Goal: Task Accomplishment & Management: Complete application form

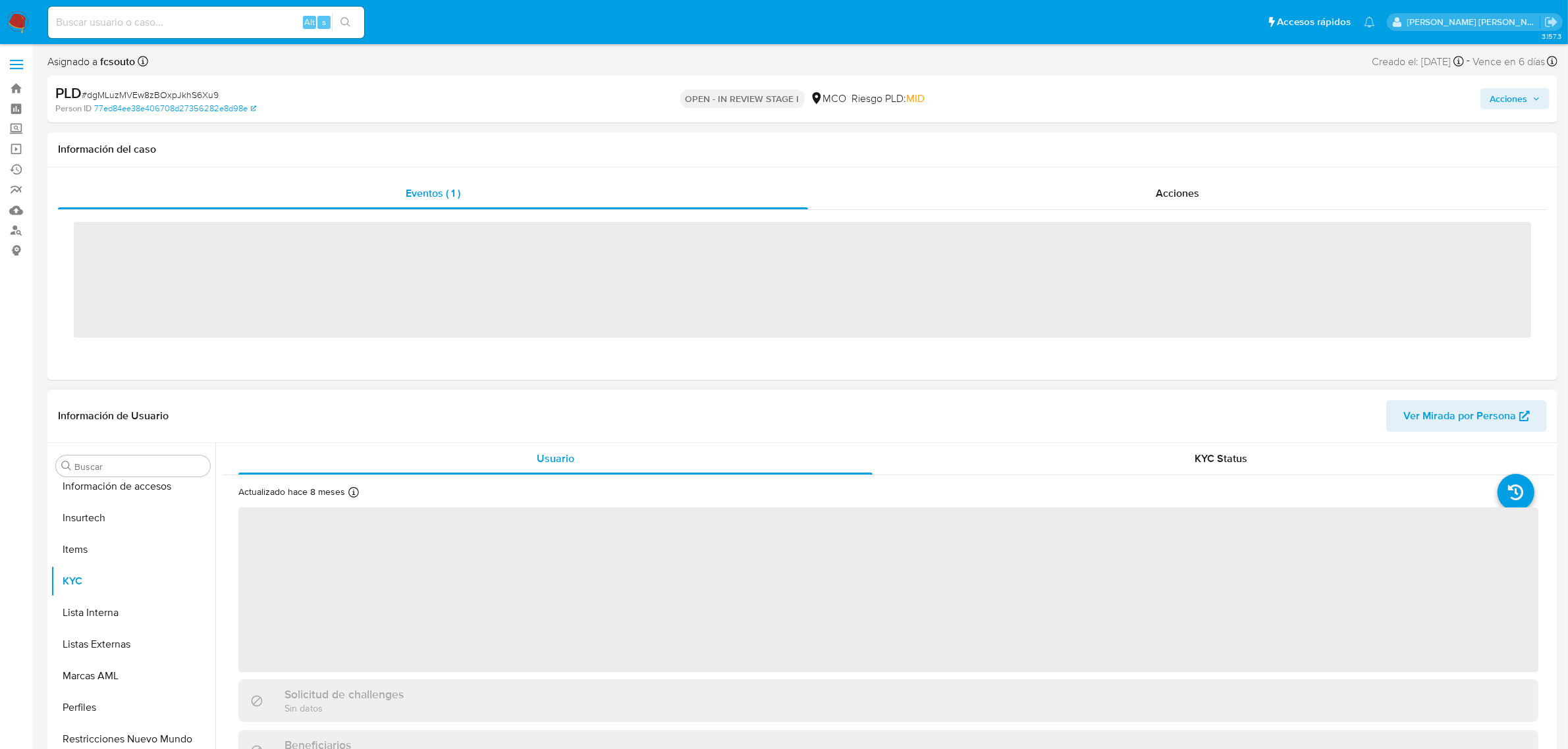
scroll to position [555, 0]
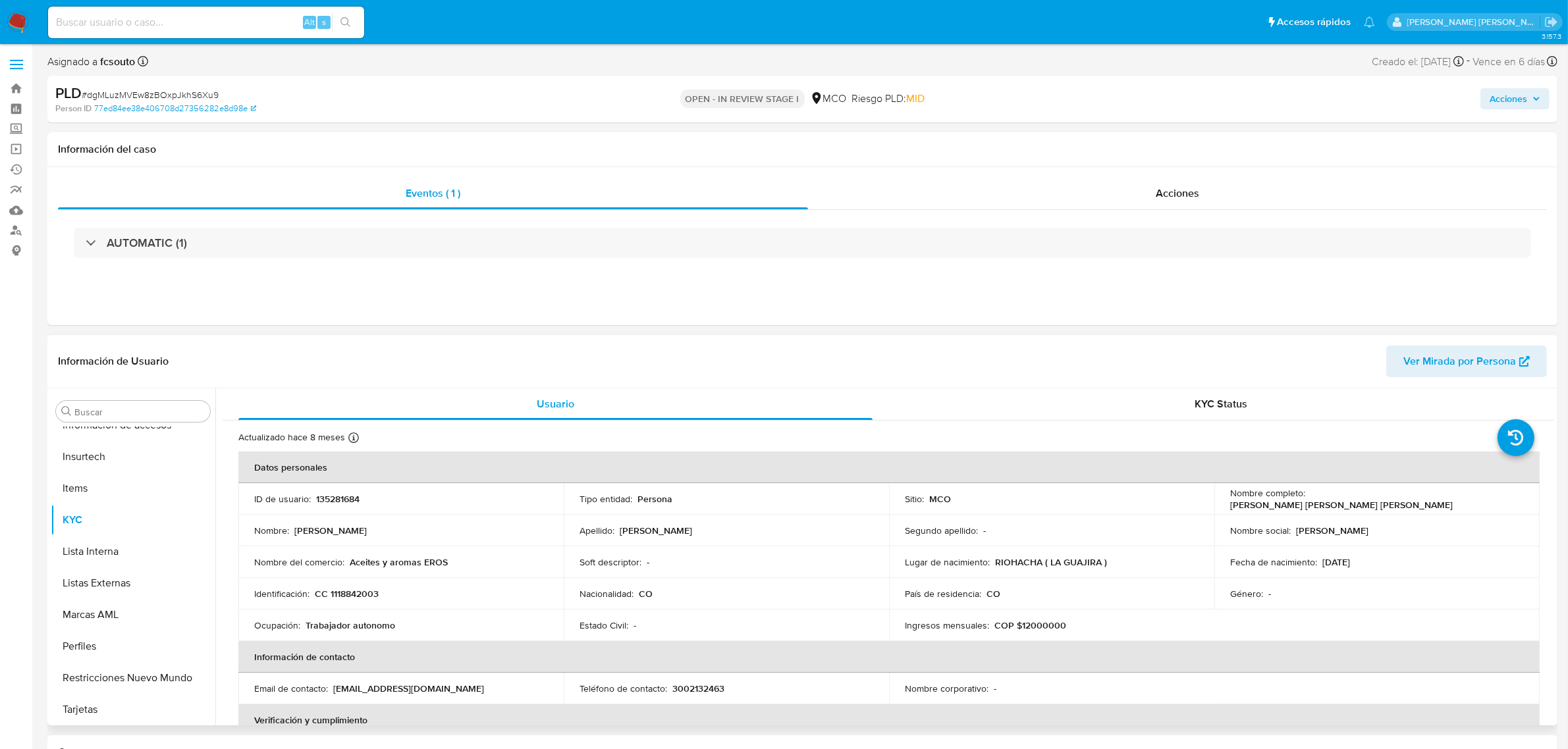
select select "10"
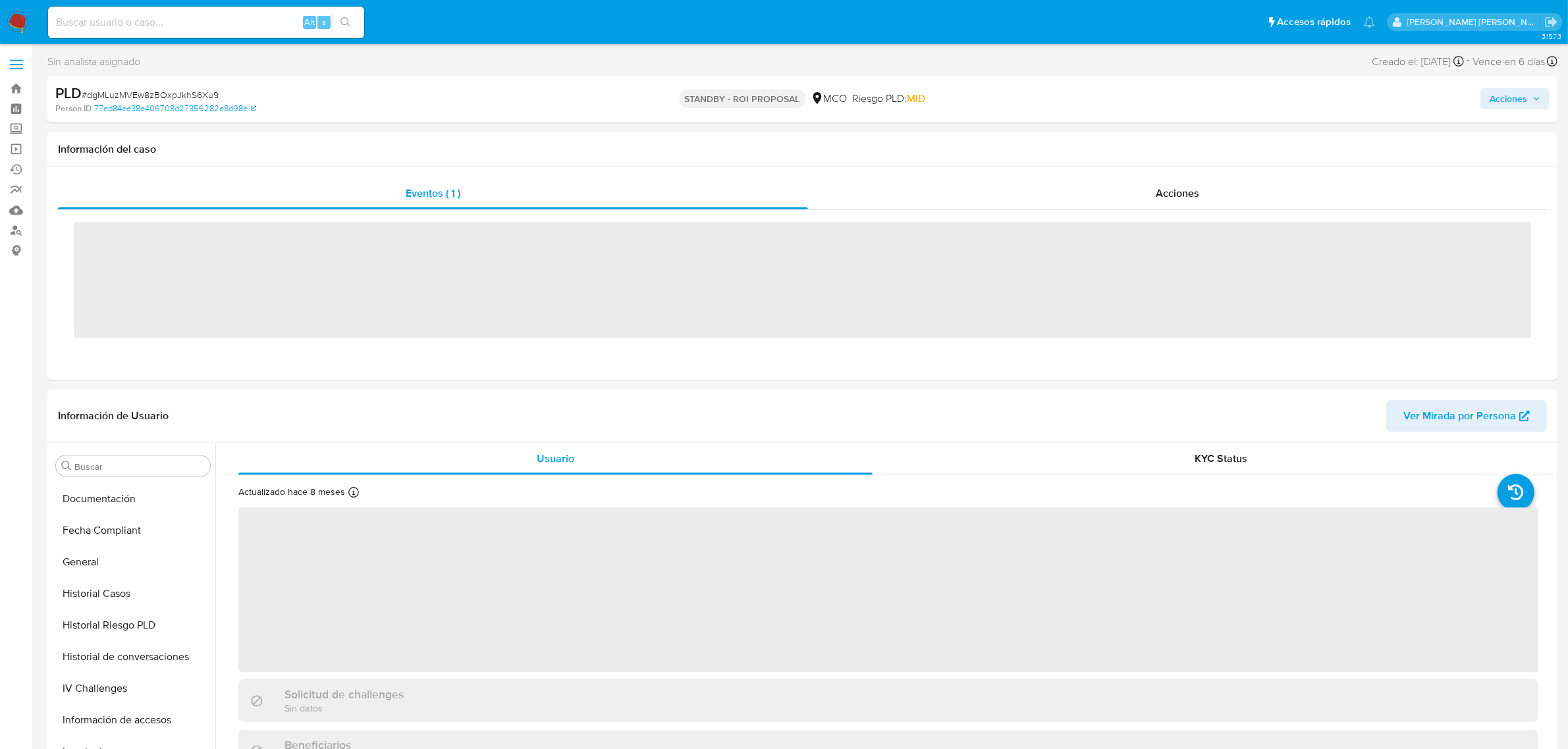
scroll to position [555, 0]
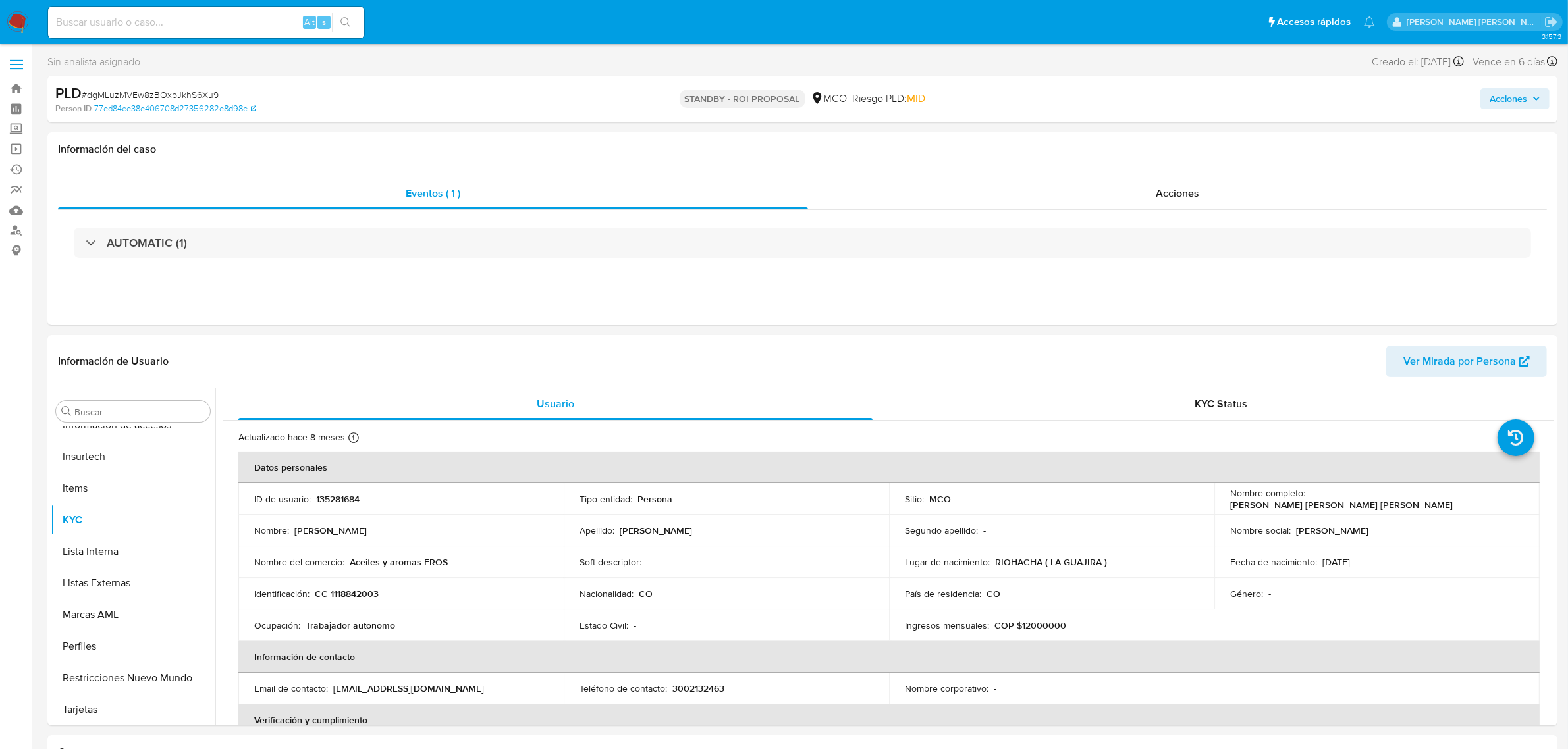
select select "10"
click at [1522, 101] on span "Acciones" at bounding box center [1509, 99] width 37 height 21
drag, startPoint x: 412, startPoint y: 90, endPoint x: 176, endPoint y: 76, distance: 236.4
click at [412, 89] on div "PLD # dgMLuzMVEw8zBOxpJkhS6Xu9" at bounding box center [302, 93] width 494 height 20
drag, startPoint x: 221, startPoint y: 93, endPoint x: 87, endPoint y: 89, distance: 134.1
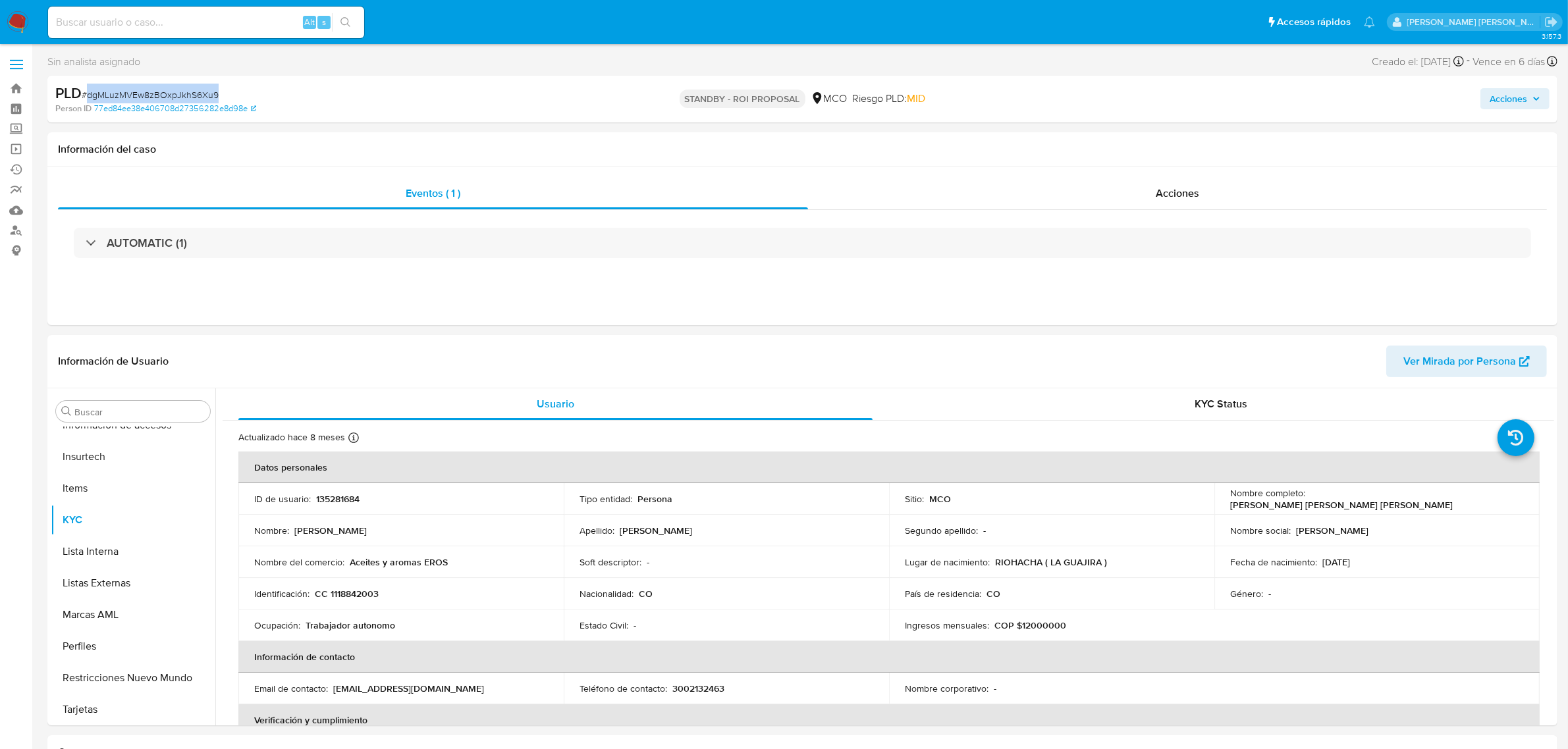
click at [87, 89] on div "PLD # dgMLuzMVEw8zBOxpJkhS6Xu9" at bounding box center [302, 93] width 494 height 20
copy span "dgMLuzMVEw8zBOxpJkhS6Xu9"
click at [17, 87] on link "Bandeja" at bounding box center [78, 88] width 157 height 20
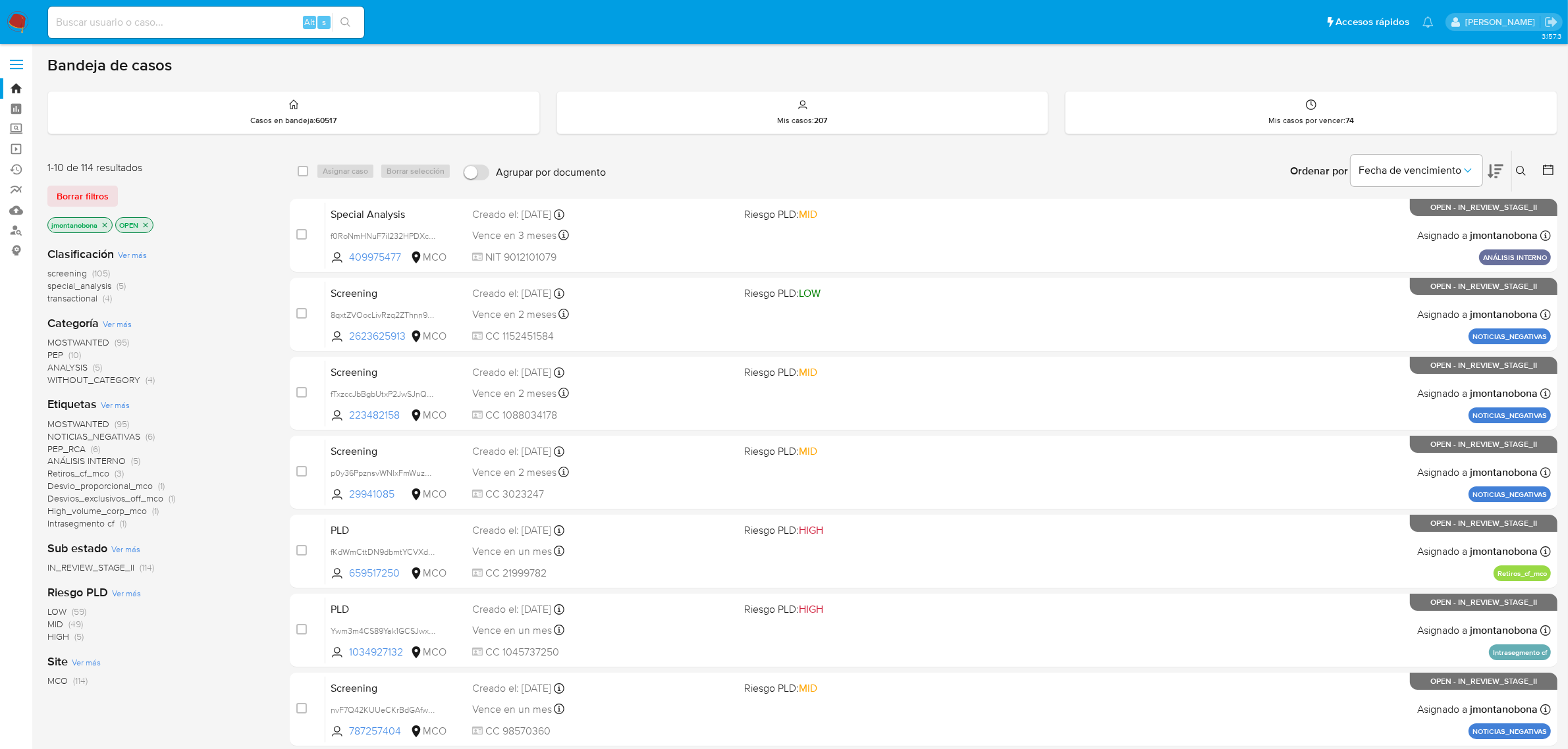
click at [1519, 168] on icon at bounding box center [1521, 171] width 10 height 10
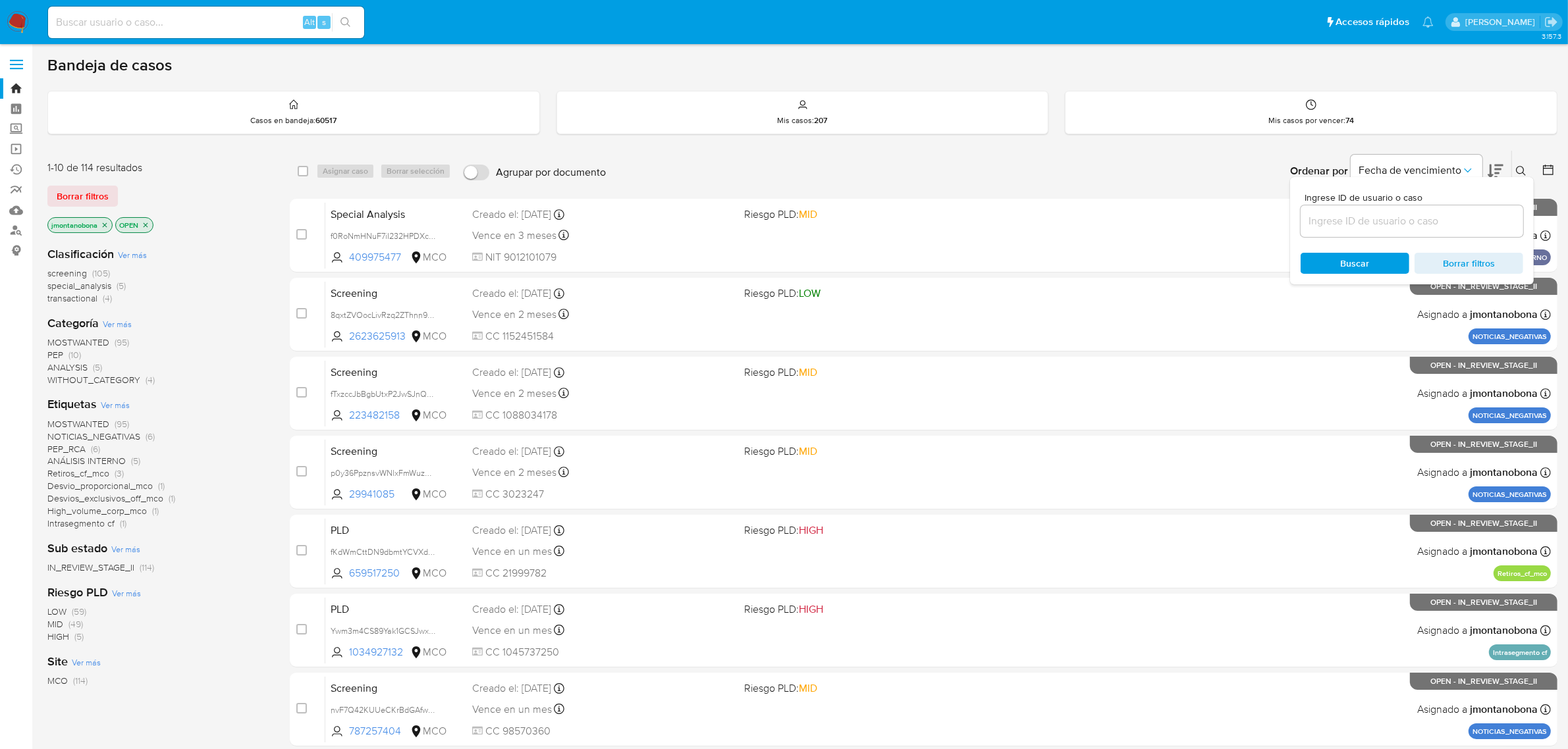
click at [1378, 231] on div at bounding box center [1412, 221] width 223 height 31
click at [1390, 222] on input at bounding box center [1412, 221] width 223 height 17
paste input "dgMLuzMVEw8zBOxpJkhS6Xu9"
type input "dgMLuzMVEw8zBOxpJkhS6Xu9"
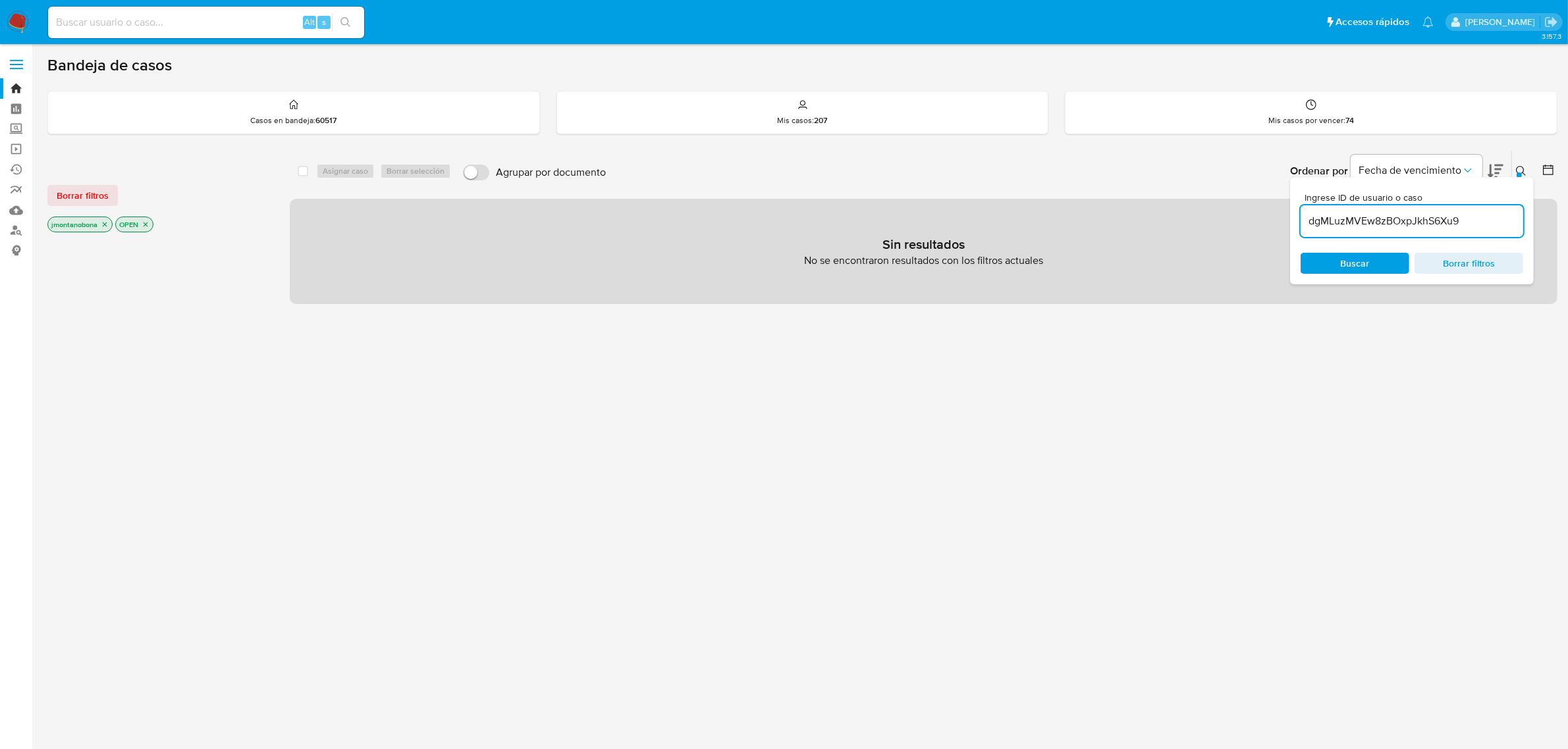
click at [105, 222] on icon "close-filter" at bounding box center [104, 224] width 8 height 8
click at [77, 224] on icon "close-filter" at bounding box center [77, 224] width 4 height 4
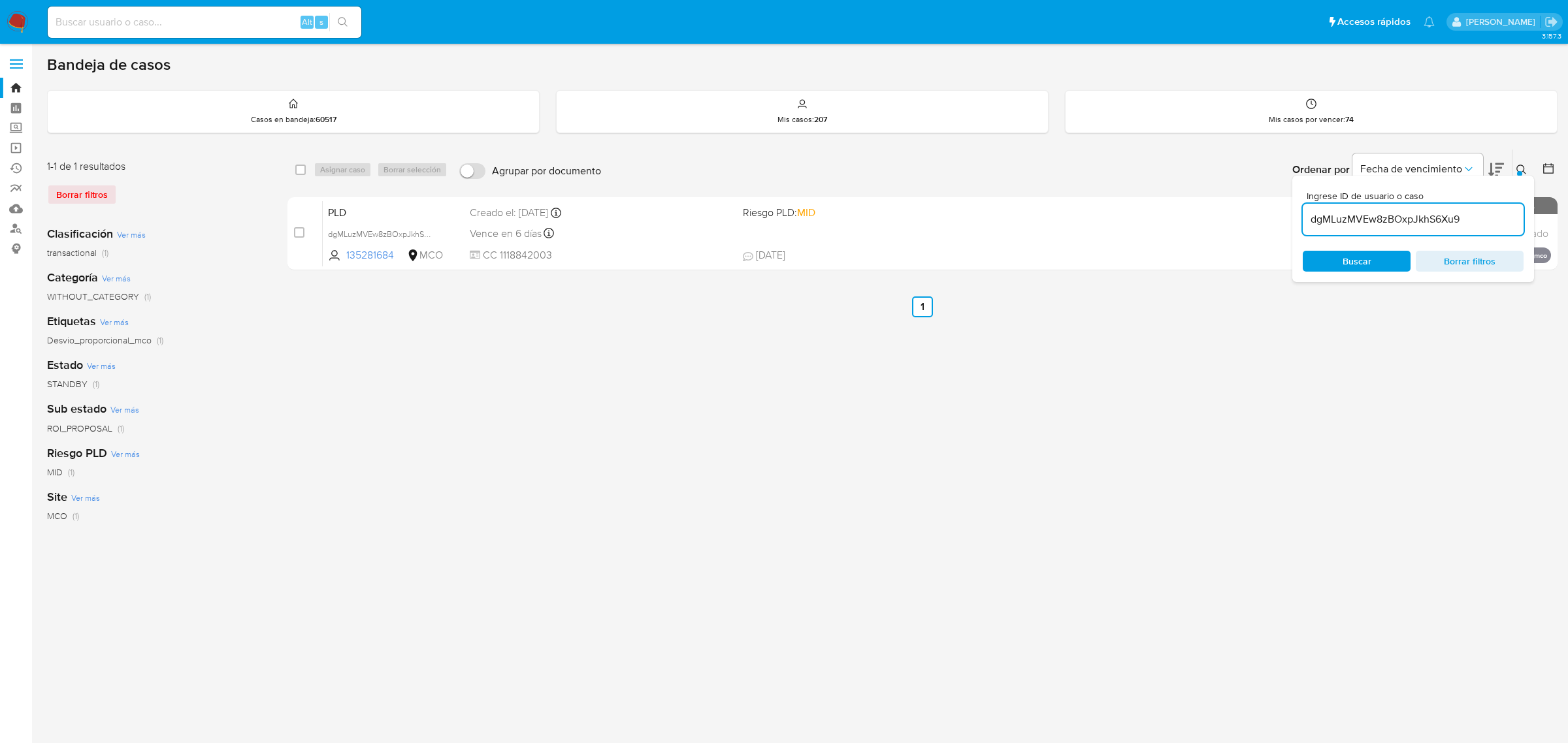
click at [1518, 168] on icon at bounding box center [1521, 169] width 10 height 10
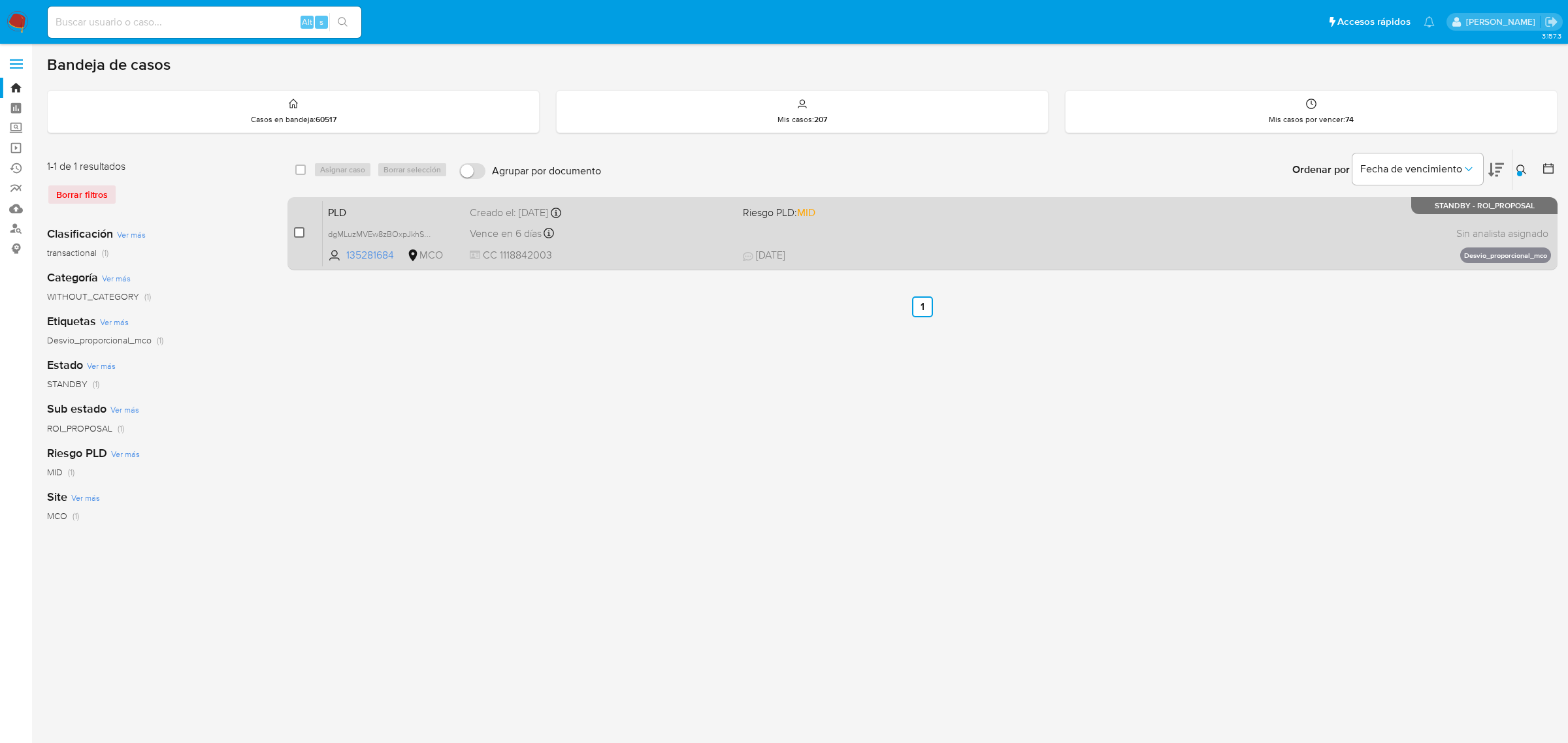
click at [299, 227] on input "checkbox" at bounding box center [299, 233] width 10 height 10
checkbox input "true"
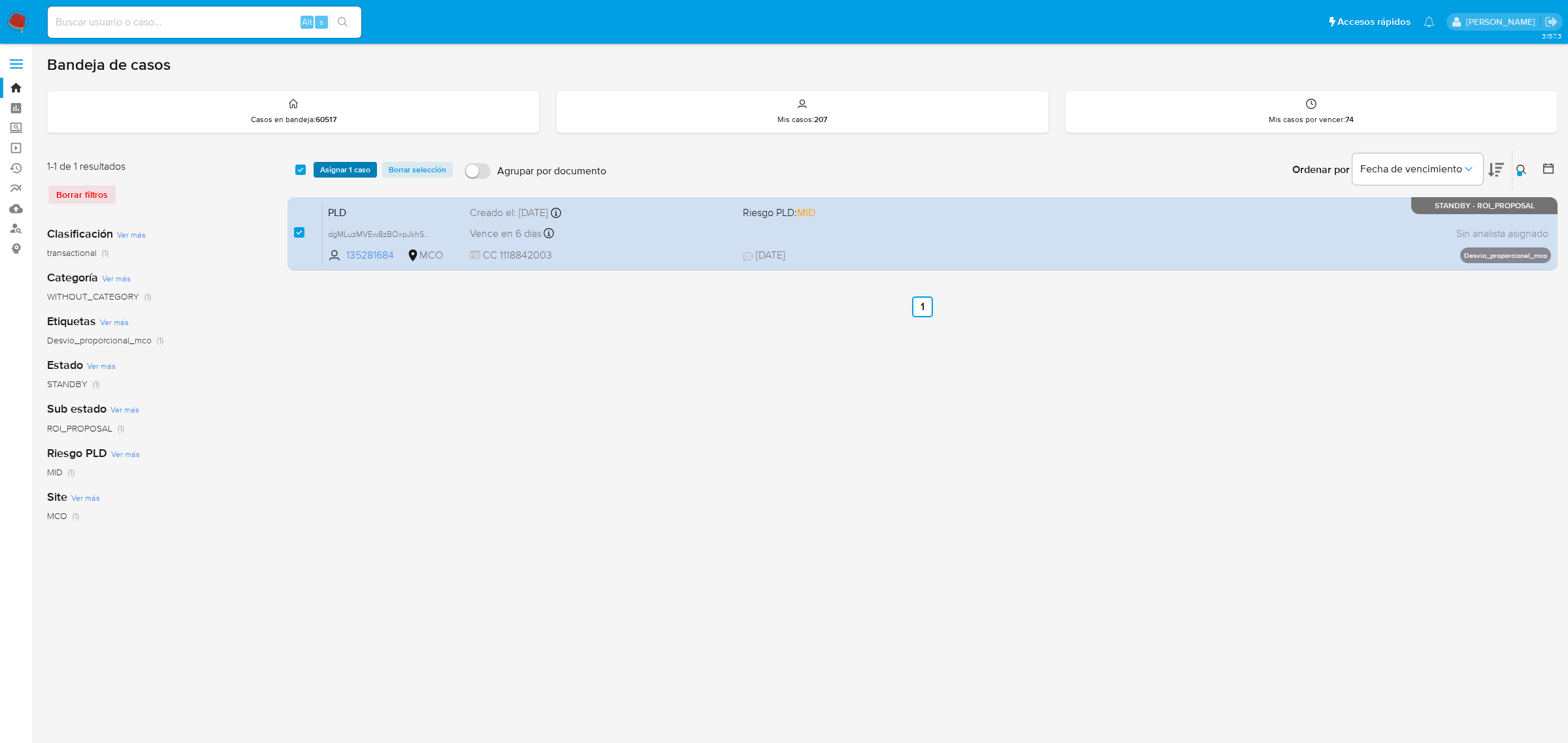
click at [353, 167] on span "Asignar 1 caso" at bounding box center [345, 170] width 51 height 13
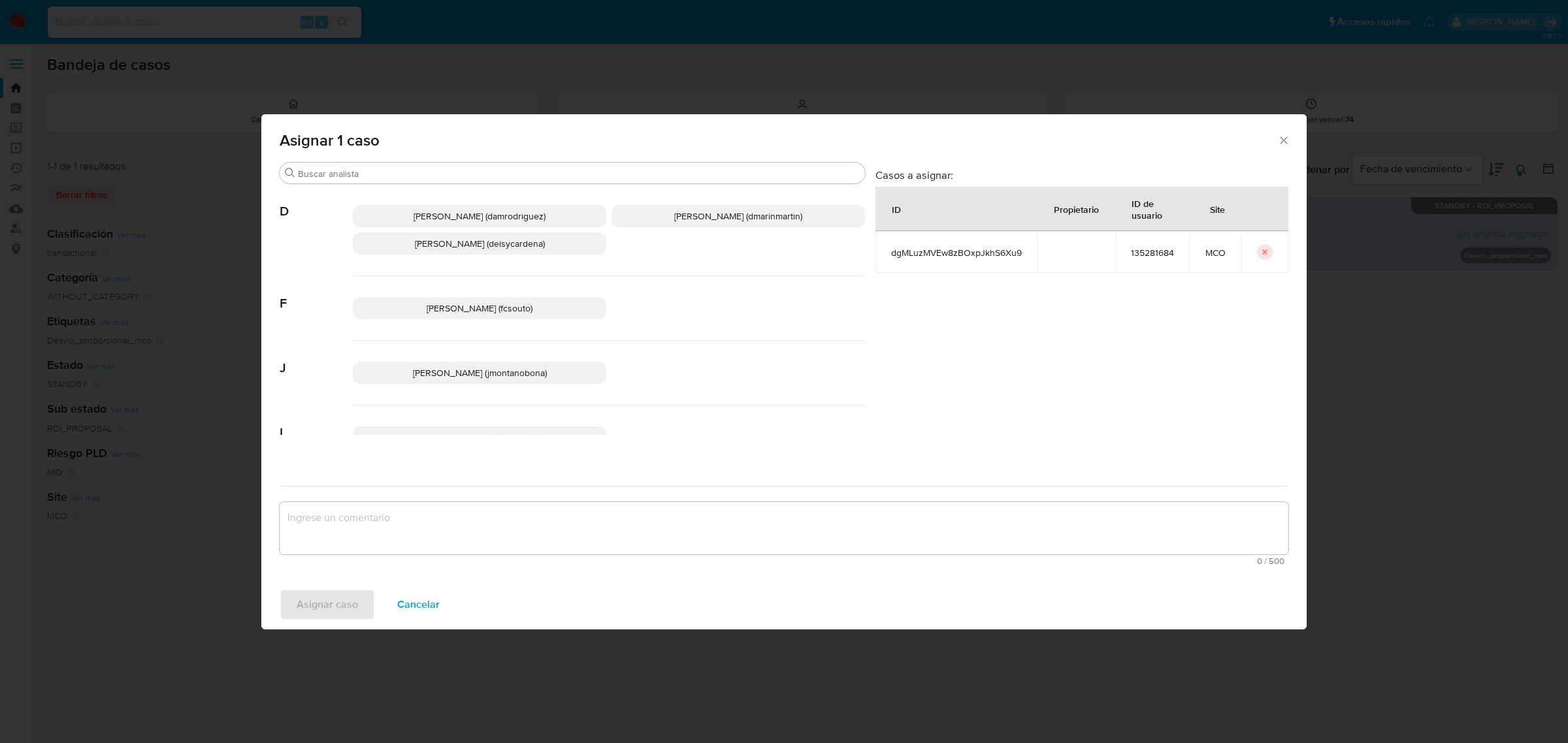
click at [470, 376] on span "Juan Pablo Montano Obonaga (jmontanobona)" at bounding box center [479, 373] width 134 height 13
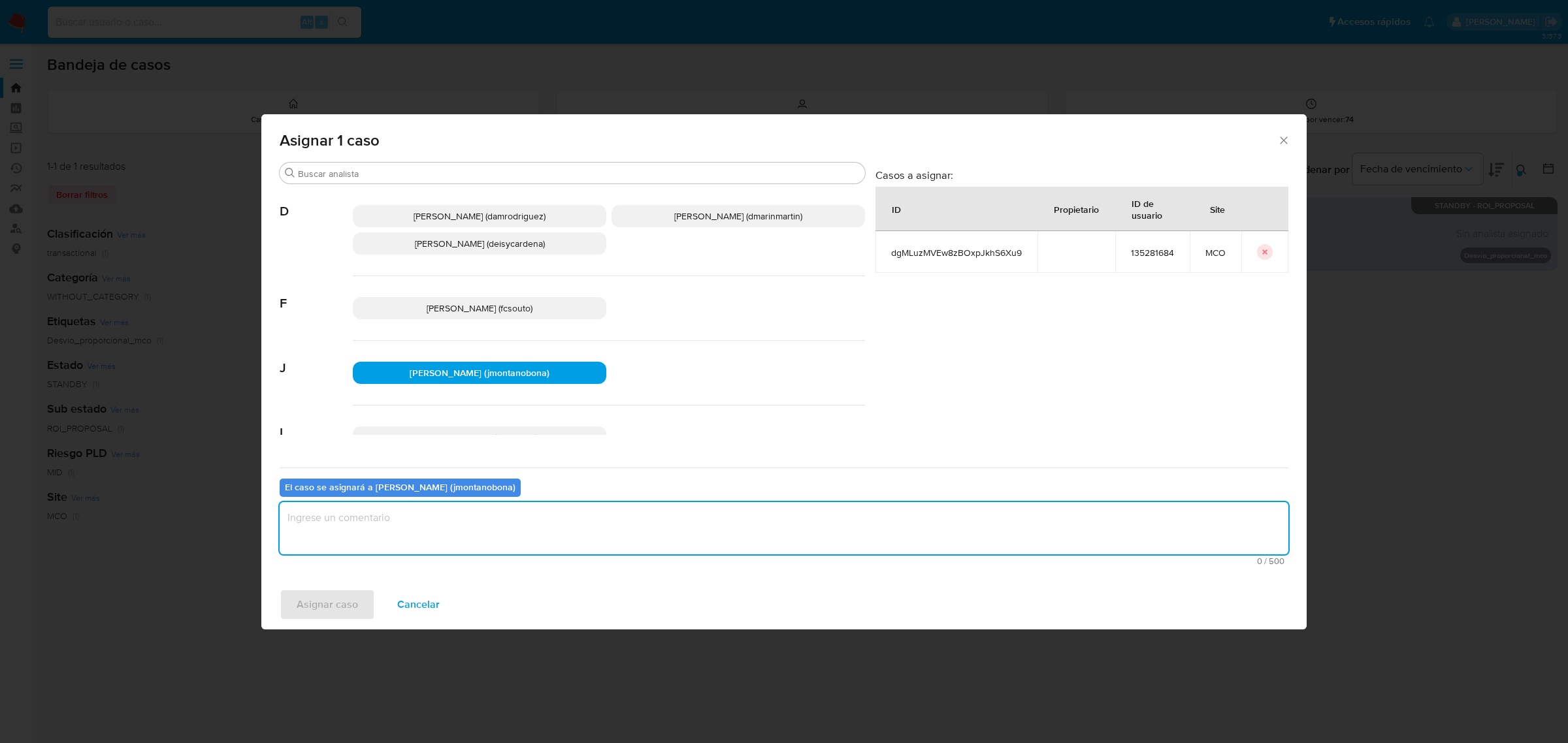
click at [461, 527] on textarea "assign-modal" at bounding box center [784, 528] width 1009 height 52
type textarea "Asignación"
click at [362, 603] on button "Asignar caso" at bounding box center [327, 604] width 95 height 31
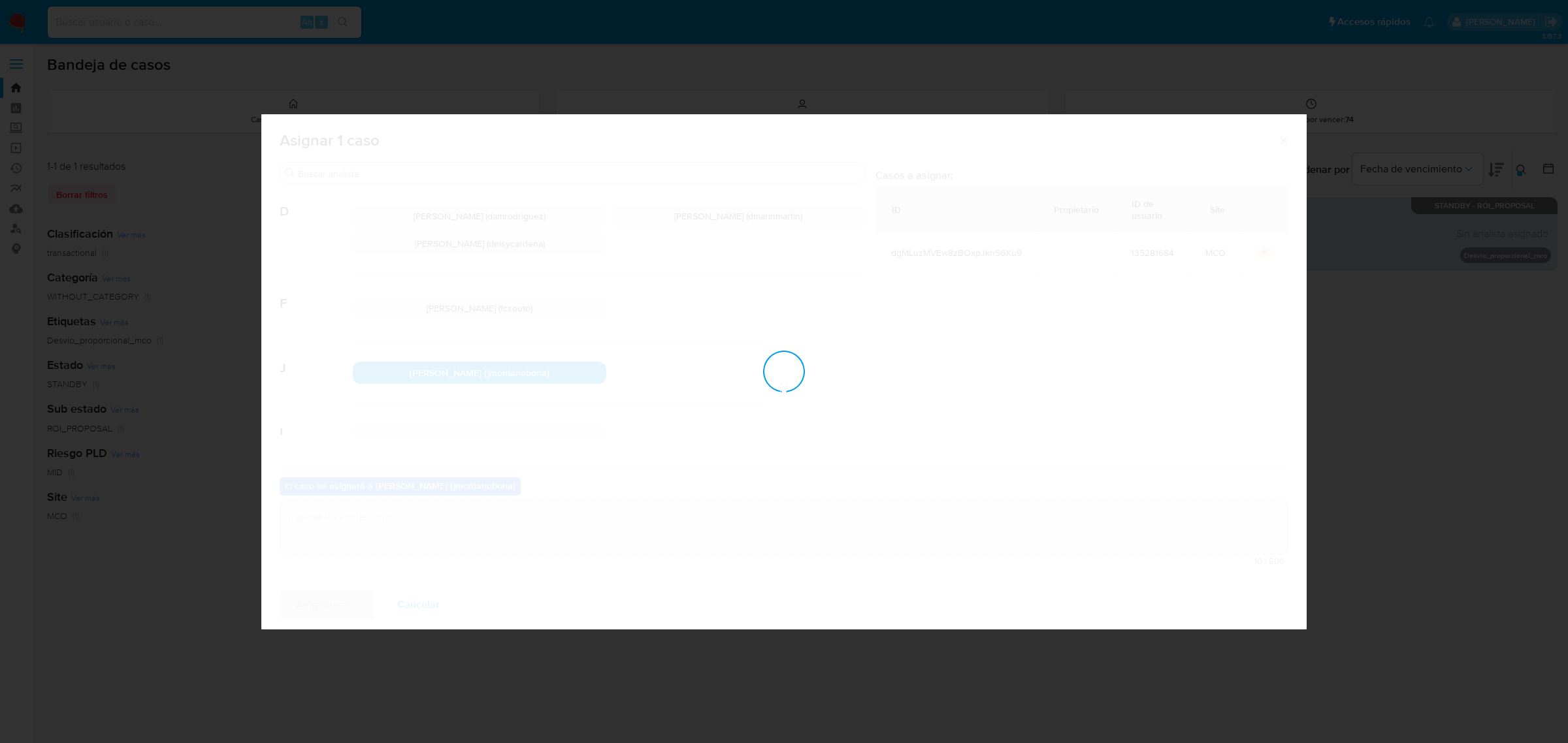
checkbox input "false"
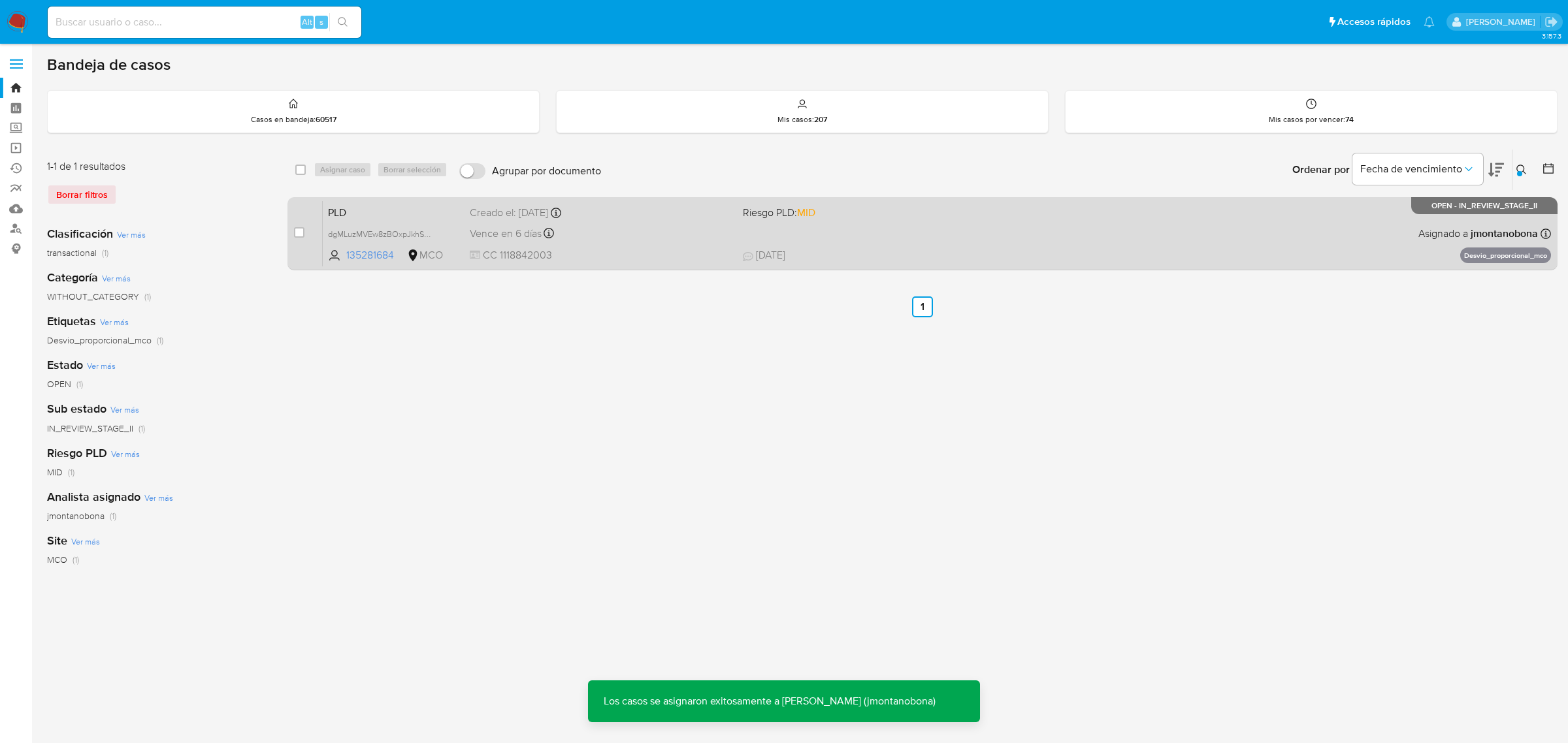
click at [435, 221] on div "PLD dgMLuzMVEw8zBOxpJkhS6Xu9 135281684 MCO Riesgo PLD: MID Creado el: 12/06/202…" at bounding box center [936, 233] width 1228 height 66
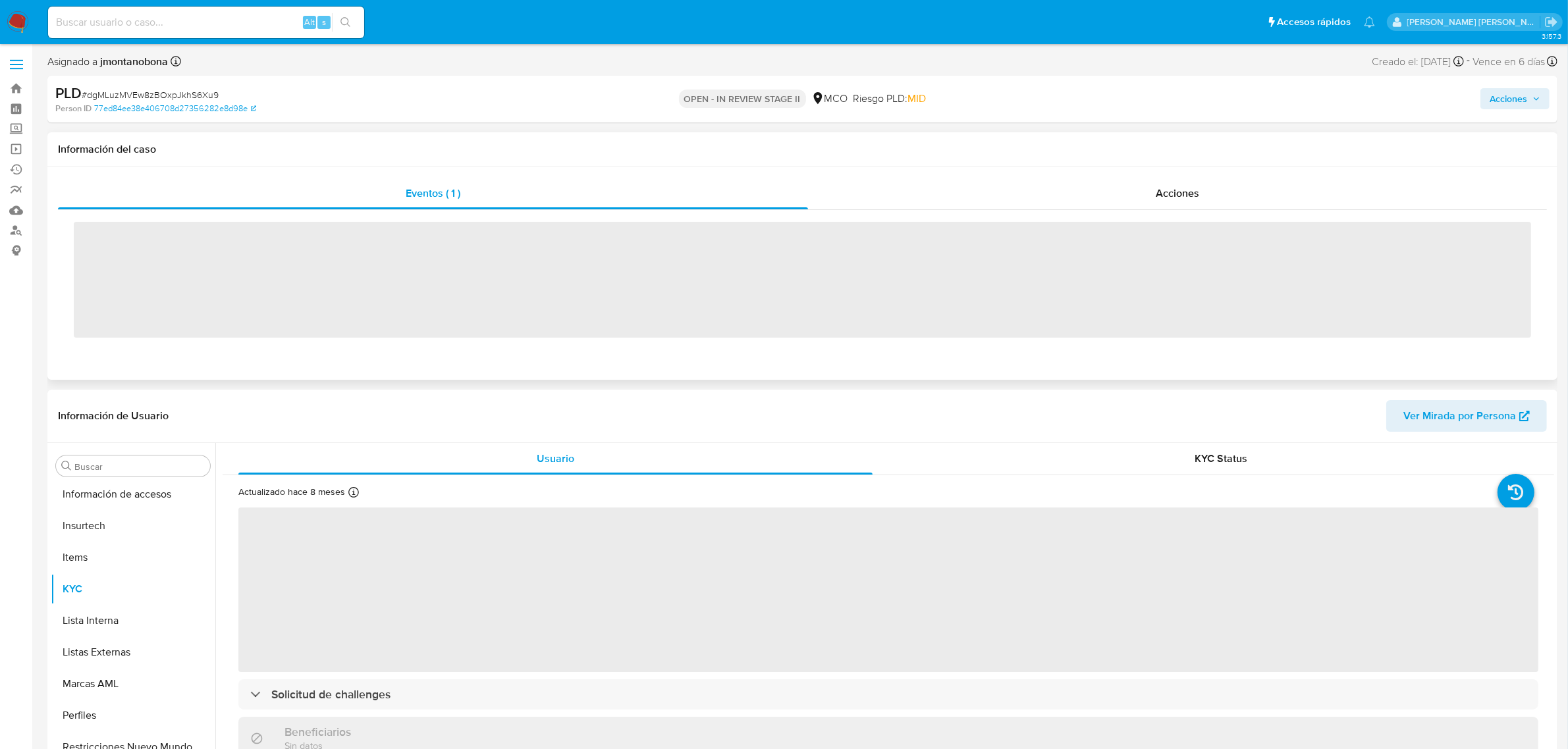
scroll to position [555, 0]
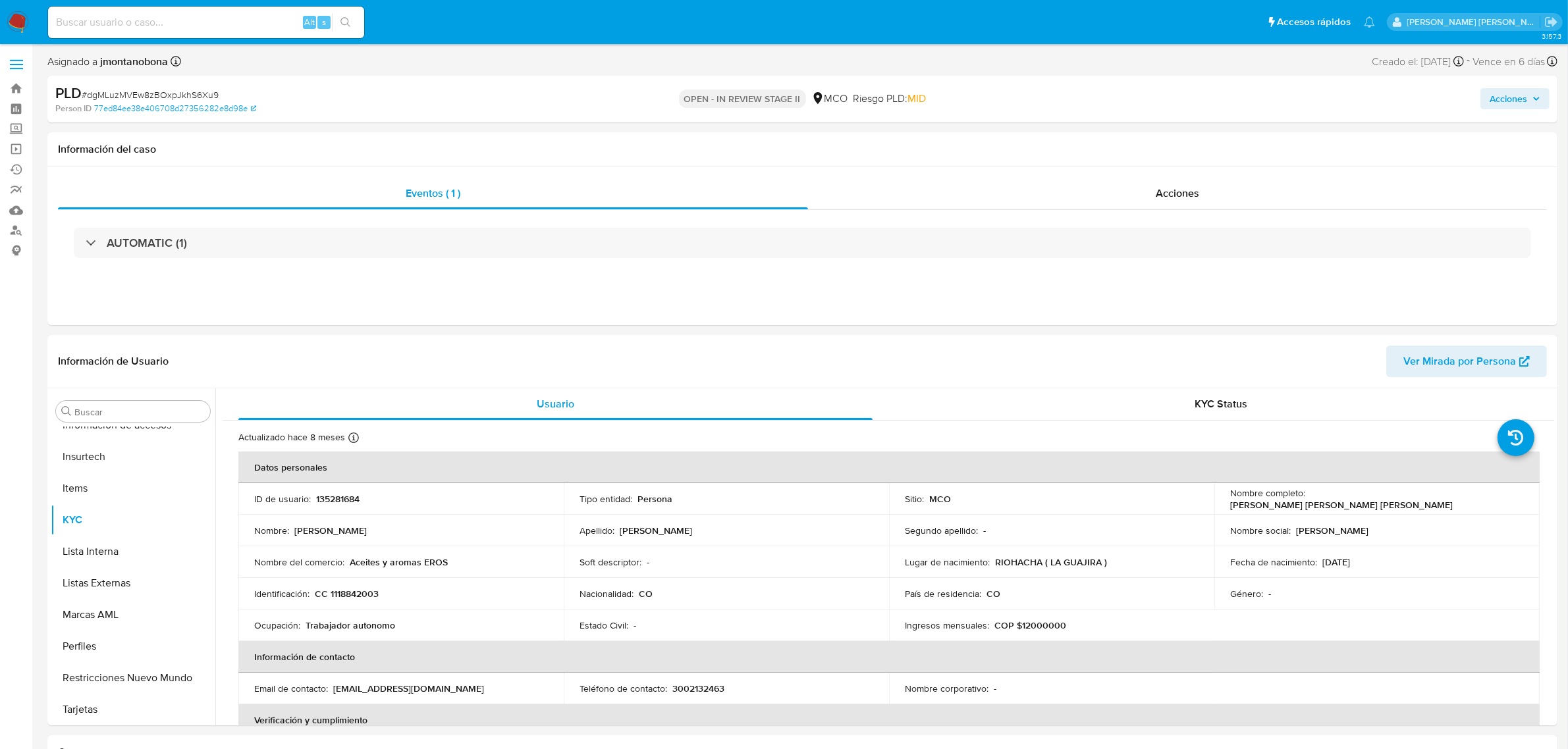
click at [1509, 95] on span "Acciones" at bounding box center [1509, 99] width 37 height 21
select select "10"
click at [1124, 142] on span "Resolución del caso" at bounding box center [1141, 141] width 94 height 15
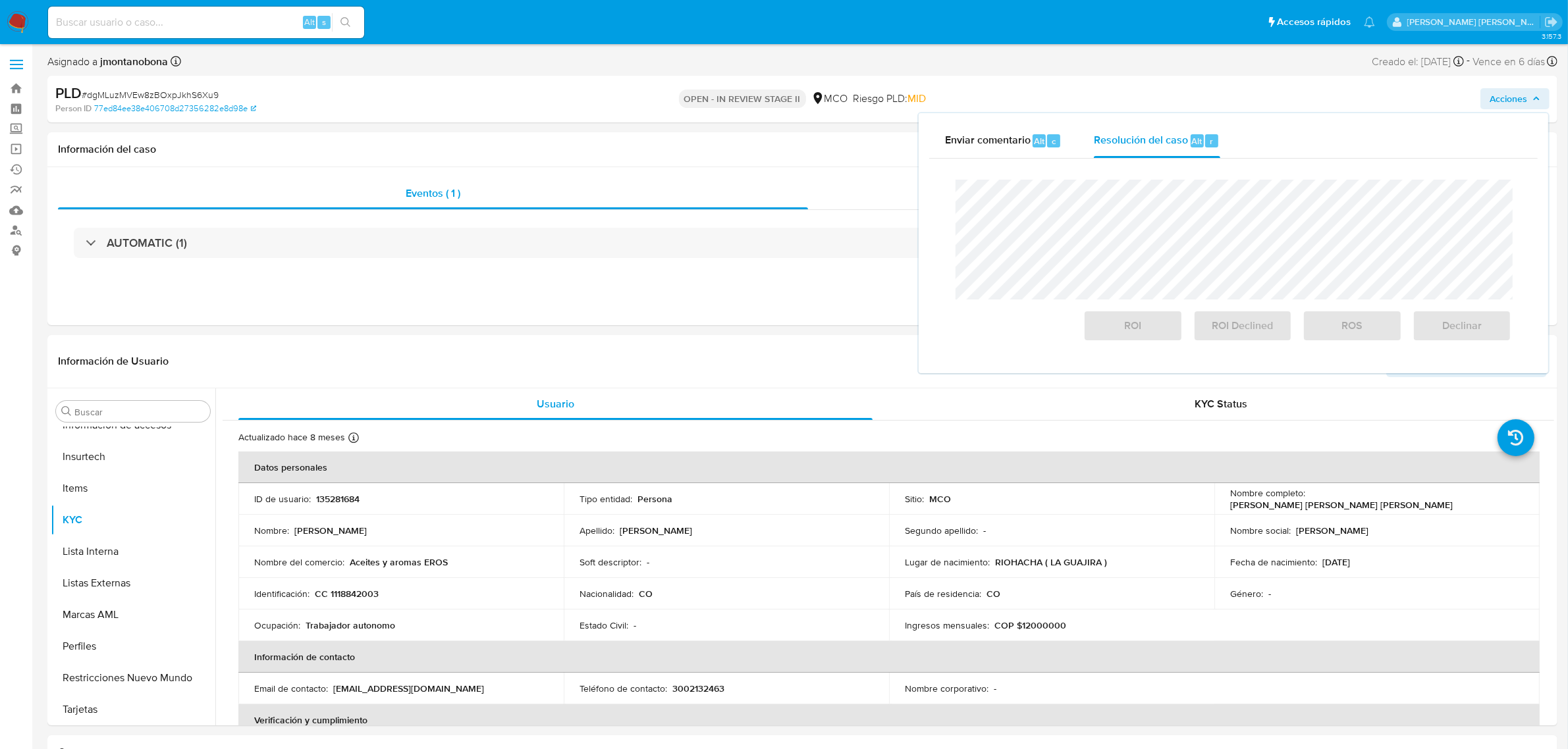
click at [1527, 96] on span "Acciones" at bounding box center [1509, 99] width 37 height 21
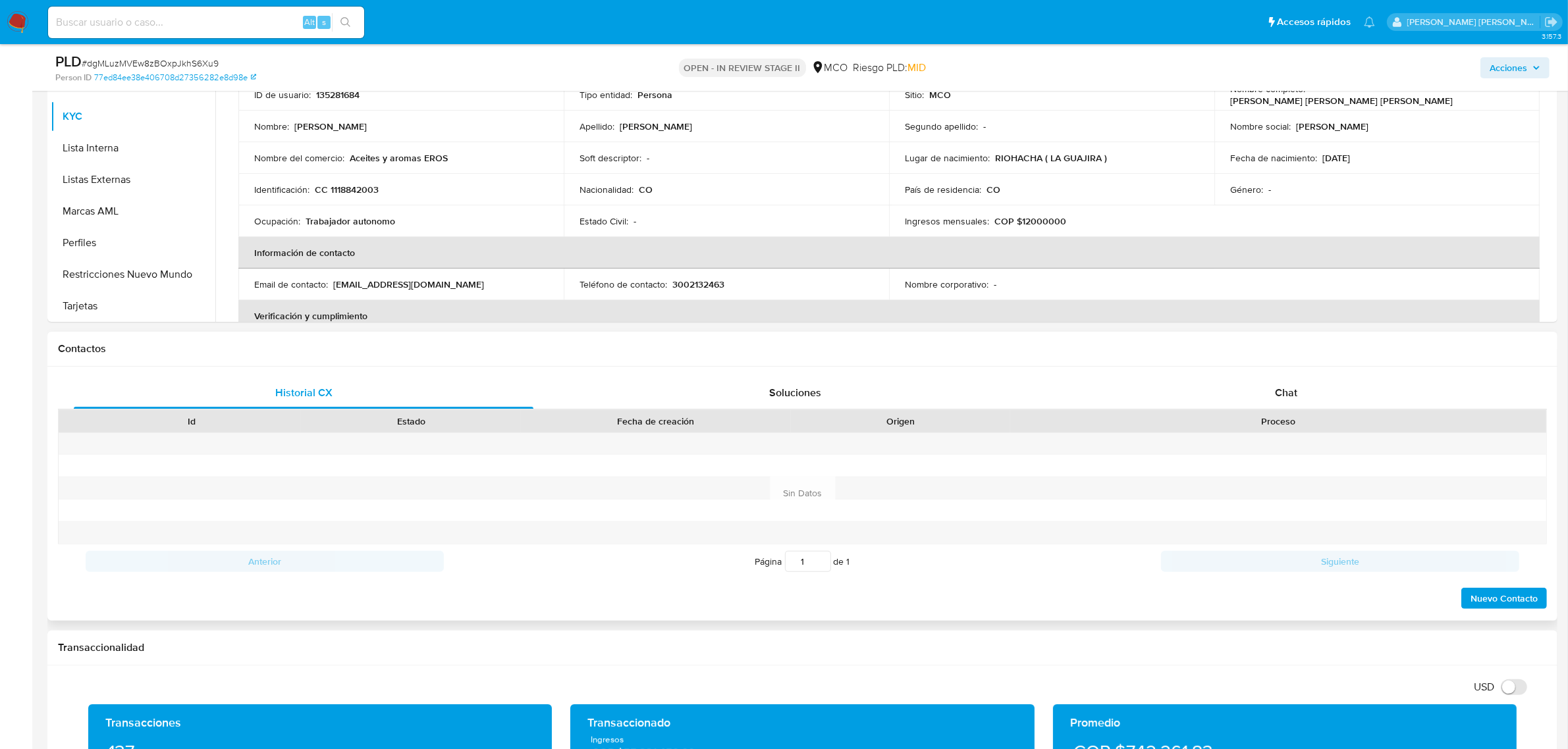
scroll to position [412, 0]
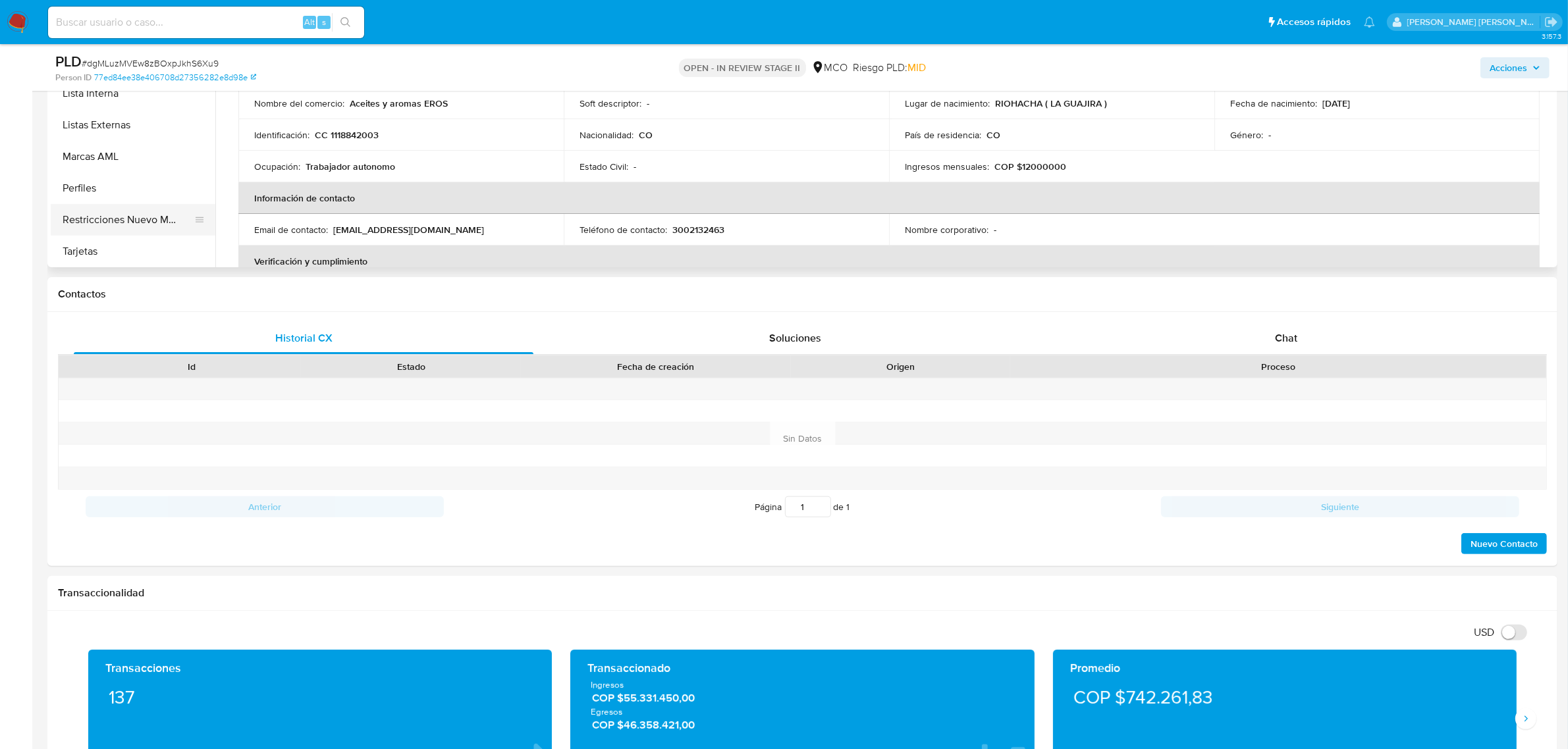
click at [155, 219] on button "Restricciones Nuevo Mundo" at bounding box center [127, 219] width 154 height 31
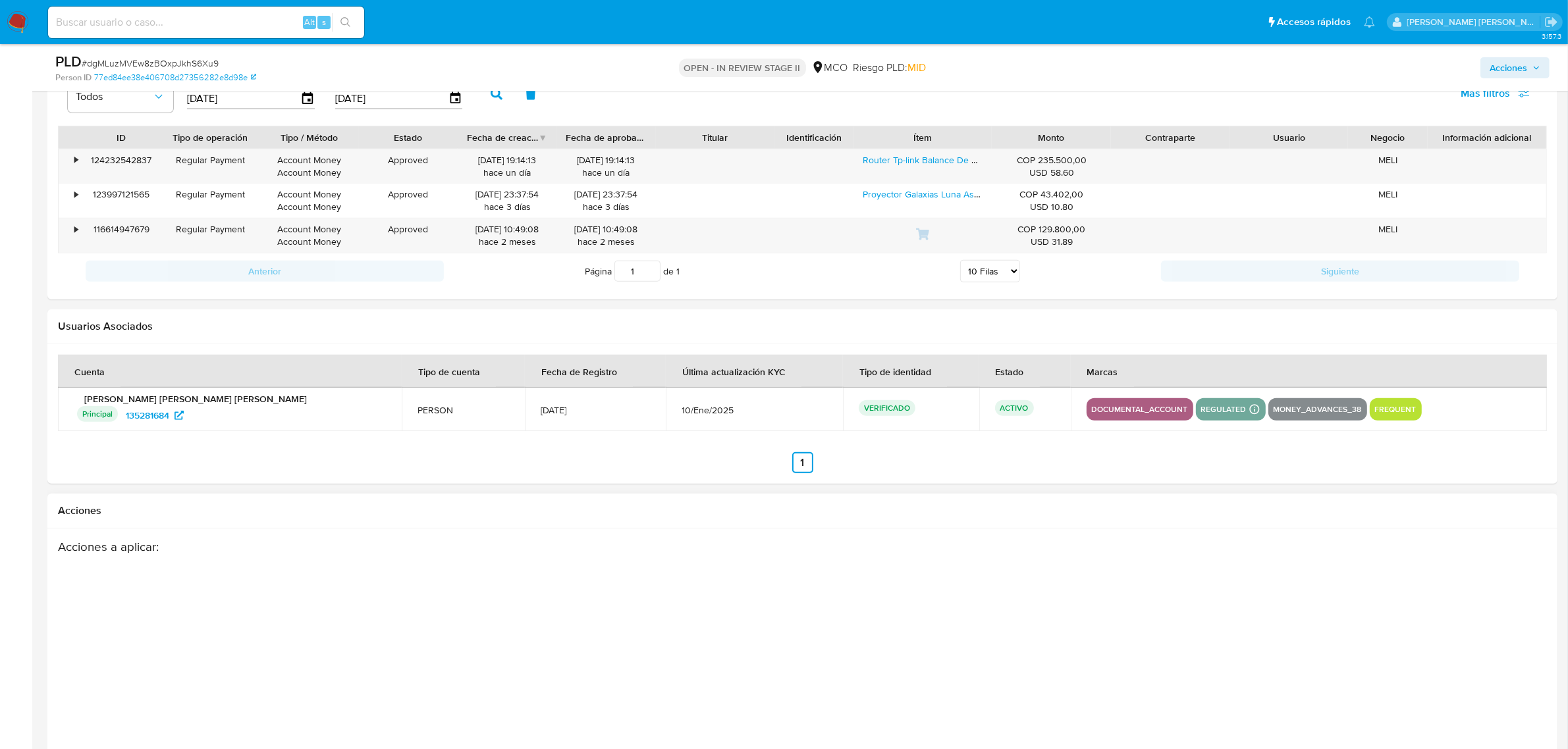
scroll to position [1626, 0]
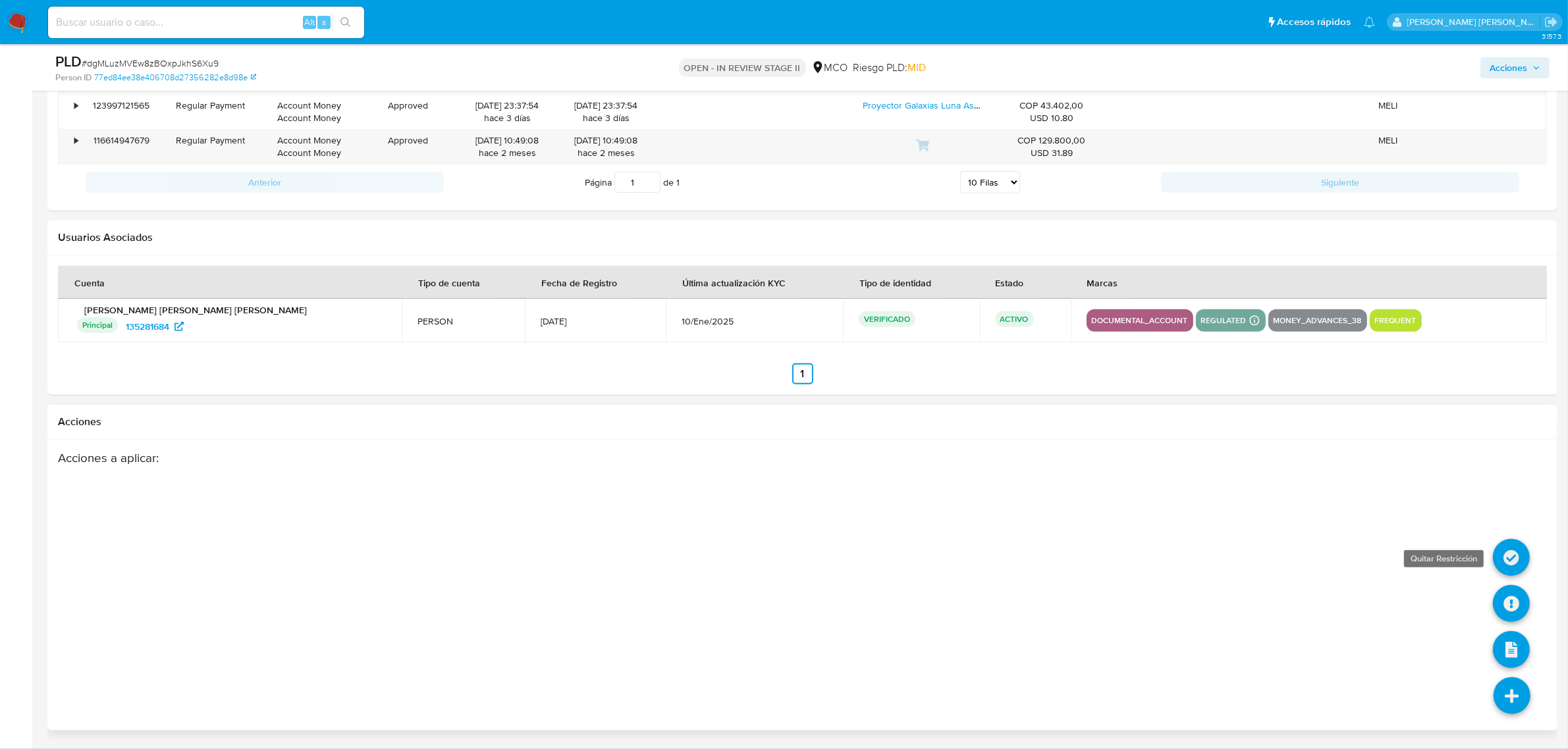
click at [1520, 553] on icon at bounding box center [1510, 557] width 37 height 37
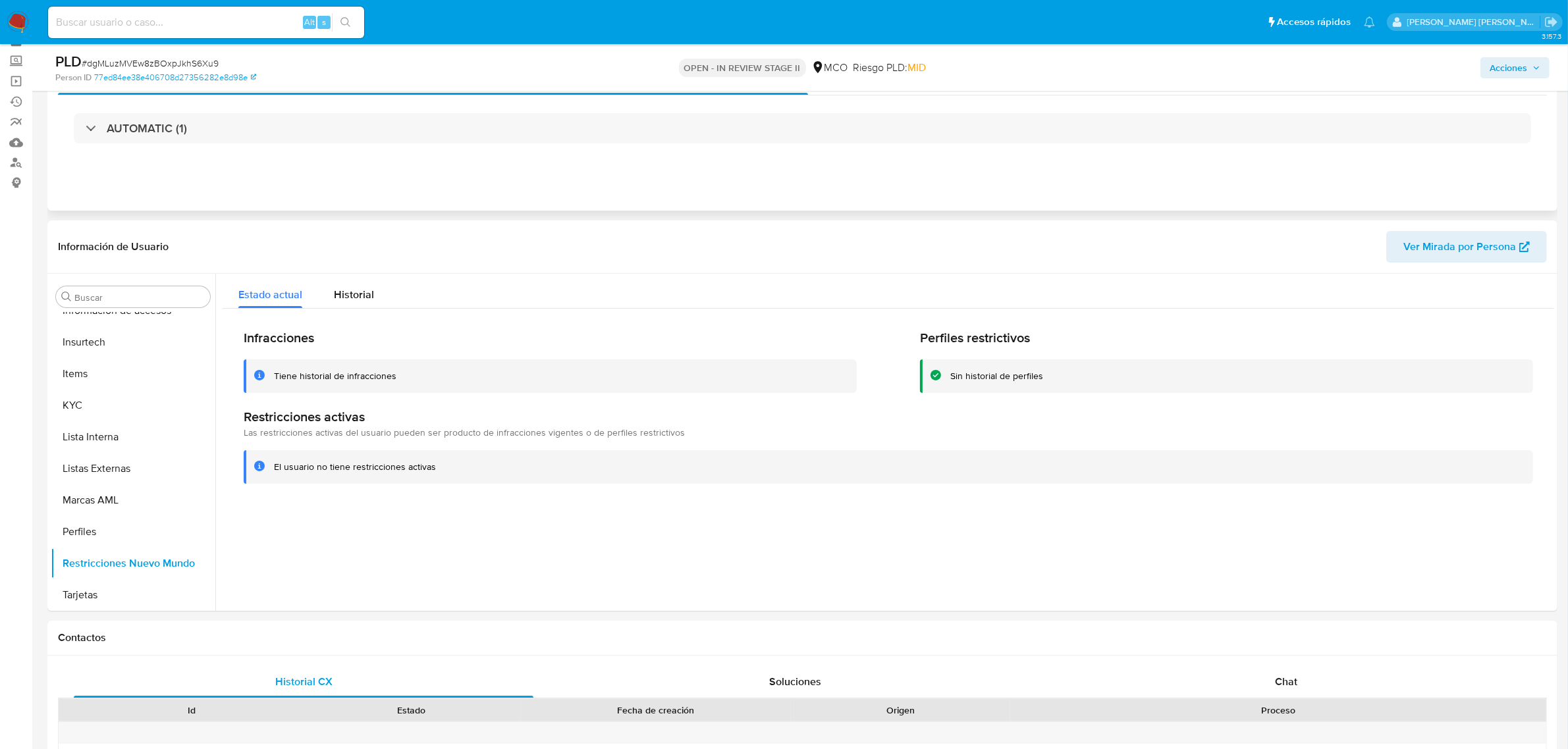
scroll to position [0, 0]
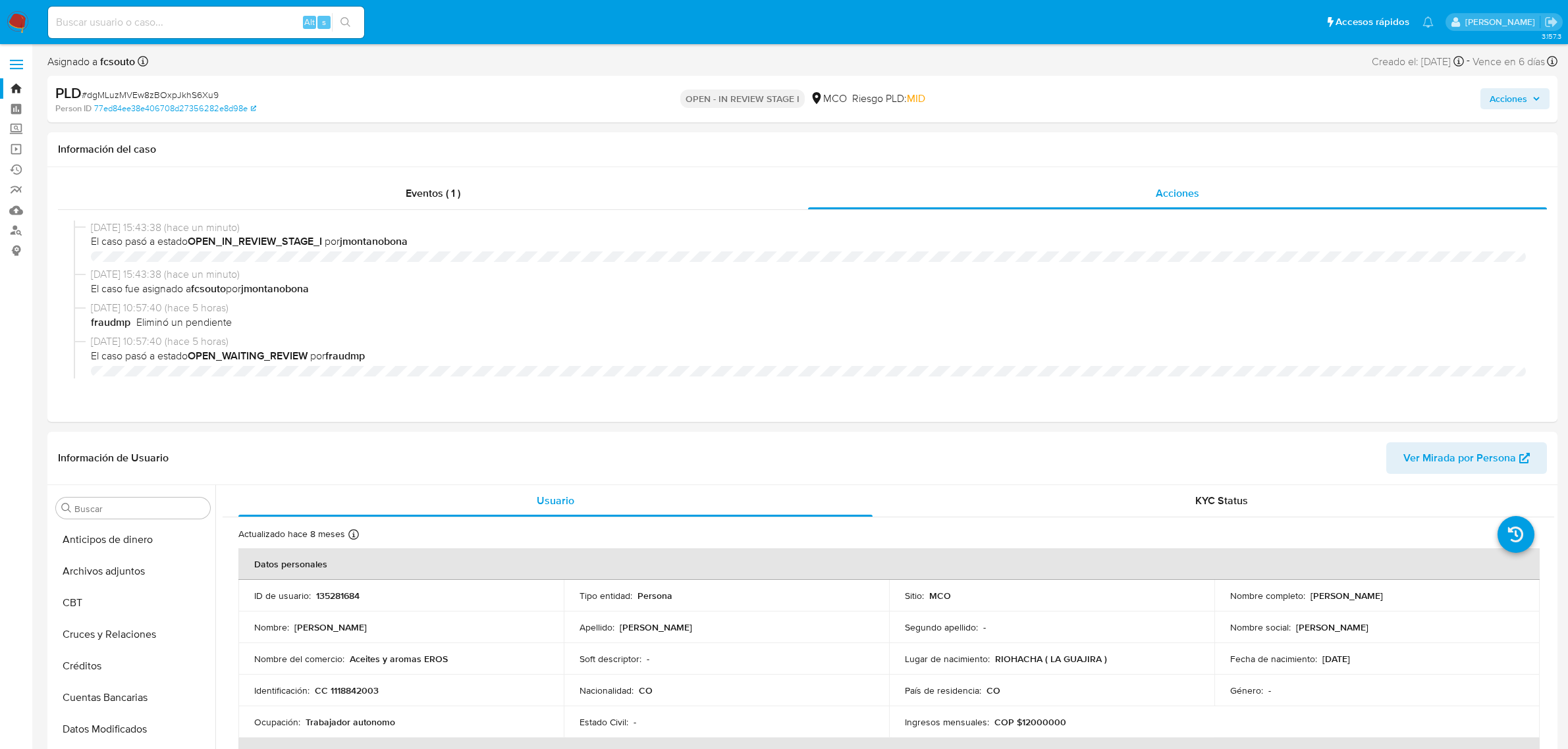
select select "10"
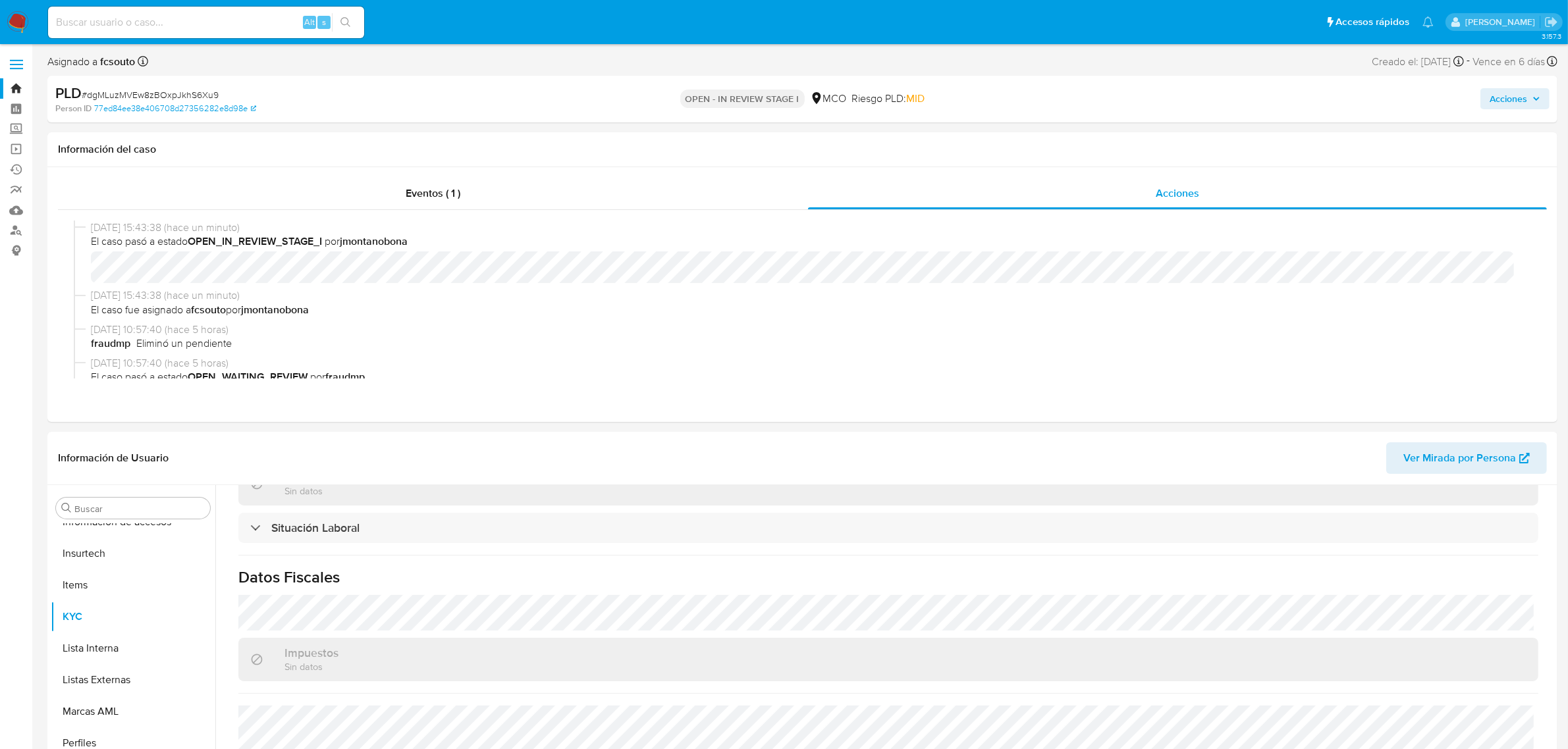
click at [1531, 90] on span "Acciones" at bounding box center [1515, 99] width 51 height 19
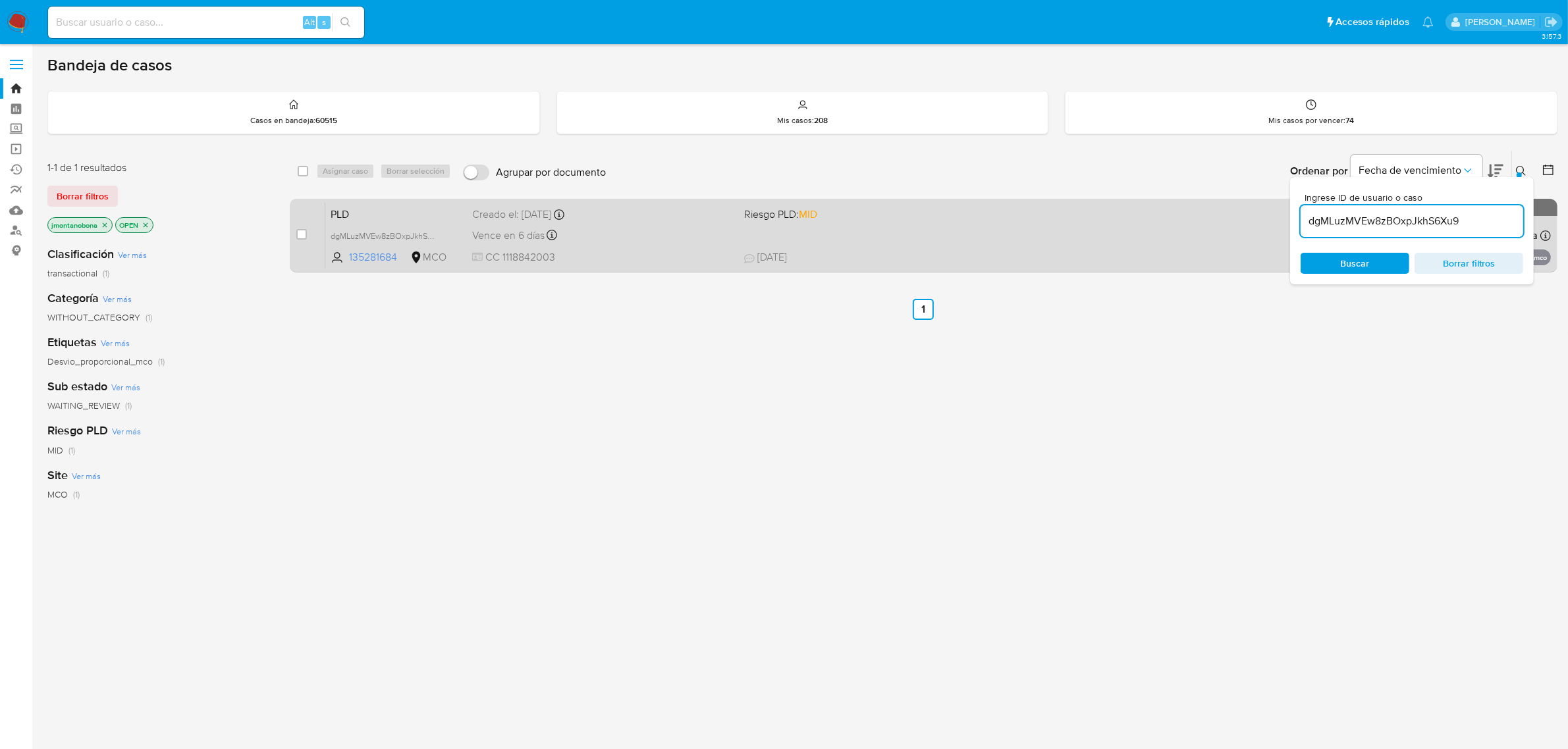
click at [386, 209] on span "PLD" at bounding box center [396, 213] width 131 height 17
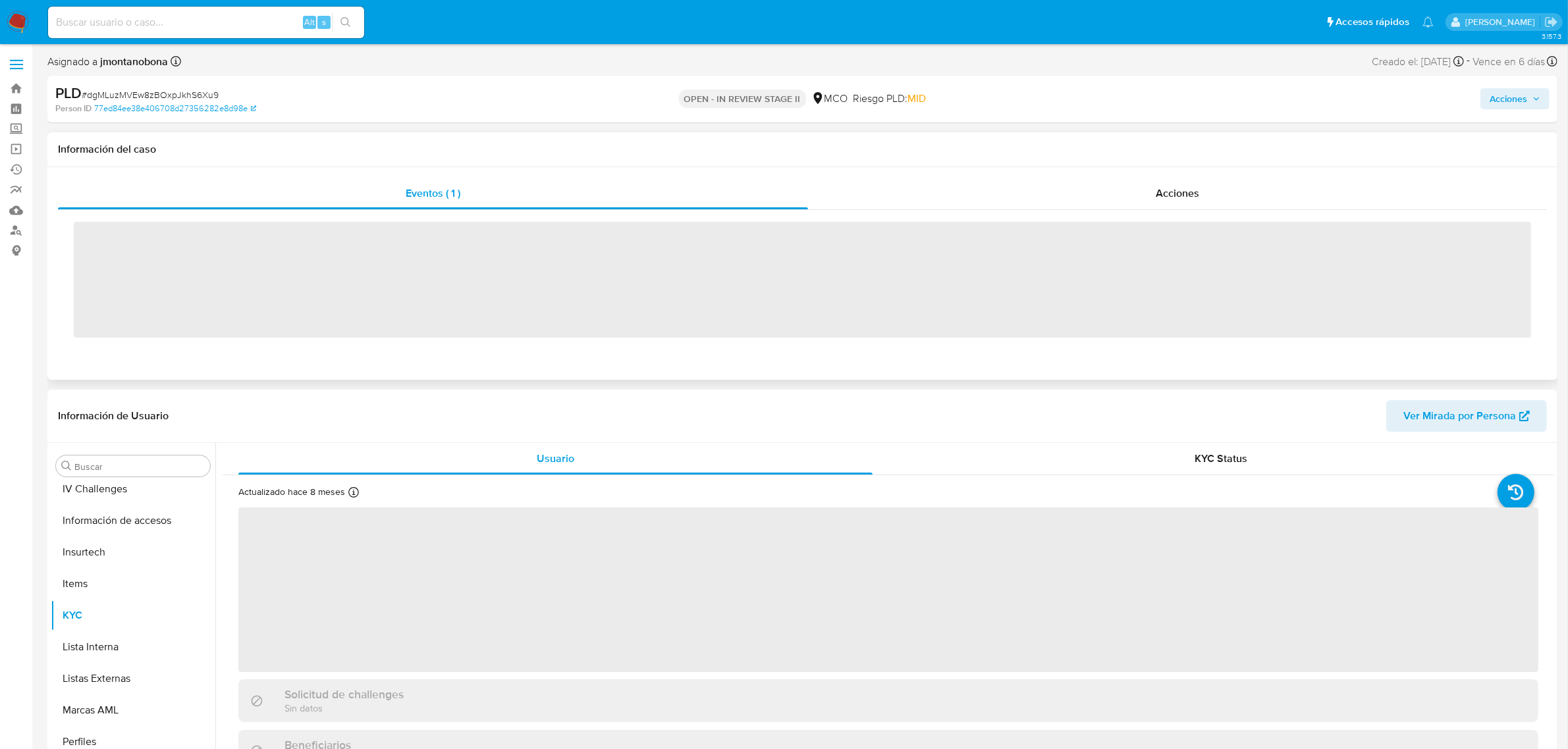
scroll to position [555, 0]
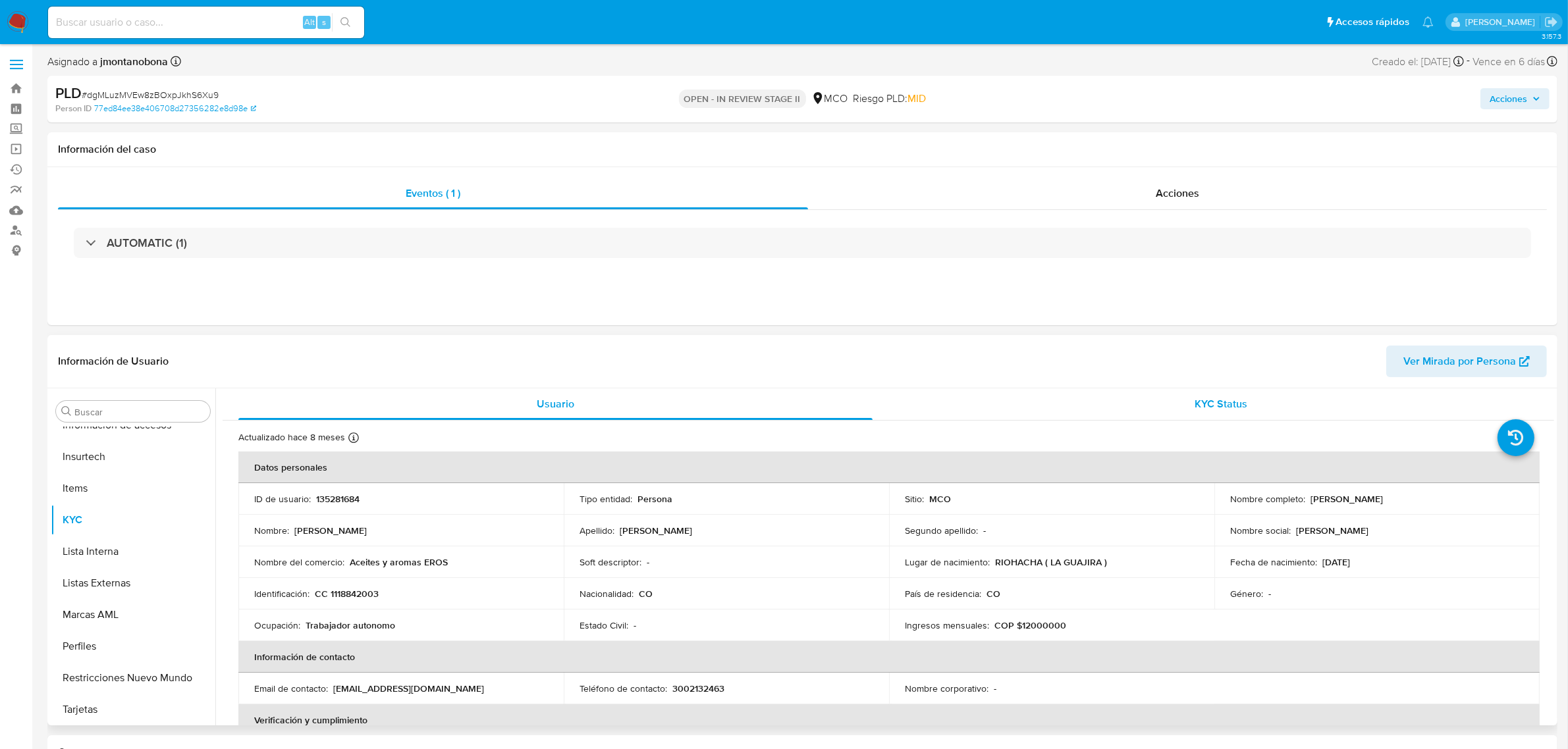
select select "10"
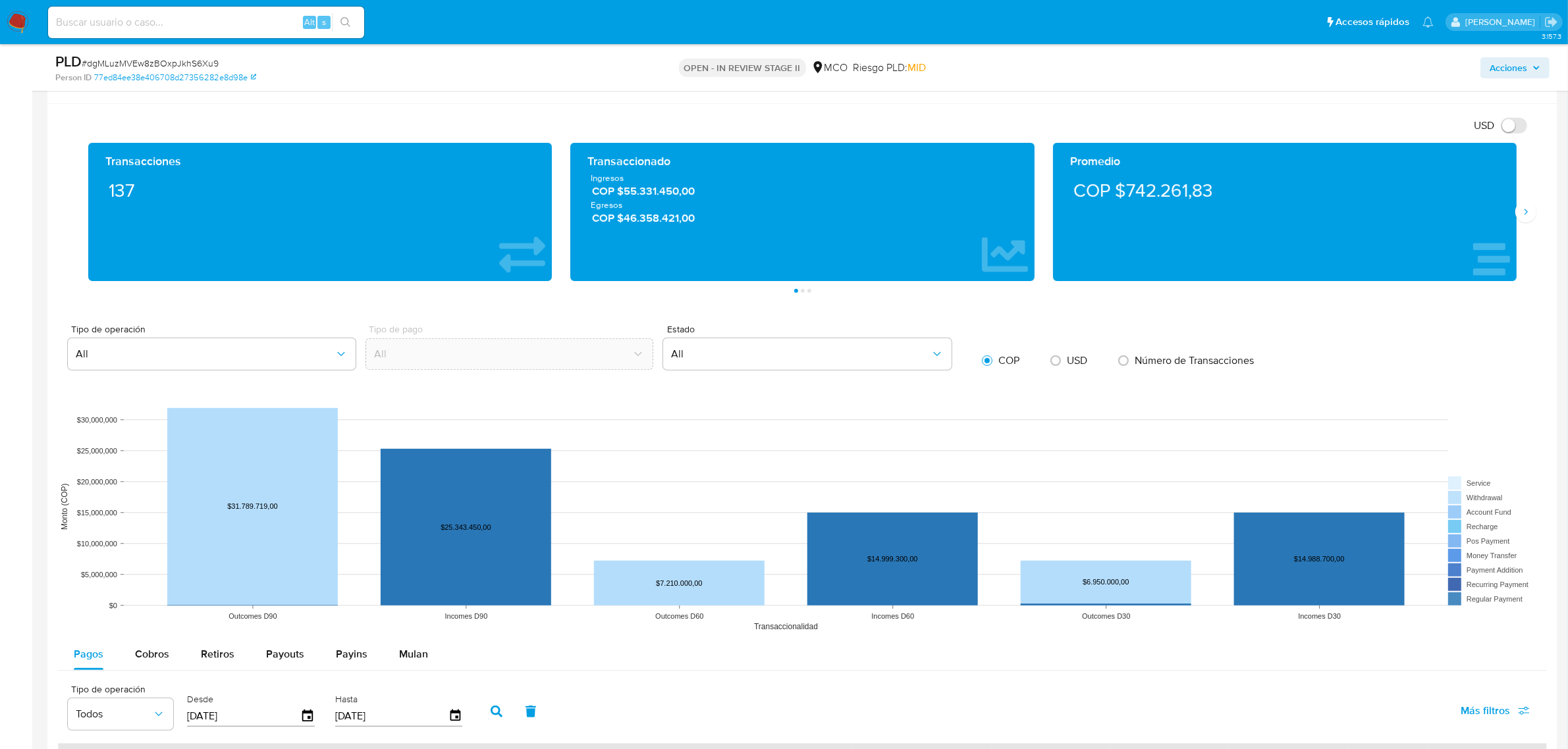
scroll to position [741, 0]
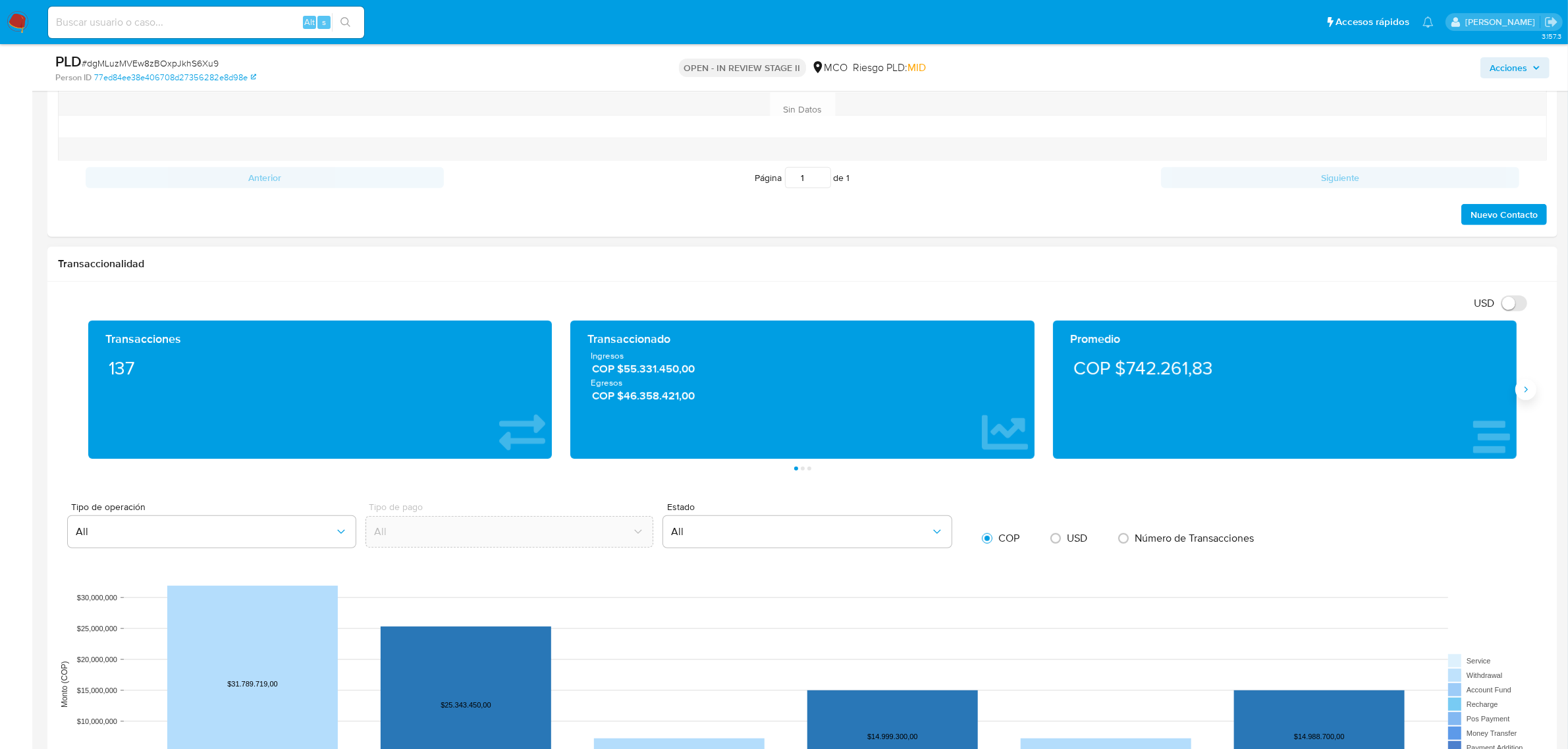
click at [1522, 400] on div "Transacciones 137 Transaccionado Ingresos COP $55.331.450,00 Egresos COP $46.35…" at bounding box center [802, 390] width 1447 height 138
click at [1525, 400] on button "Siguiente" at bounding box center [1526, 390] width 21 height 21
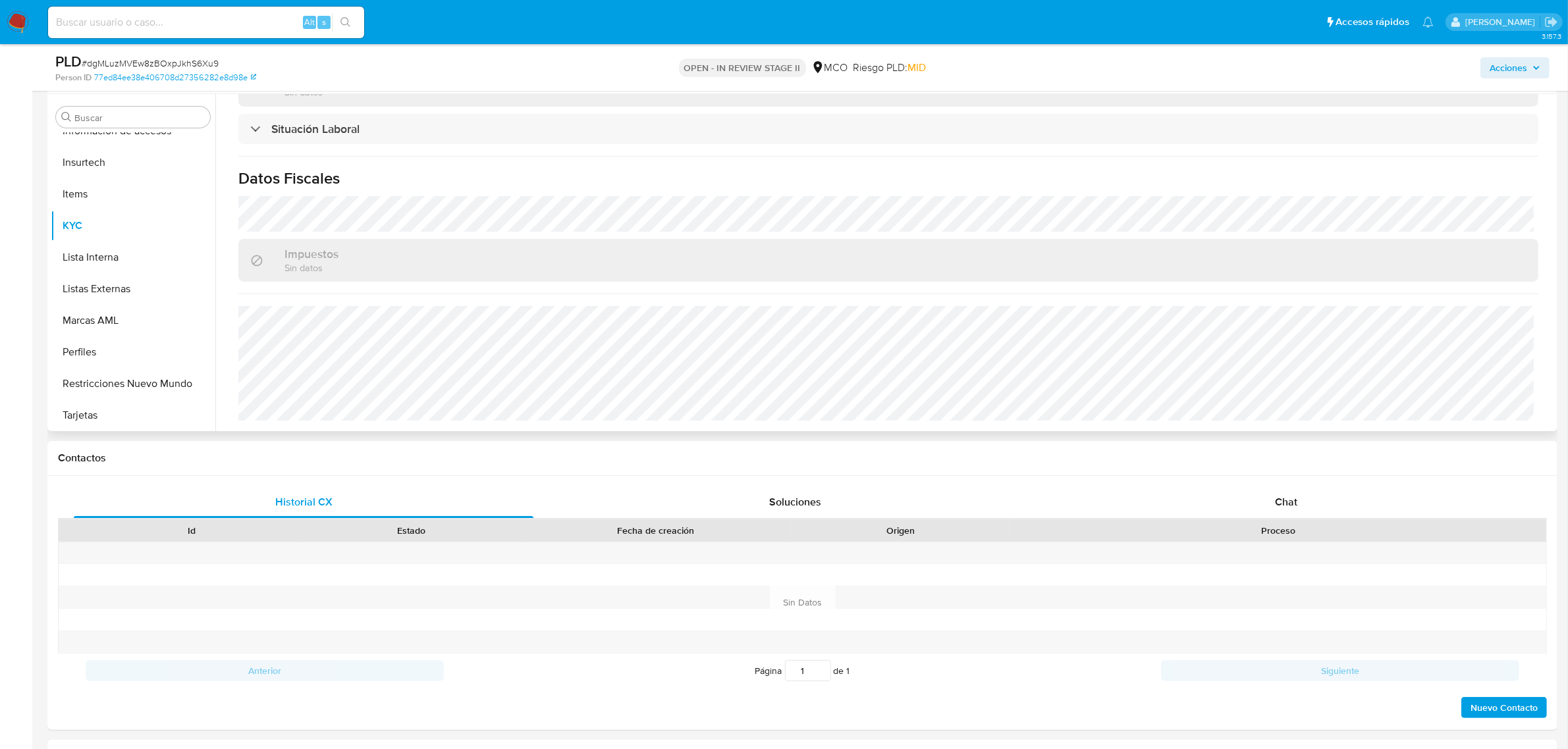
scroll to position [247, 0]
click at [1272, 495] on div "Chat" at bounding box center [1285, 503] width 460 height 31
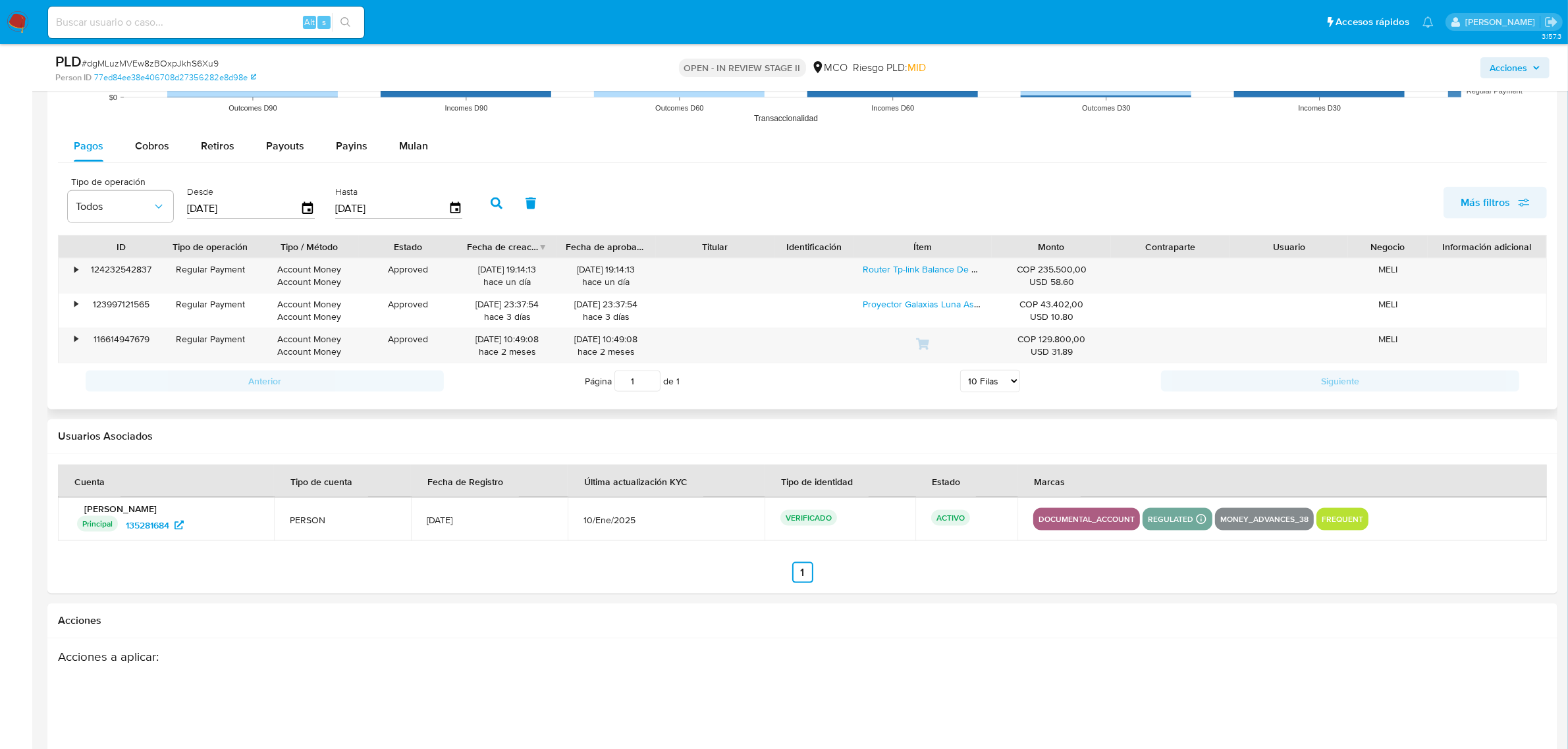
scroll to position [2074, 0]
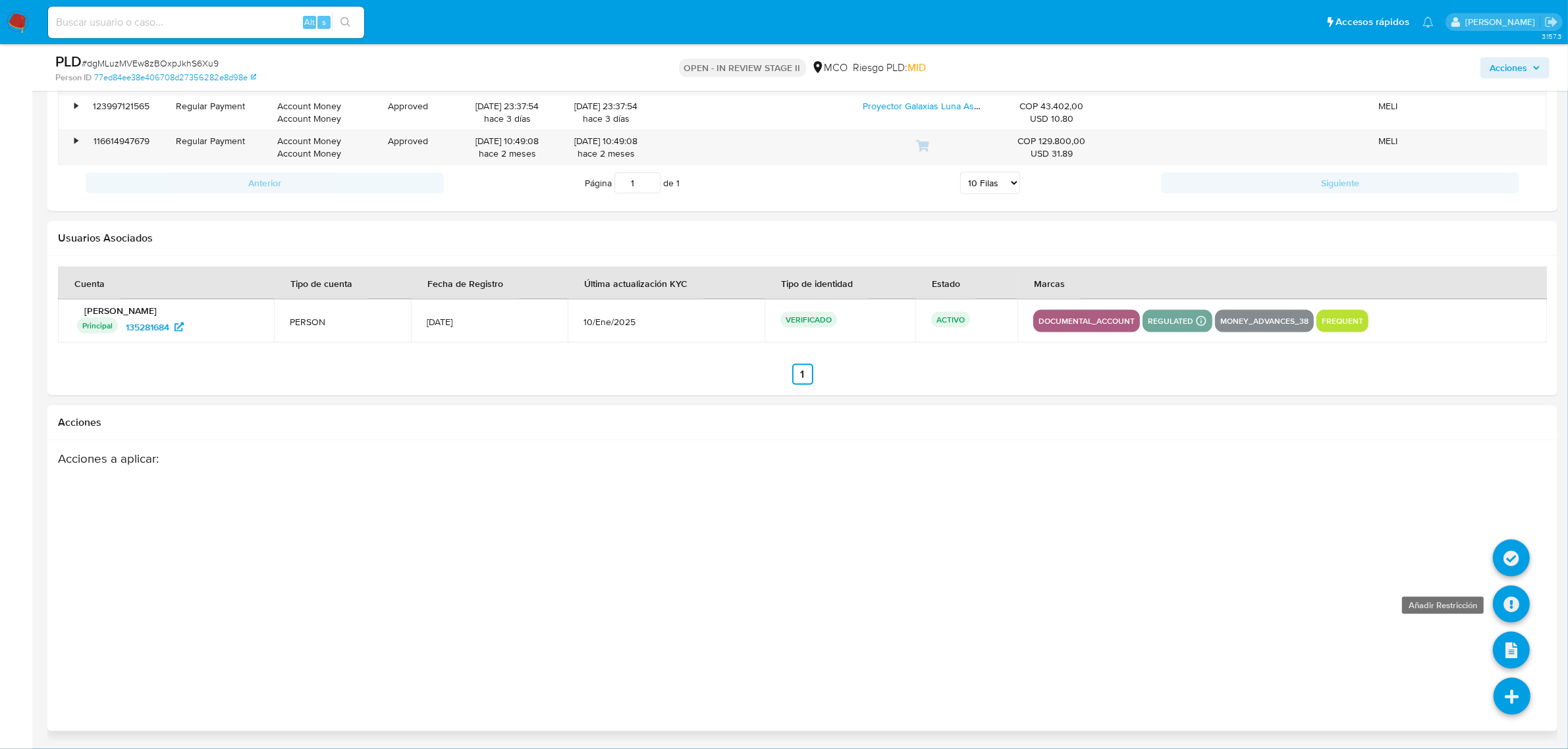
click at [1510, 605] on icon at bounding box center [1510, 604] width 37 height 37
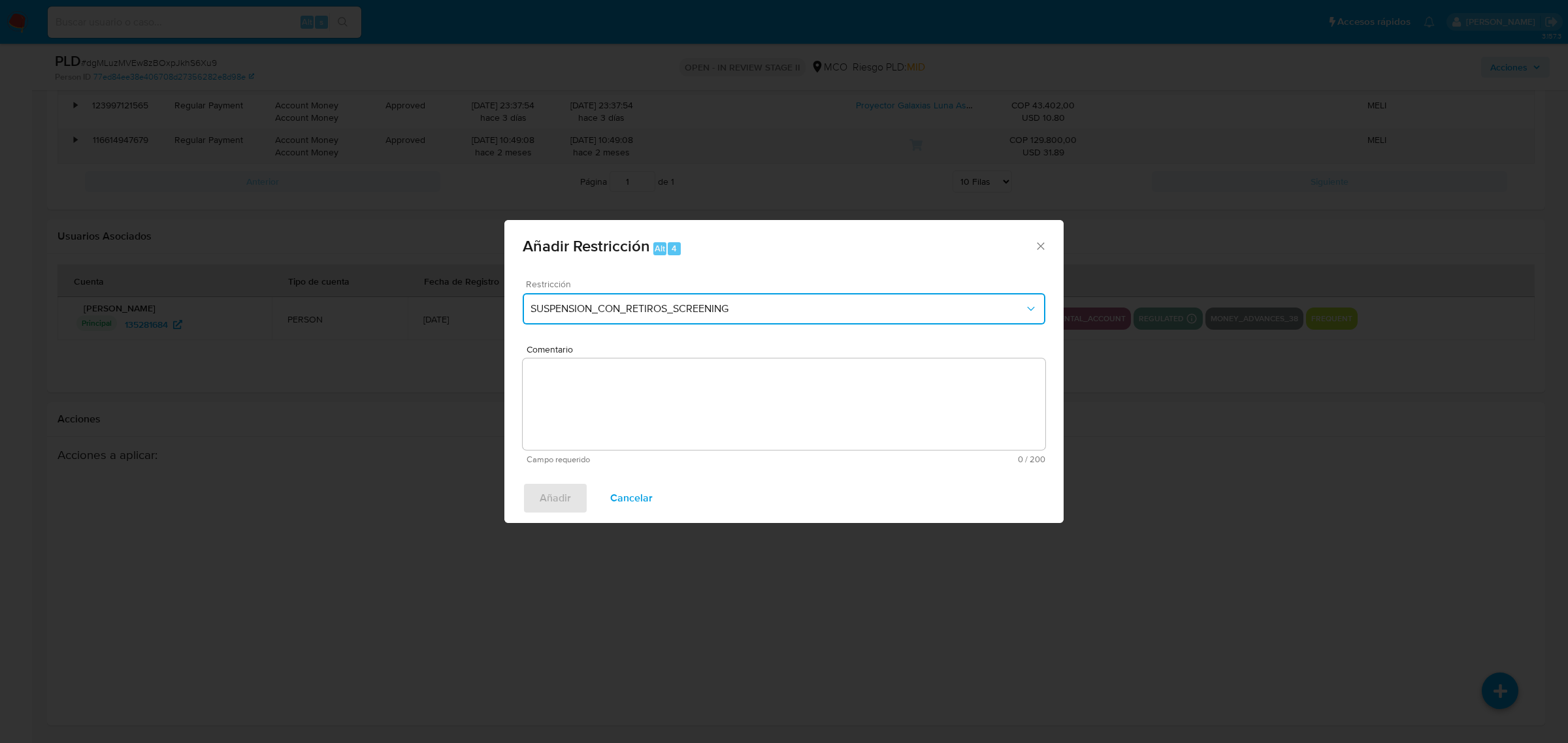
click at [742, 303] on span "SUSPENSION_CON_RETIROS_SCREENING" at bounding box center [777, 309] width 494 height 13
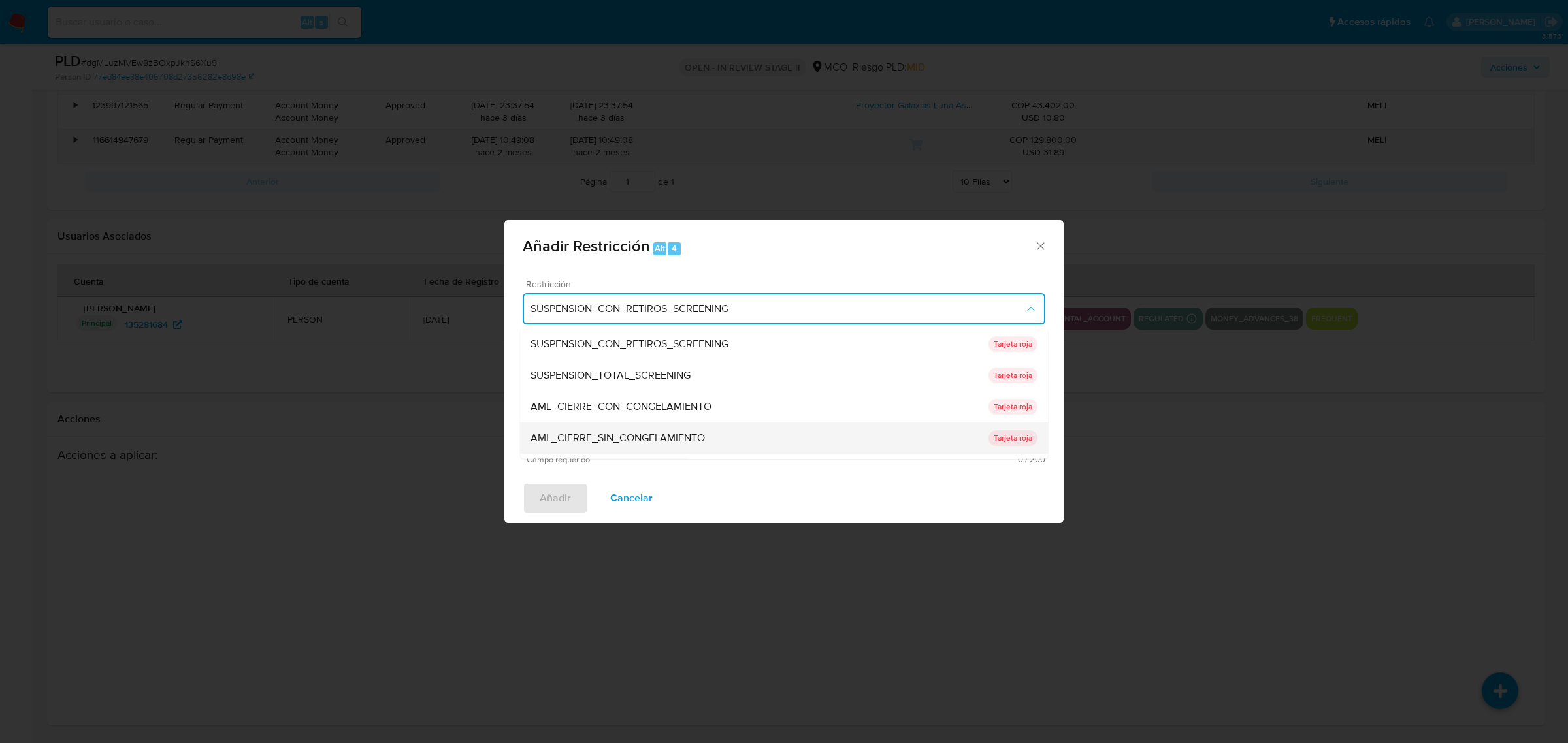
click at [653, 431] on span "AML_CIERRE_SIN_CONGELAMIENTO" at bounding box center [617, 438] width 174 height 13
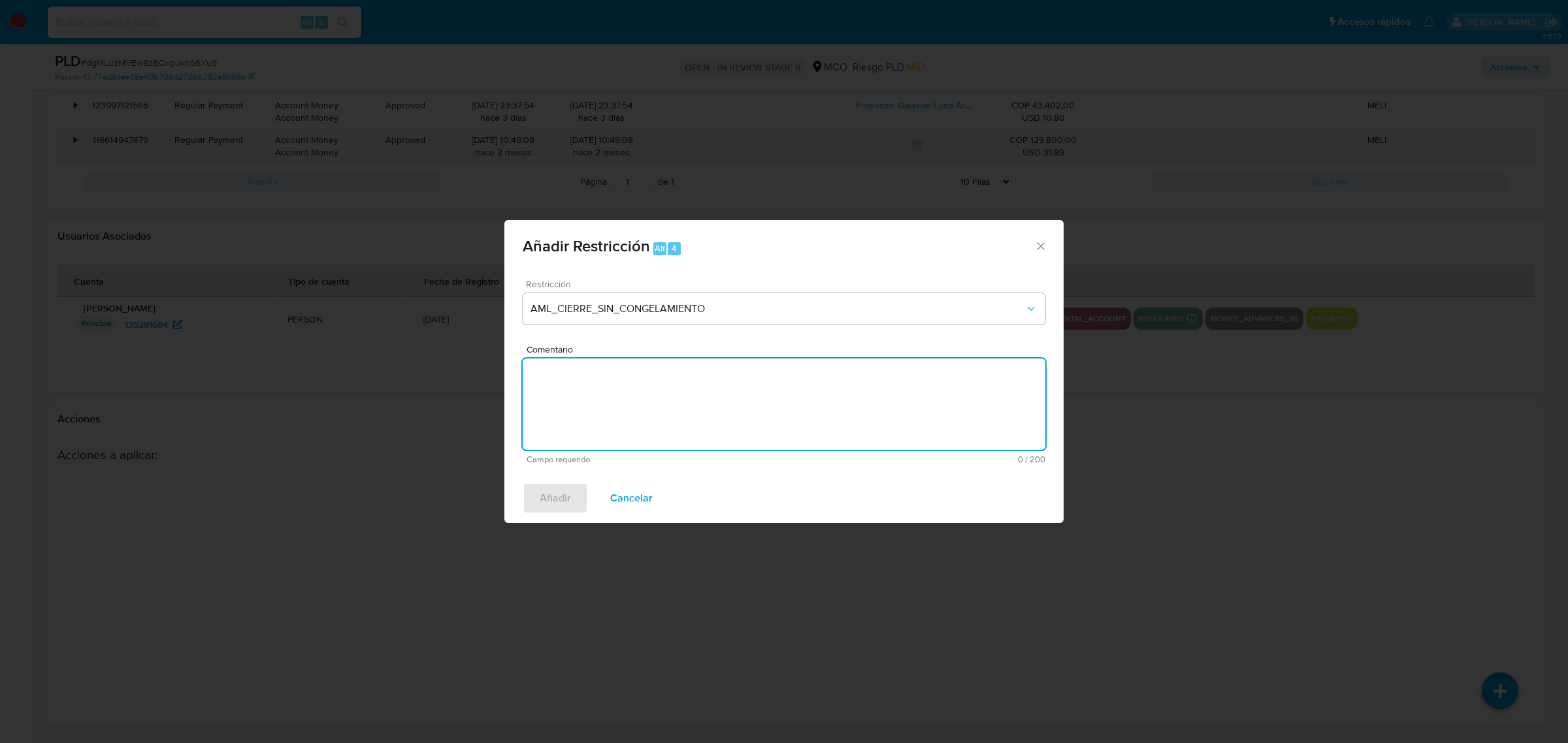
click at [671, 384] on textarea "Comentario" at bounding box center [784, 404] width 522 height 92
type textarea "Se realiza cierre de relacionamiento sin congelamiento"
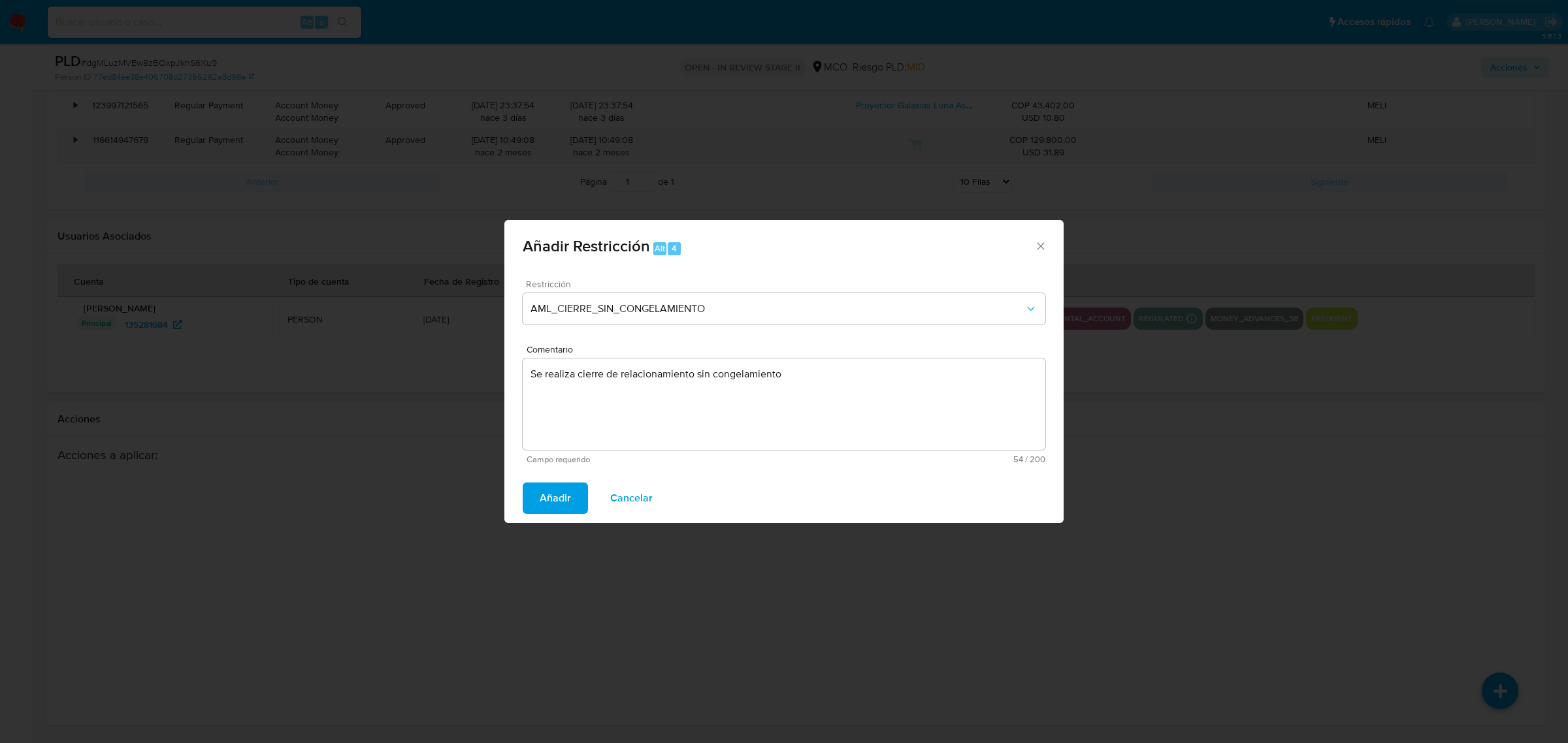
click at [563, 490] on span "Añadir" at bounding box center [554, 498] width 31 height 29
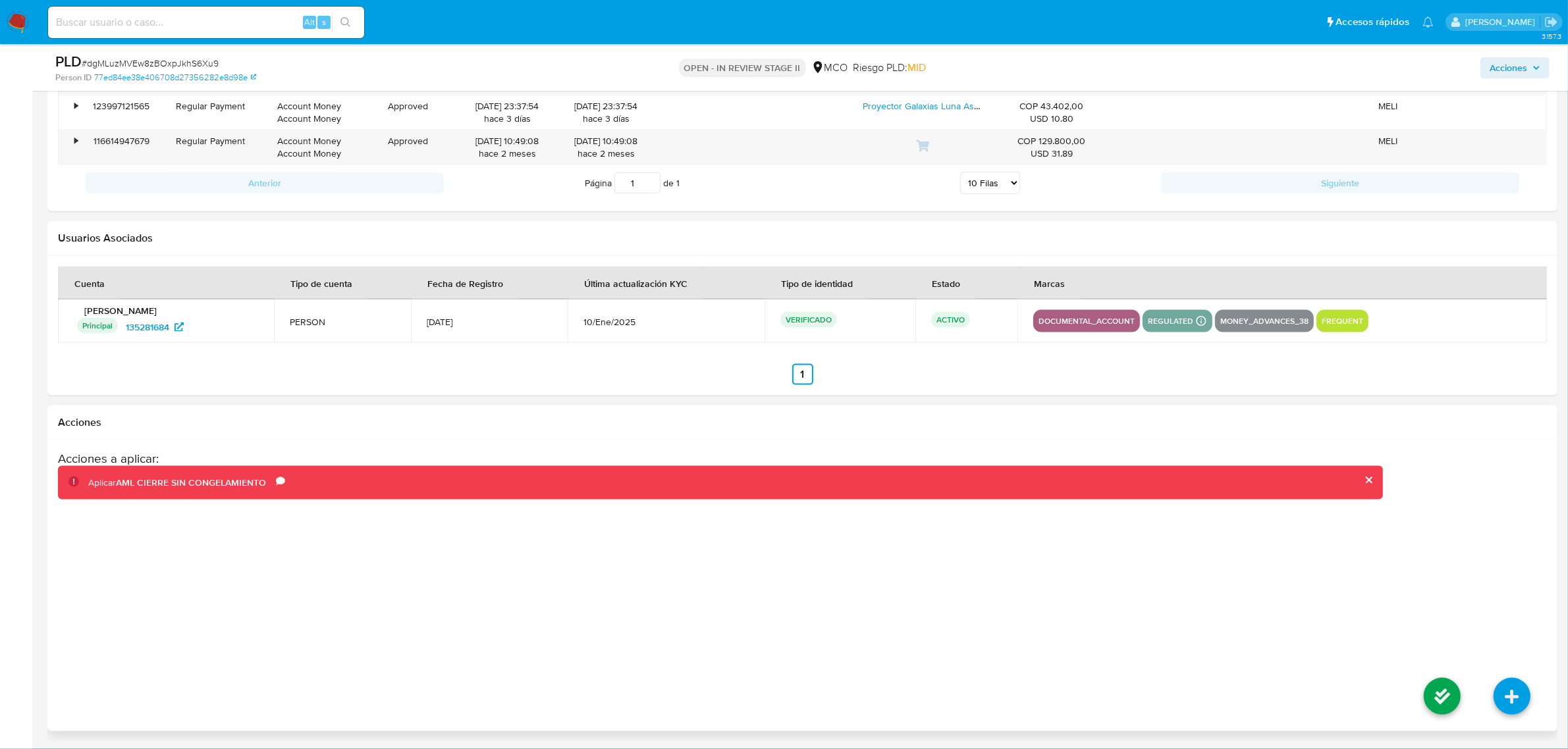
drag, startPoint x: 1434, startPoint y: 693, endPoint x: 740, endPoint y: 511, distance: 717.5
click at [856, 551] on div "Acciones a aplicar : Aplicar AML CIERRE SIN CONGELAMIENTO Comentario Se realiza…" at bounding box center [802, 586] width 1489 height 270
click at [1440, 702] on icon at bounding box center [1441, 696] width 37 height 37
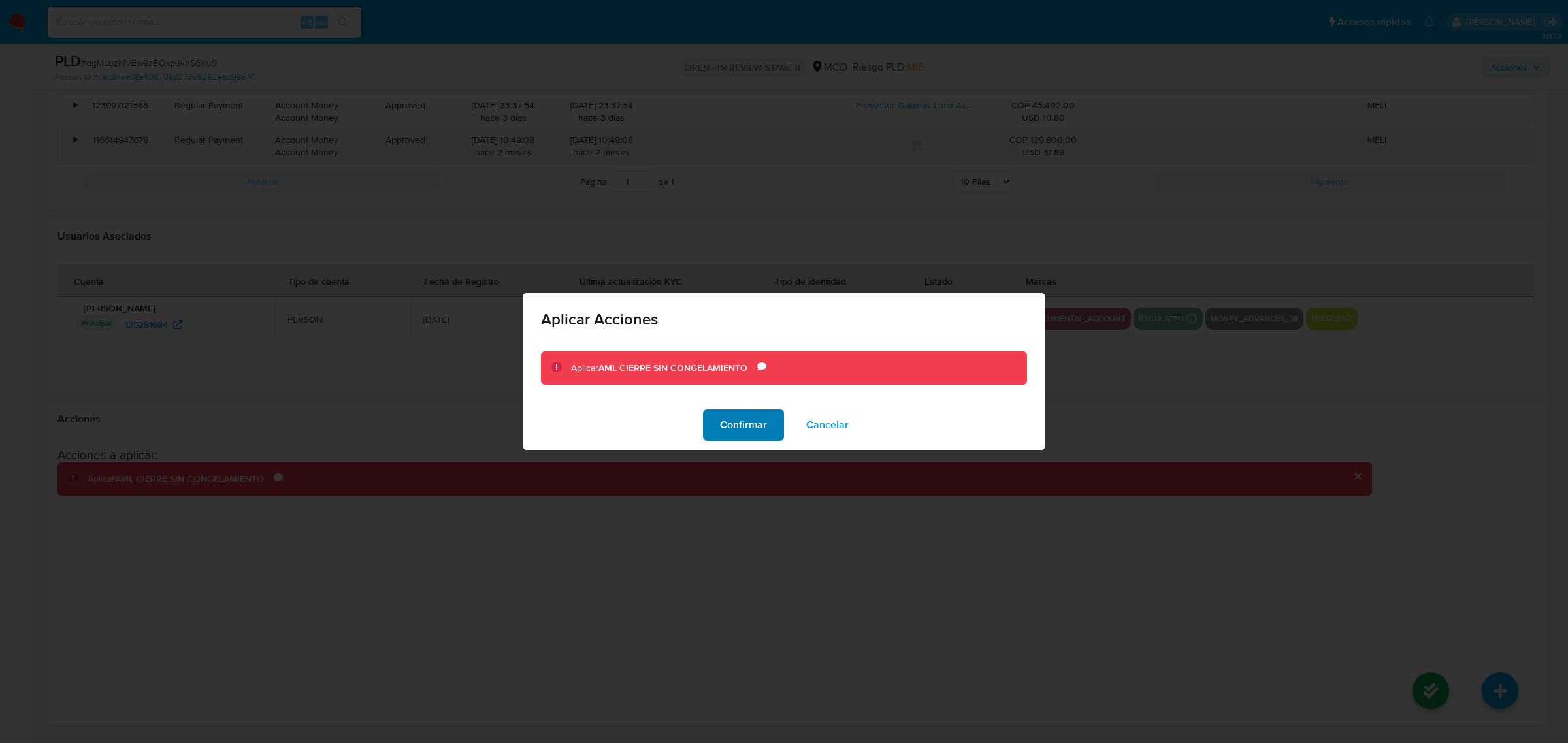
click at [754, 435] on span "Confirmar" at bounding box center [743, 425] width 47 height 29
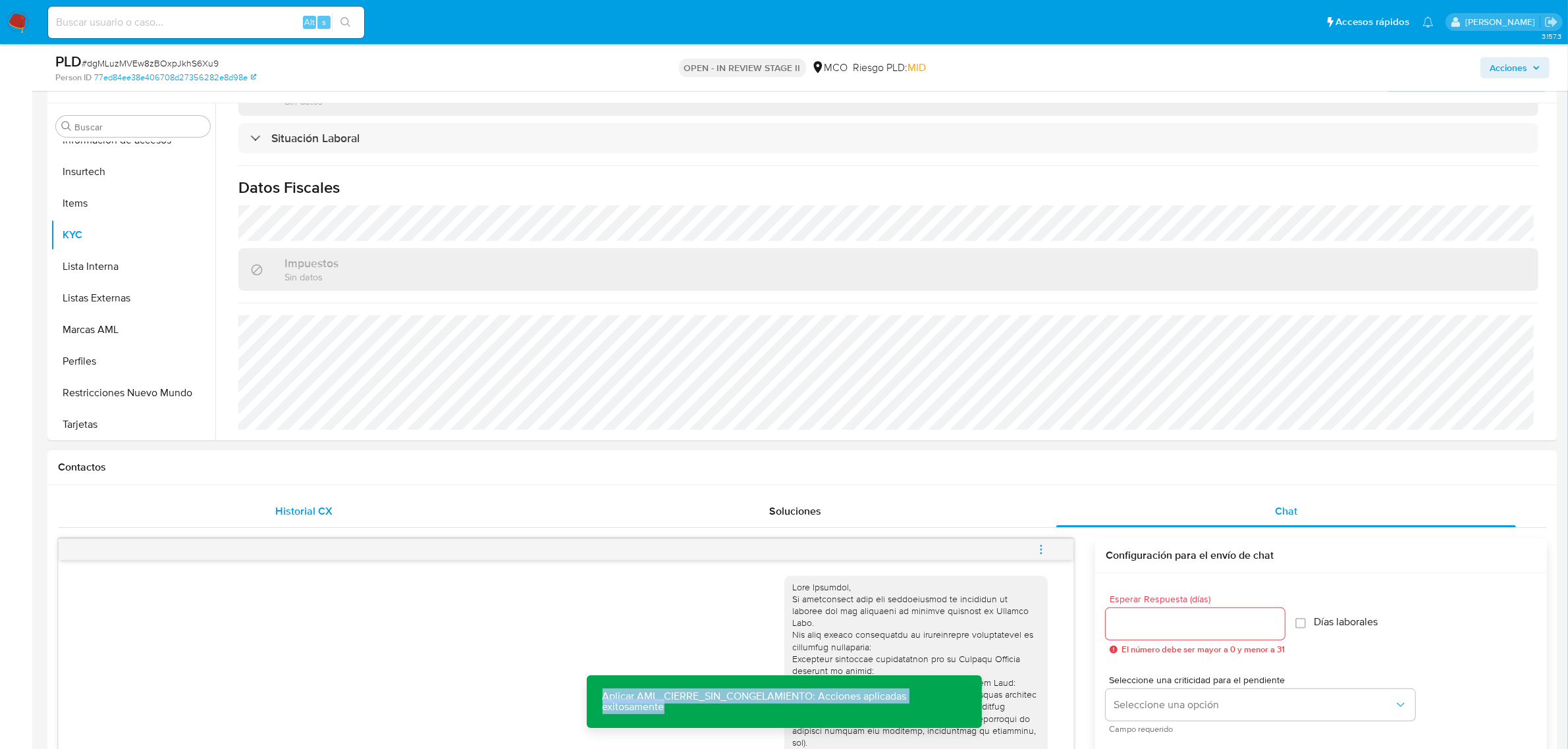
scroll to position [247, 0]
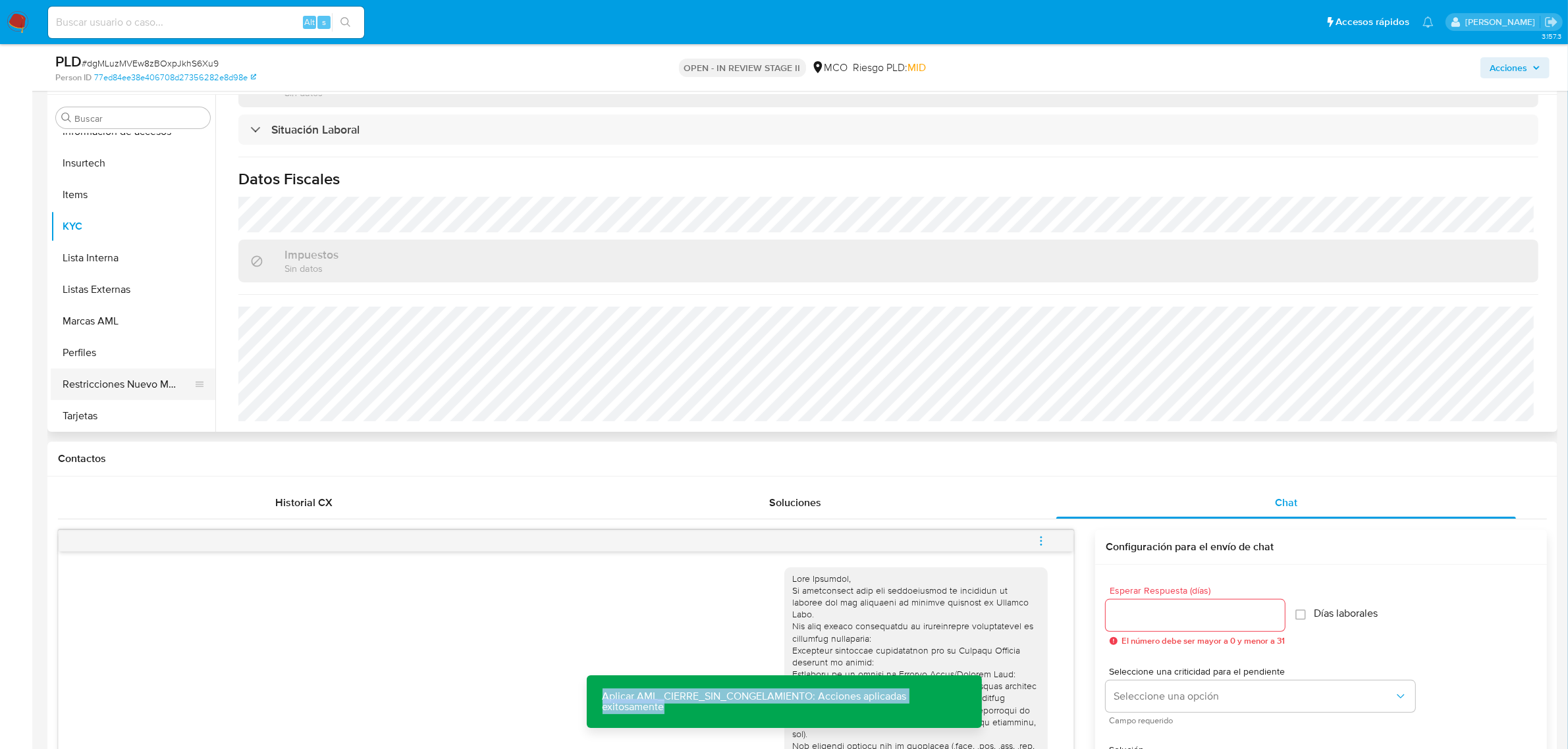
click at [126, 386] on button "Restricciones Nuevo Mundo" at bounding box center [127, 384] width 154 height 31
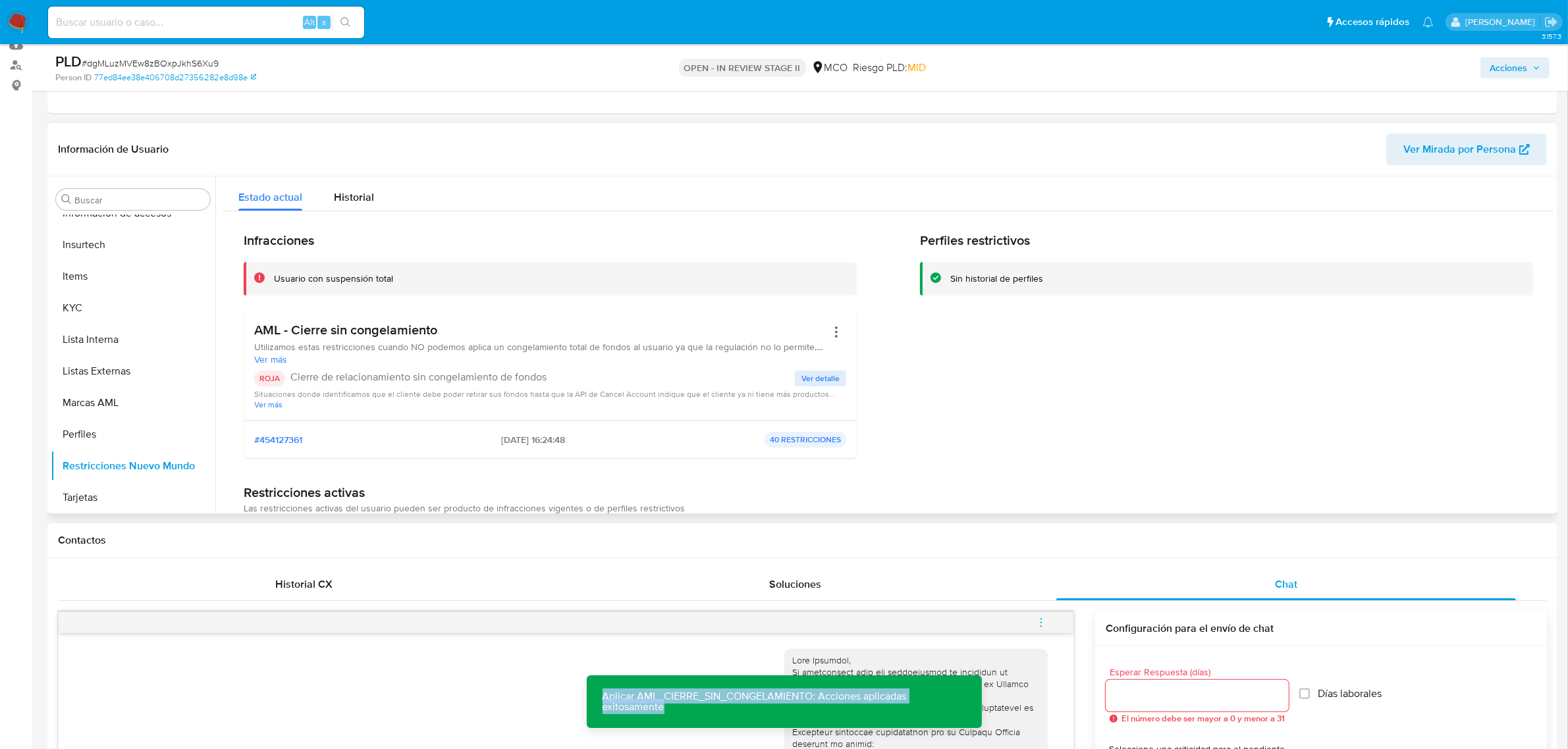
scroll to position [0, 0]
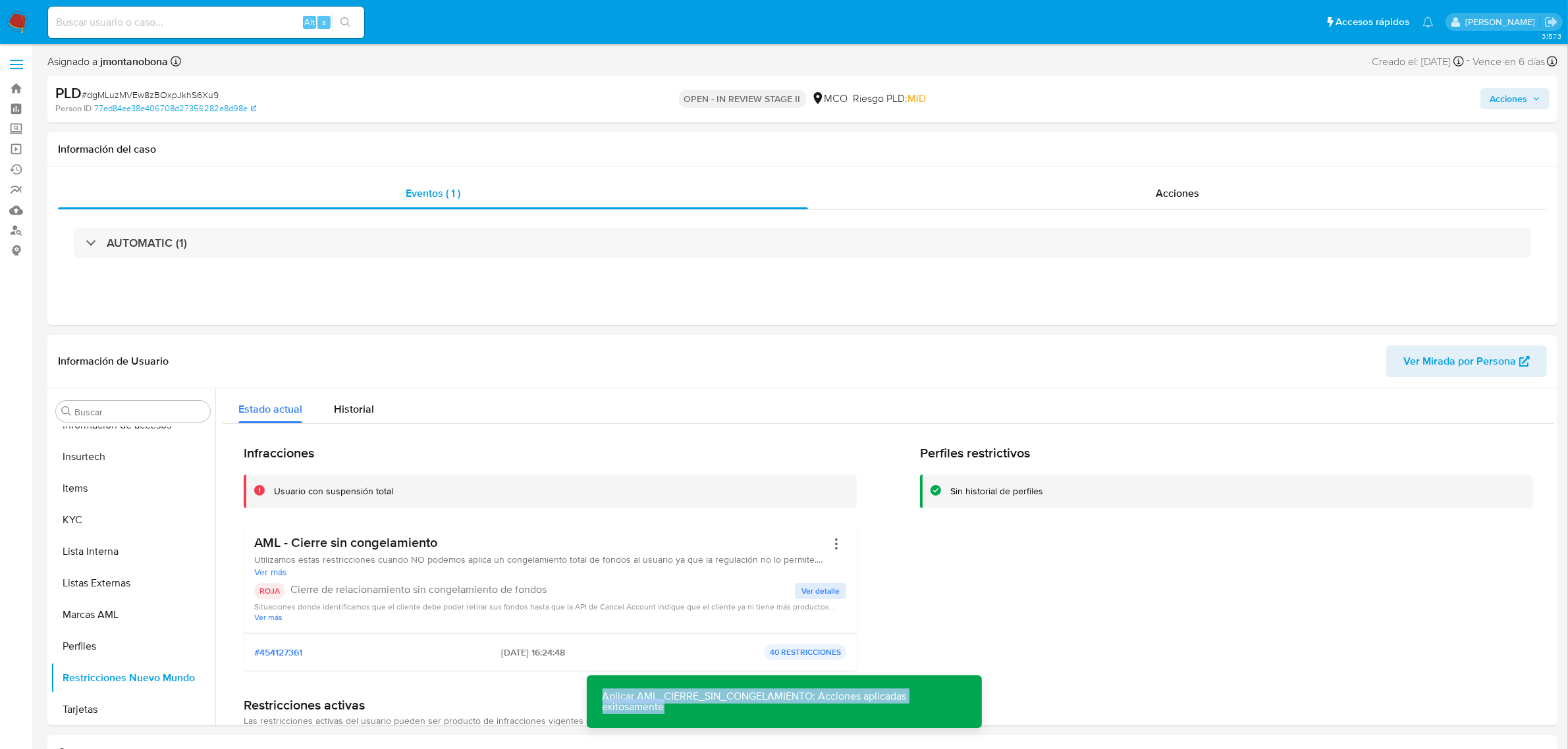
click at [1495, 99] on span "Acciones" at bounding box center [1509, 99] width 37 height 21
click at [1151, 145] on span "Resolución del caso" at bounding box center [1141, 141] width 94 height 15
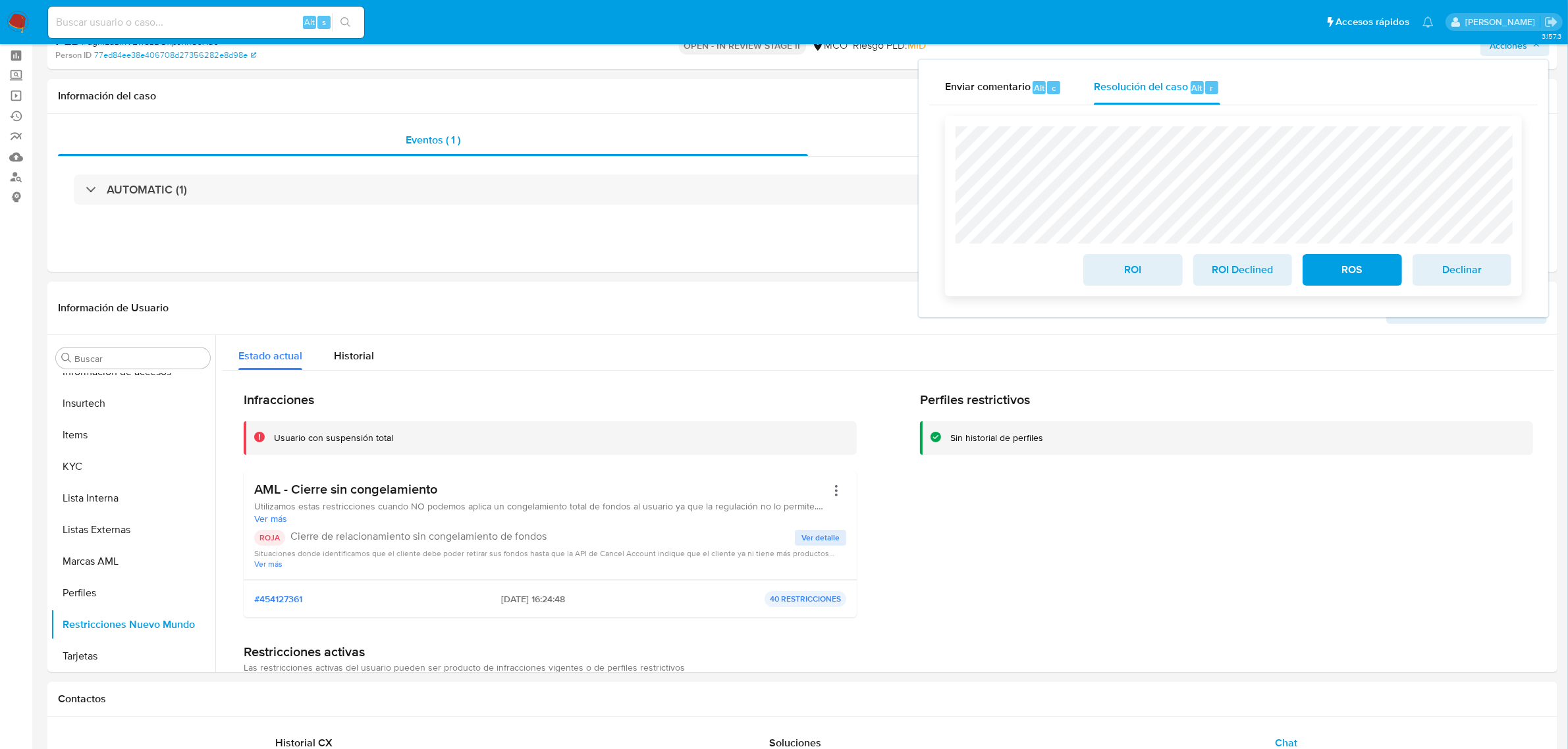
scroll to position [82, 0]
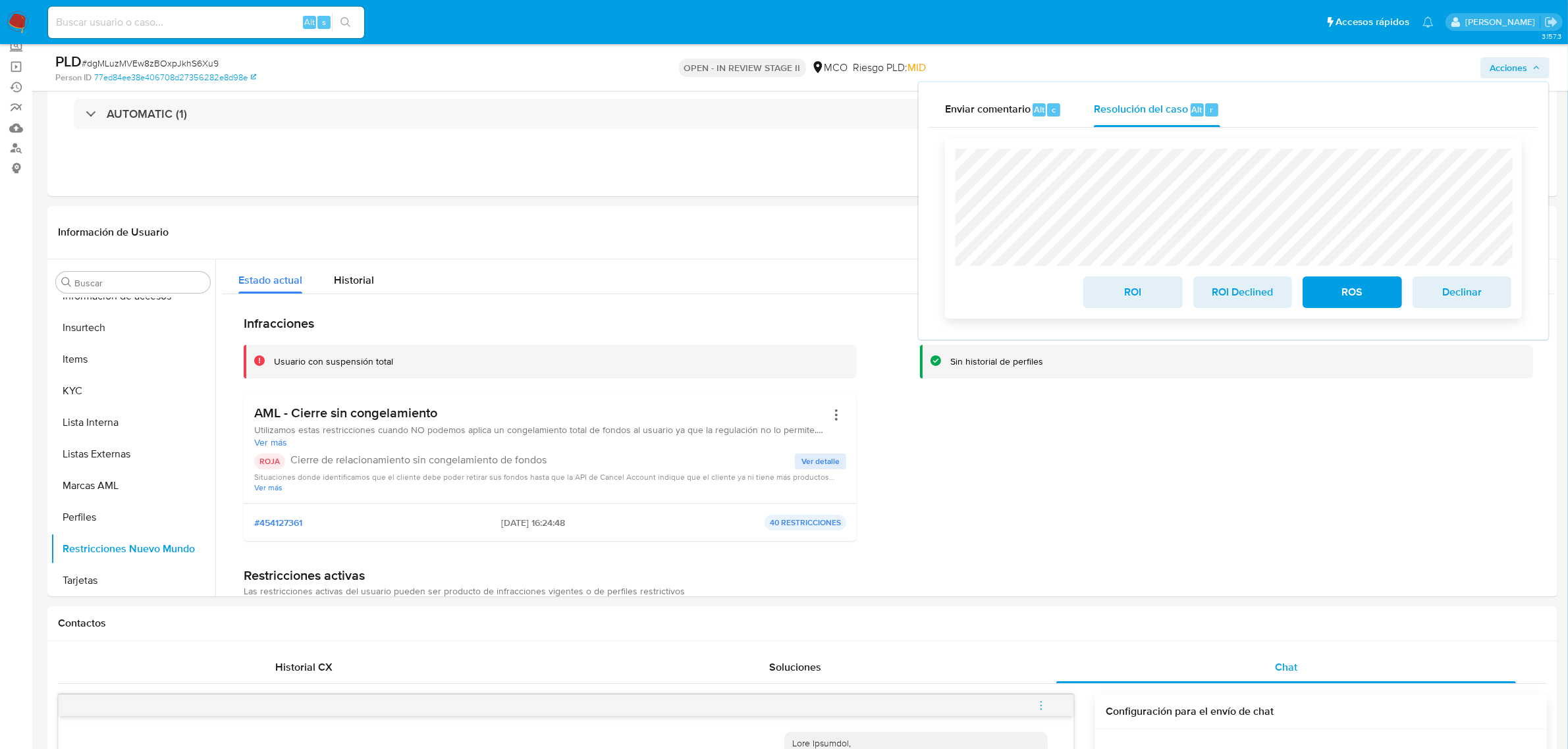
click at [1339, 297] on span "ROS" at bounding box center [1352, 292] width 65 height 29
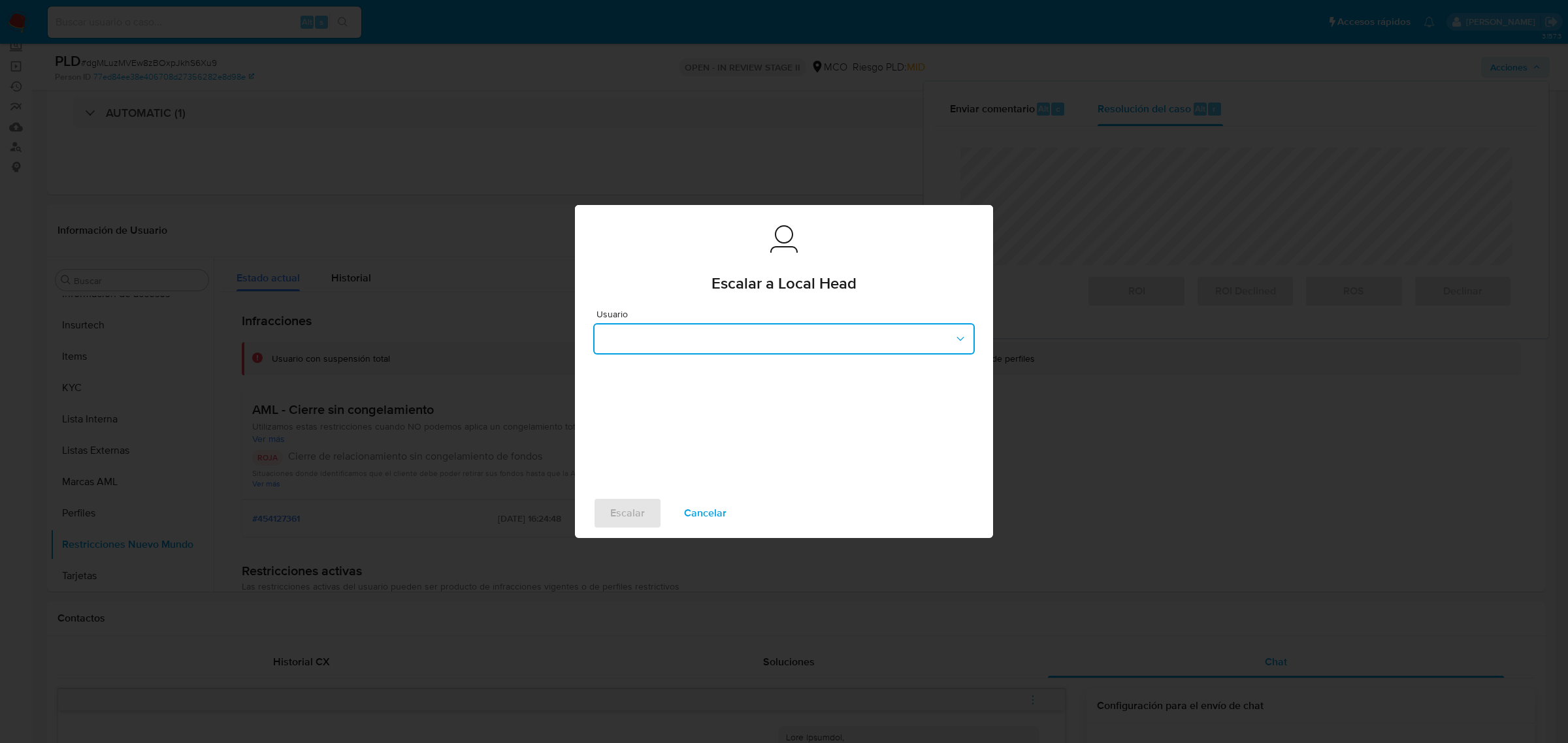
click at [834, 330] on button "button" at bounding box center [784, 339] width 382 height 31
click at [667, 373] on div "deisycardena" at bounding box center [779, 368] width 358 height 31
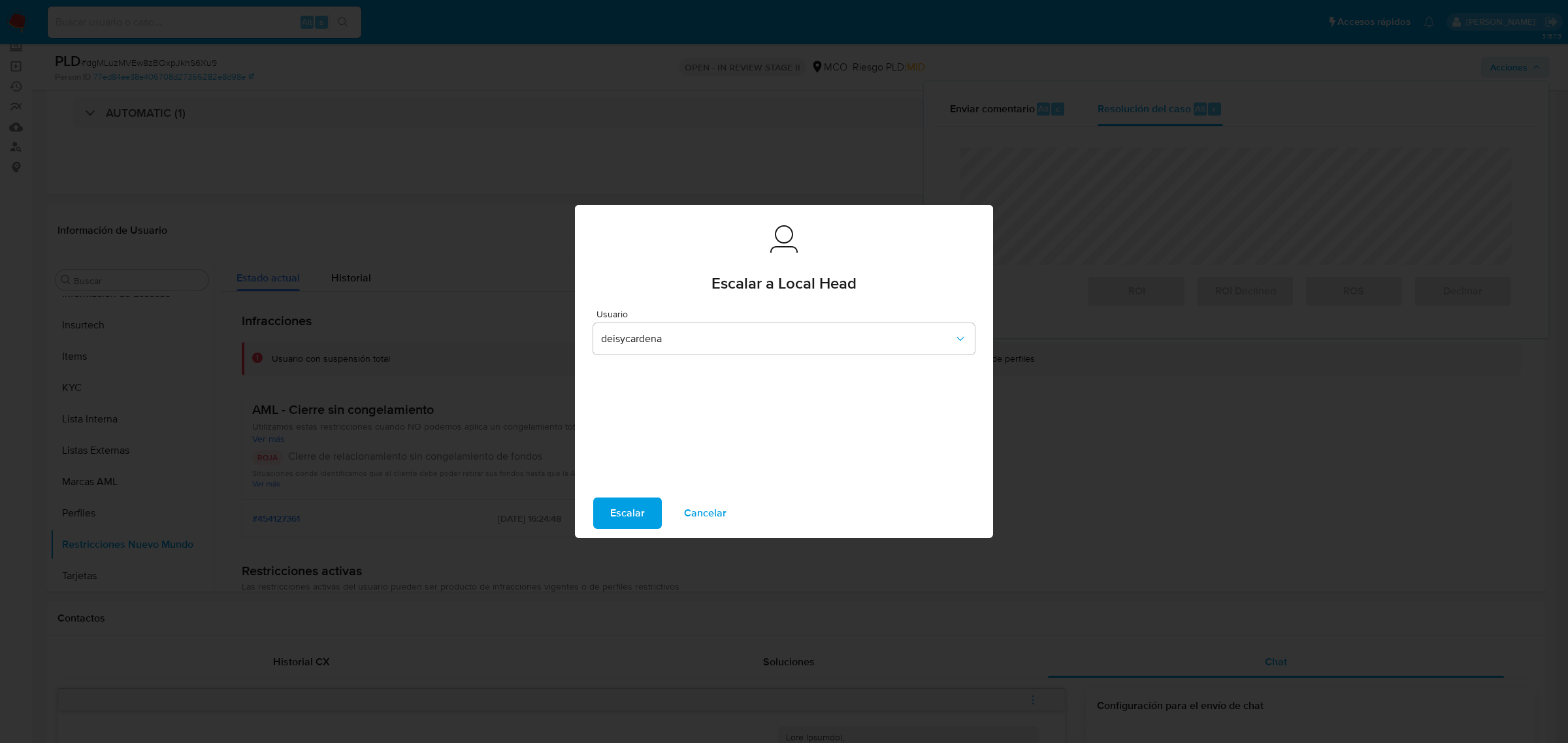
click at [632, 516] on span "Escalar" at bounding box center [627, 513] width 35 height 29
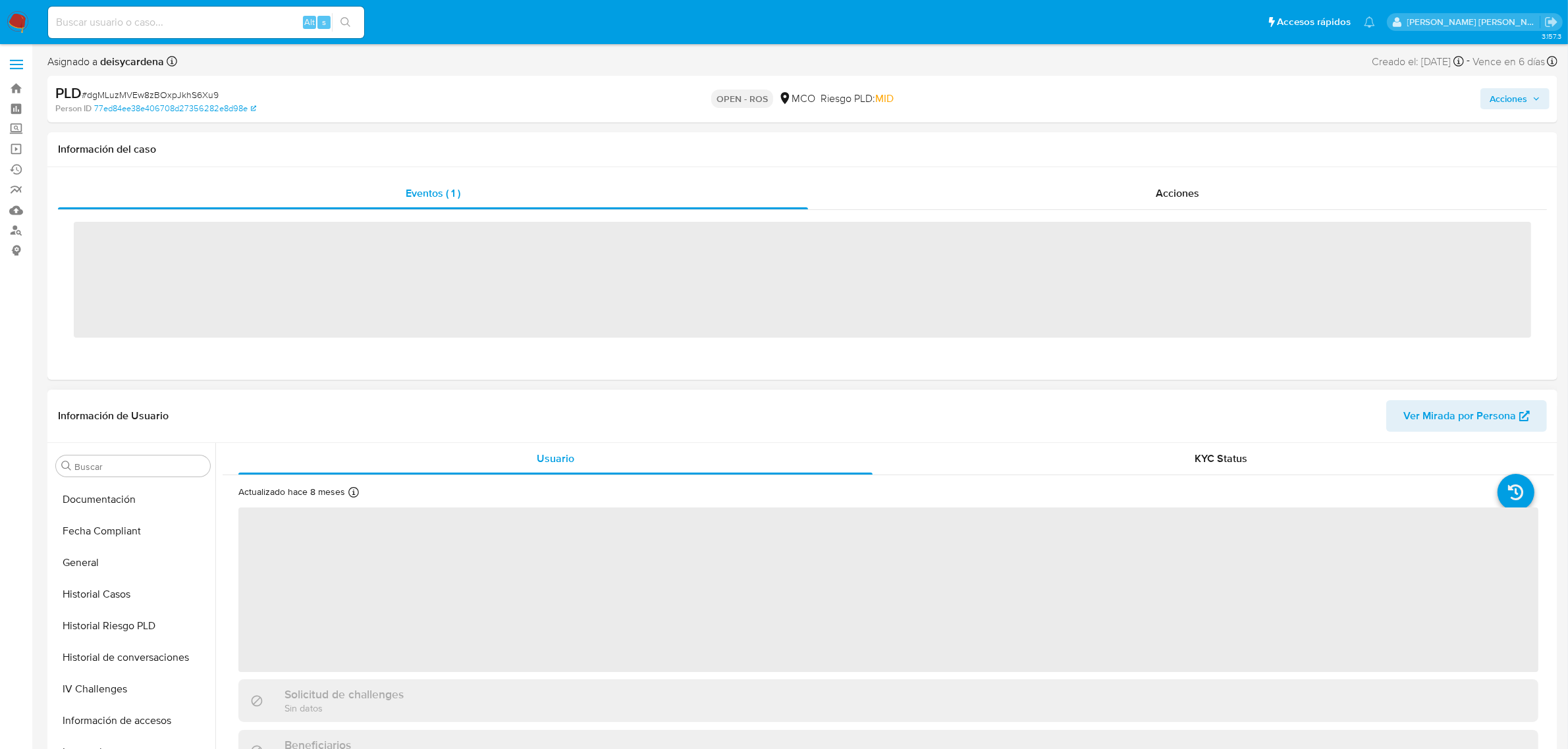
scroll to position [555, 0]
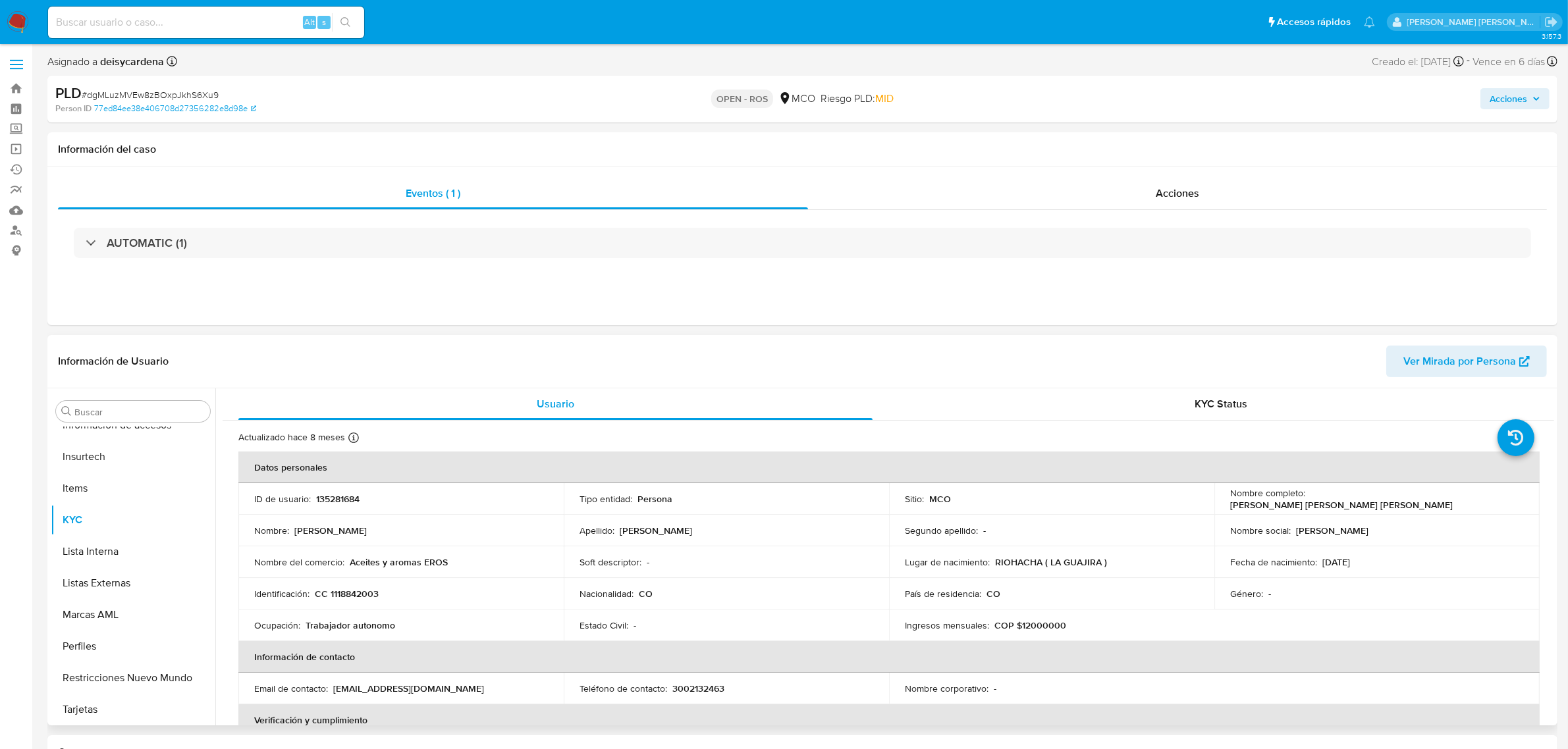
select select "10"
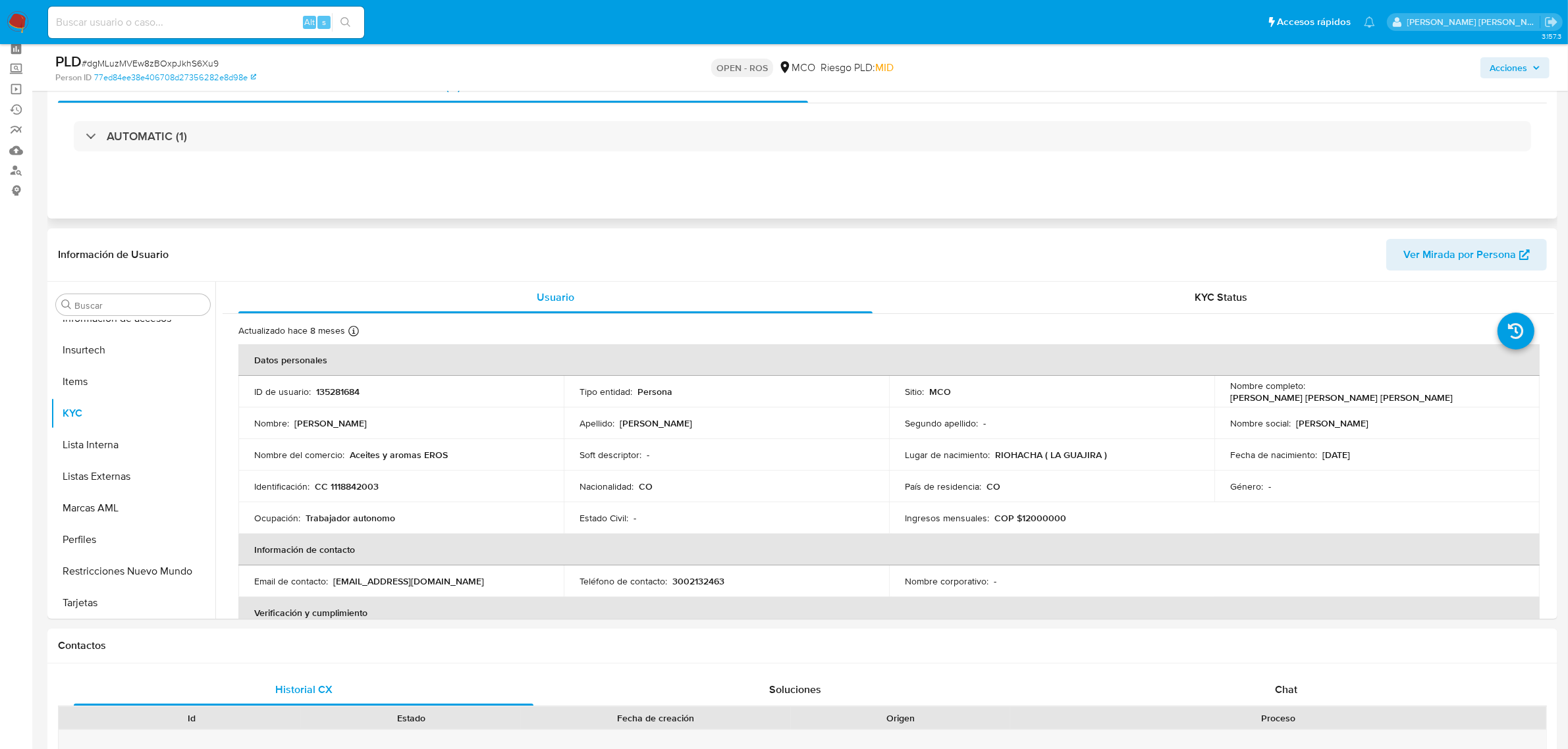
scroll to position [0, 0]
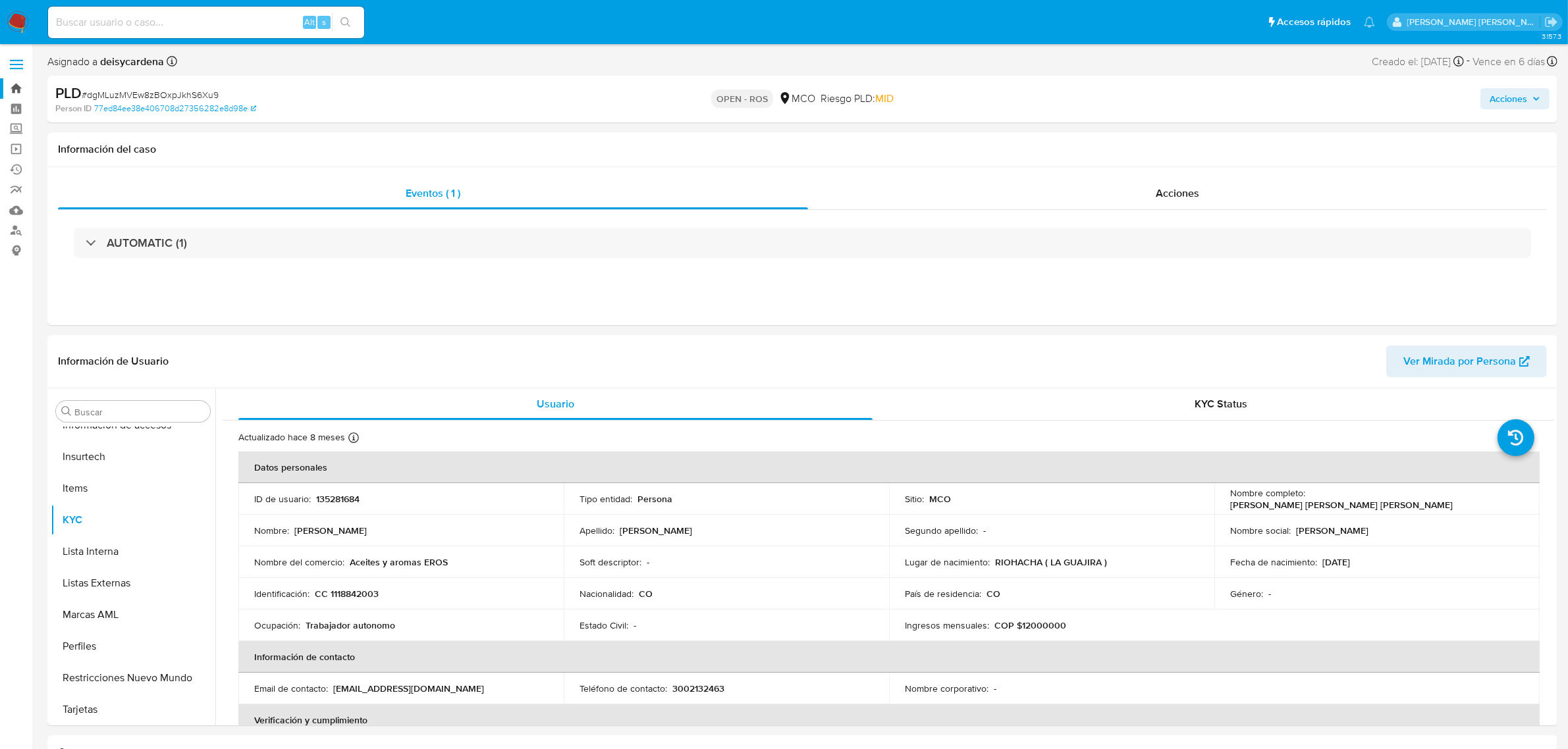
click at [23, 83] on link "Bandeja" at bounding box center [78, 88] width 157 height 20
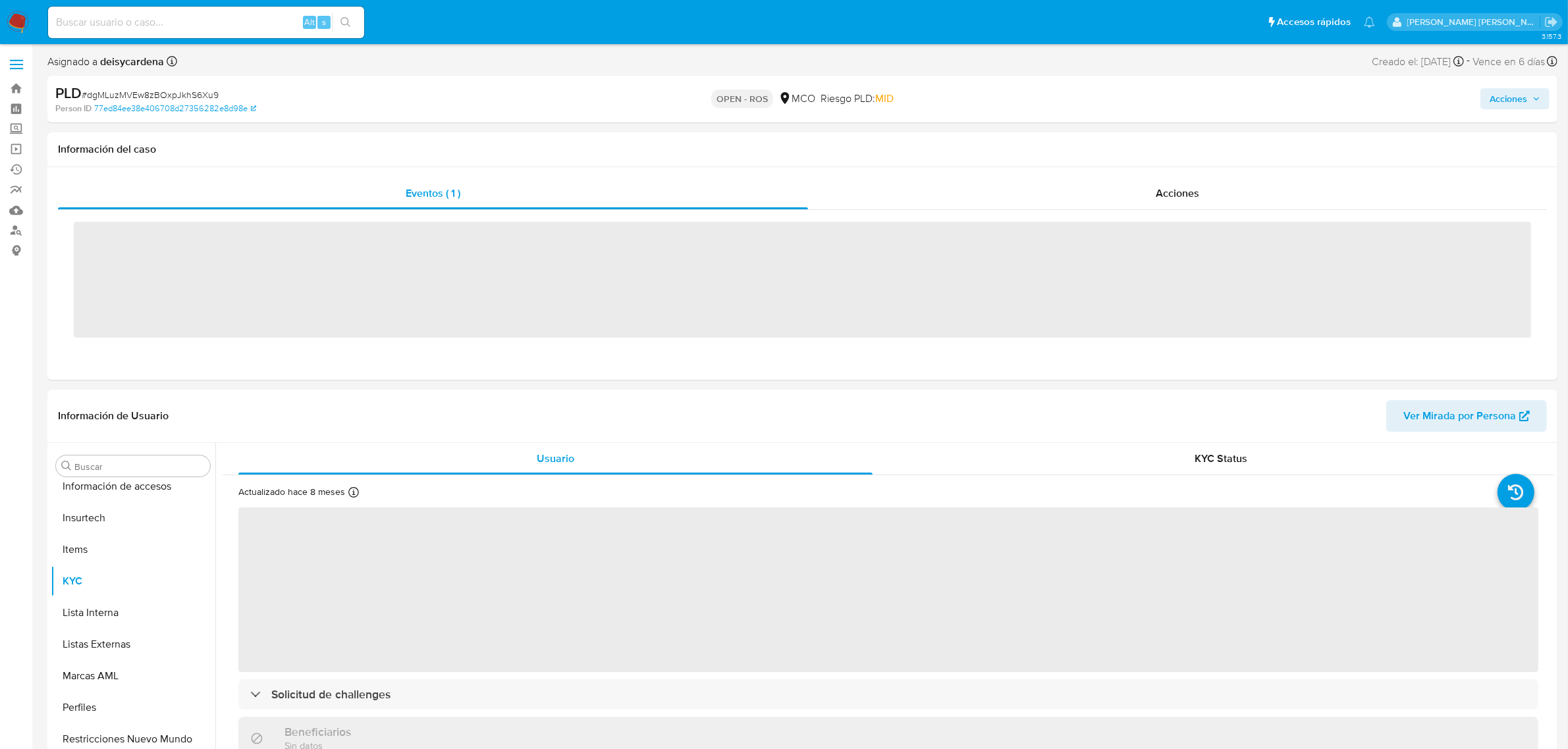
scroll to position [555, 0]
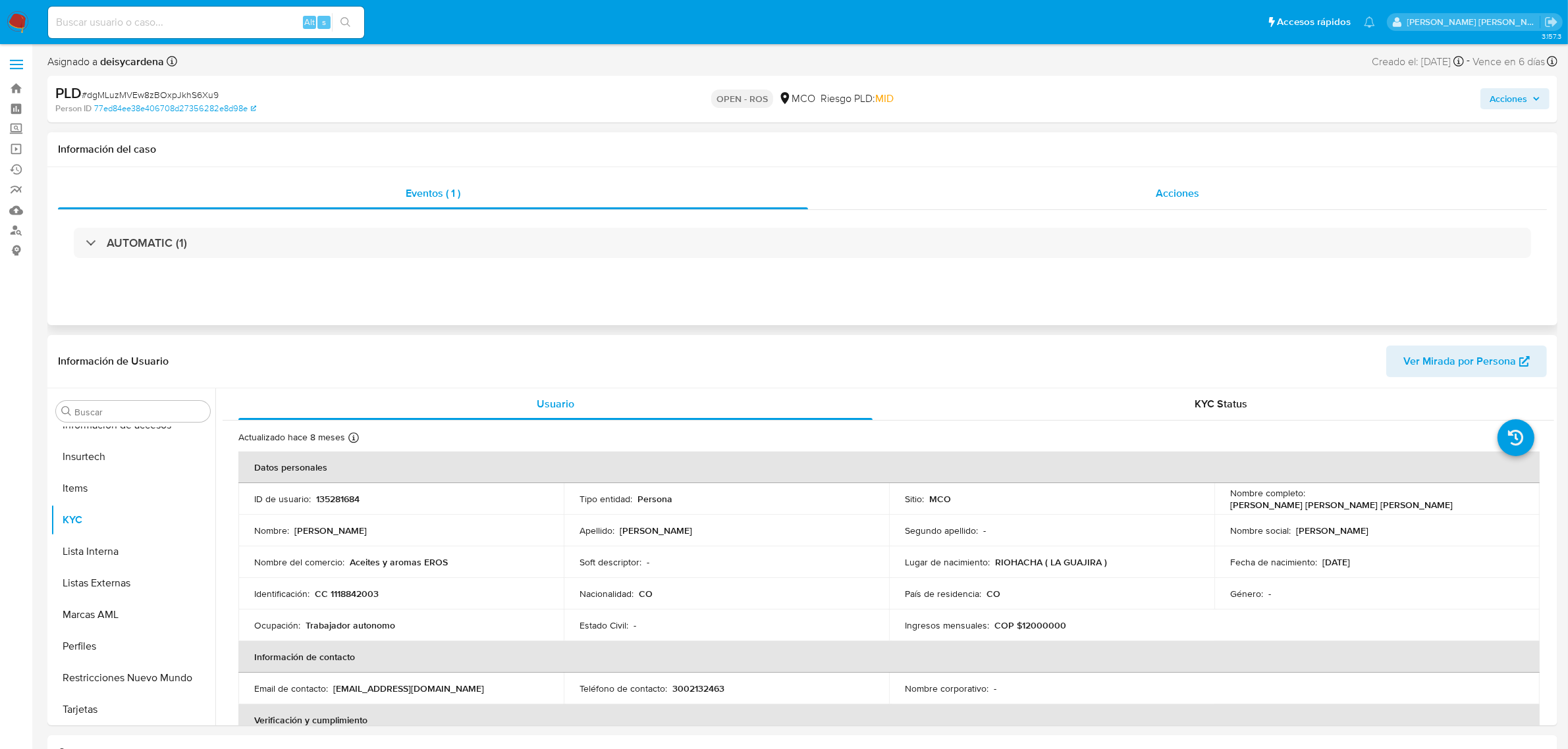
select select "10"
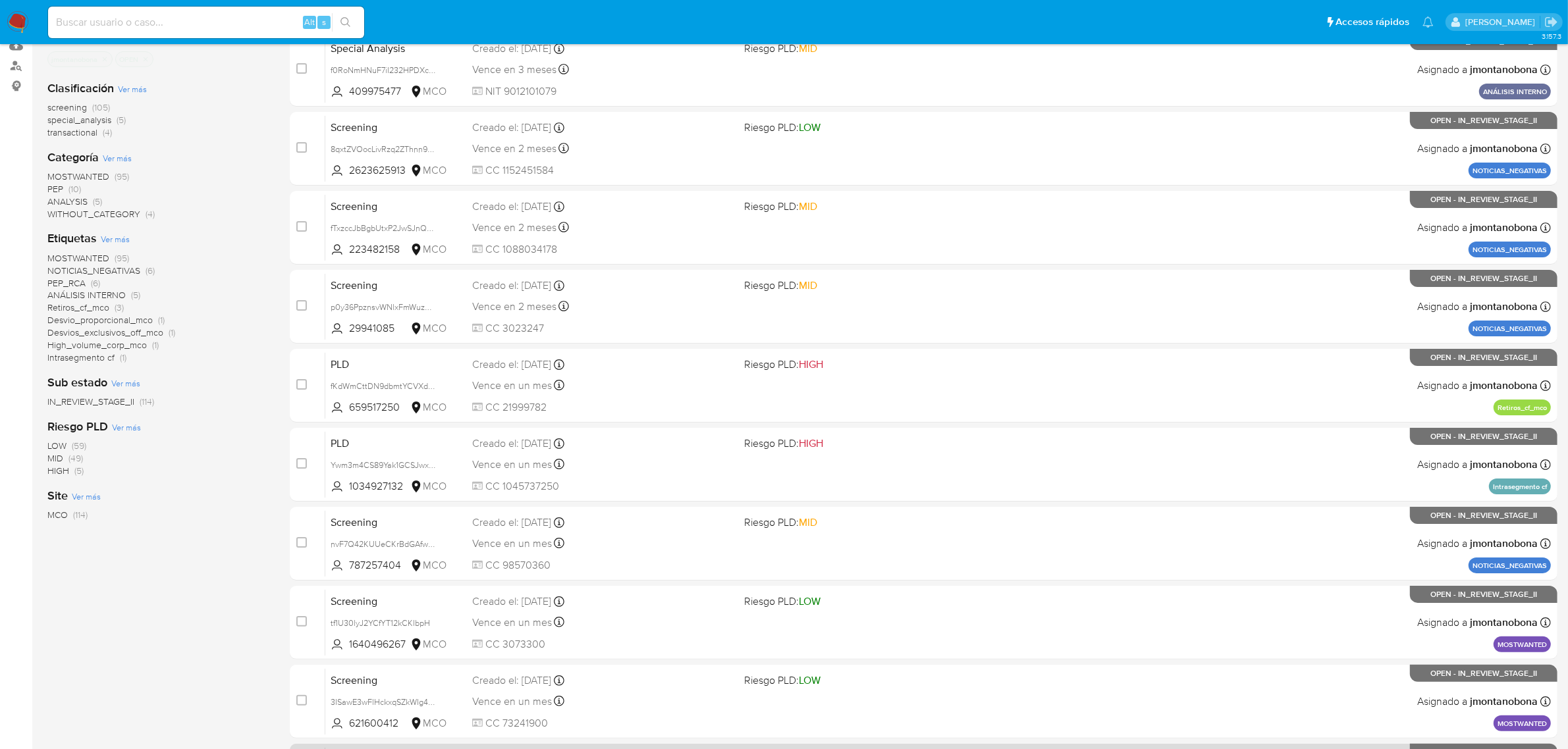
scroll to position [289, 0]
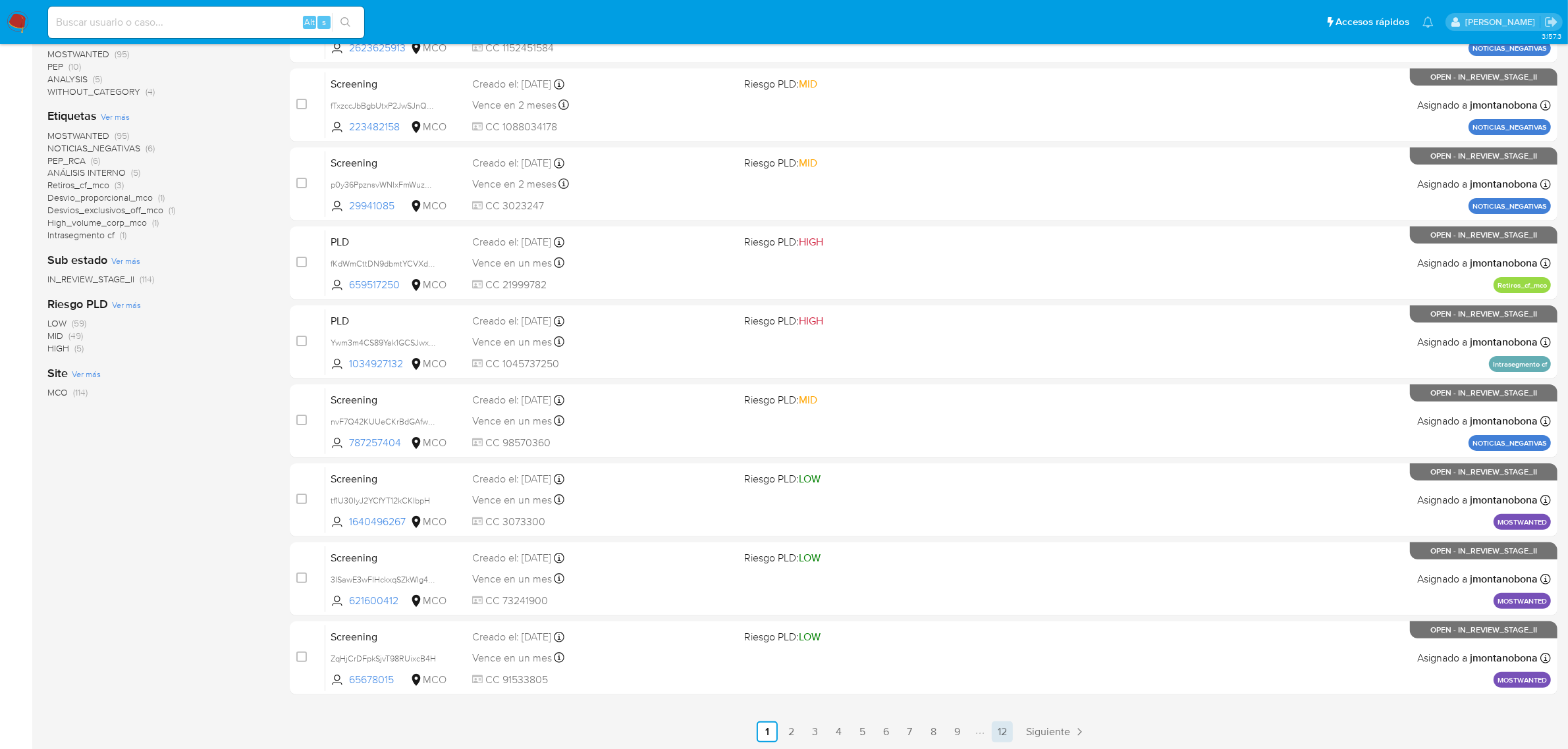
click at [1007, 731] on link "12" at bounding box center [1001, 732] width 21 height 21
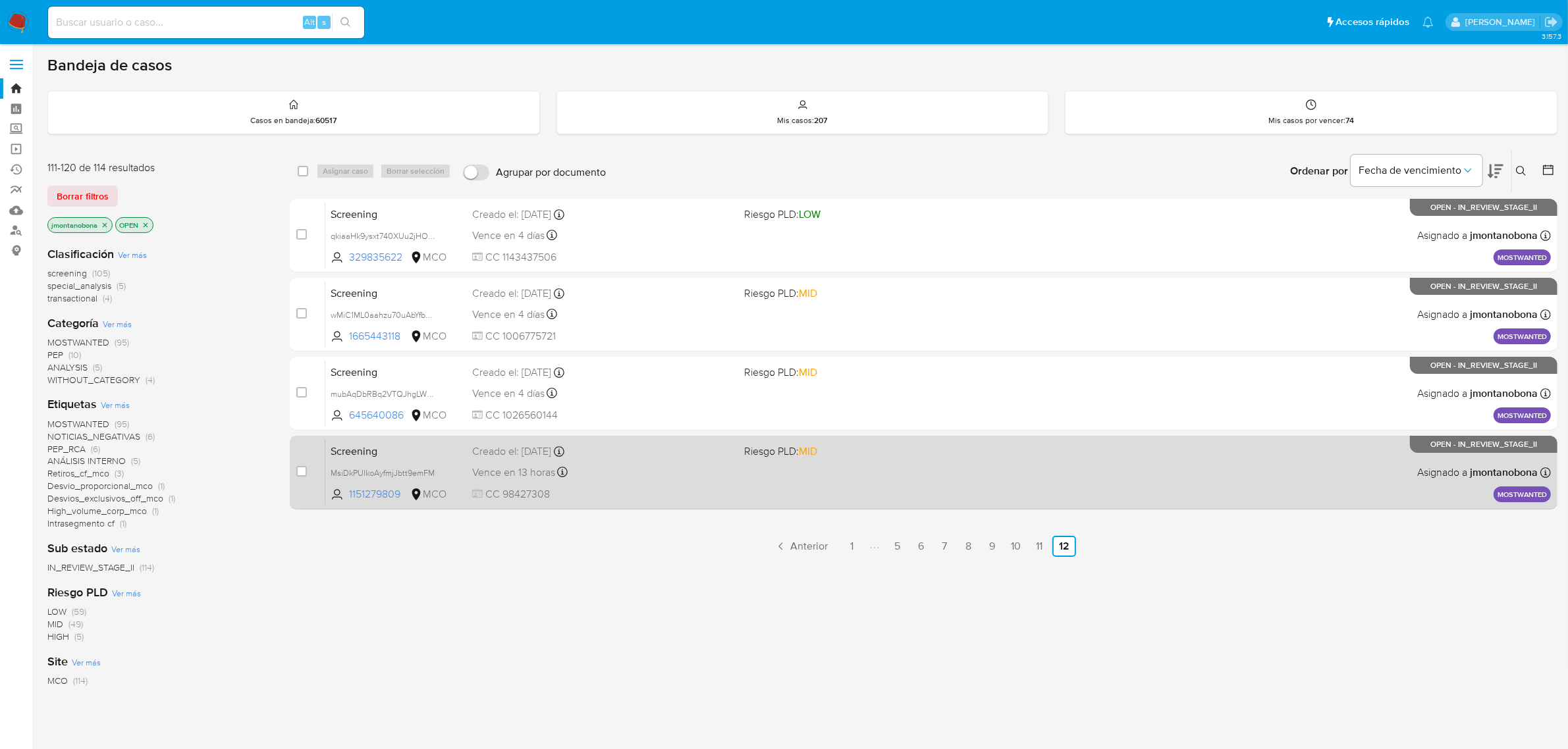
click at [396, 452] on span "Screening" at bounding box center [396, 450] width 131 height 17
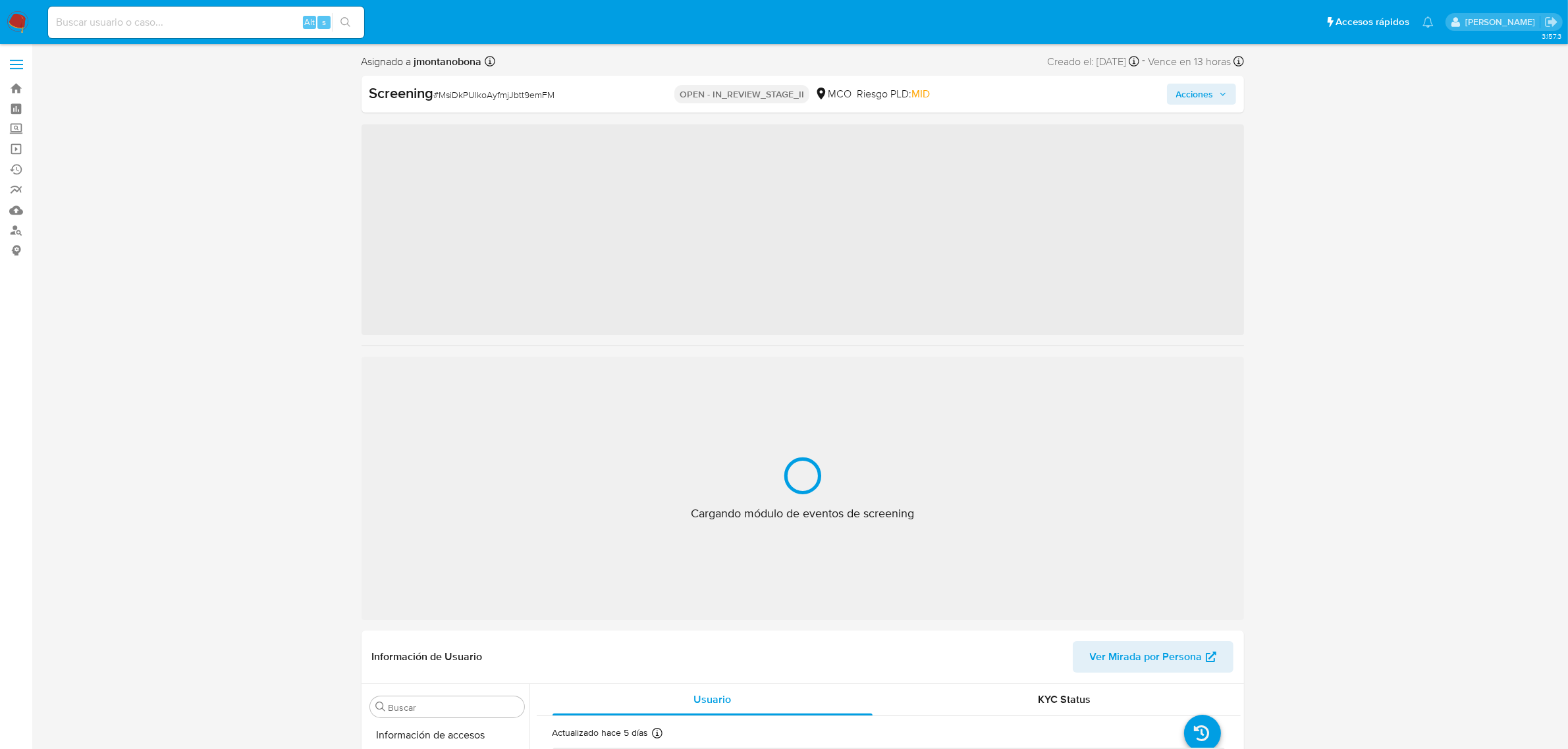
scroll to position [555, 0]
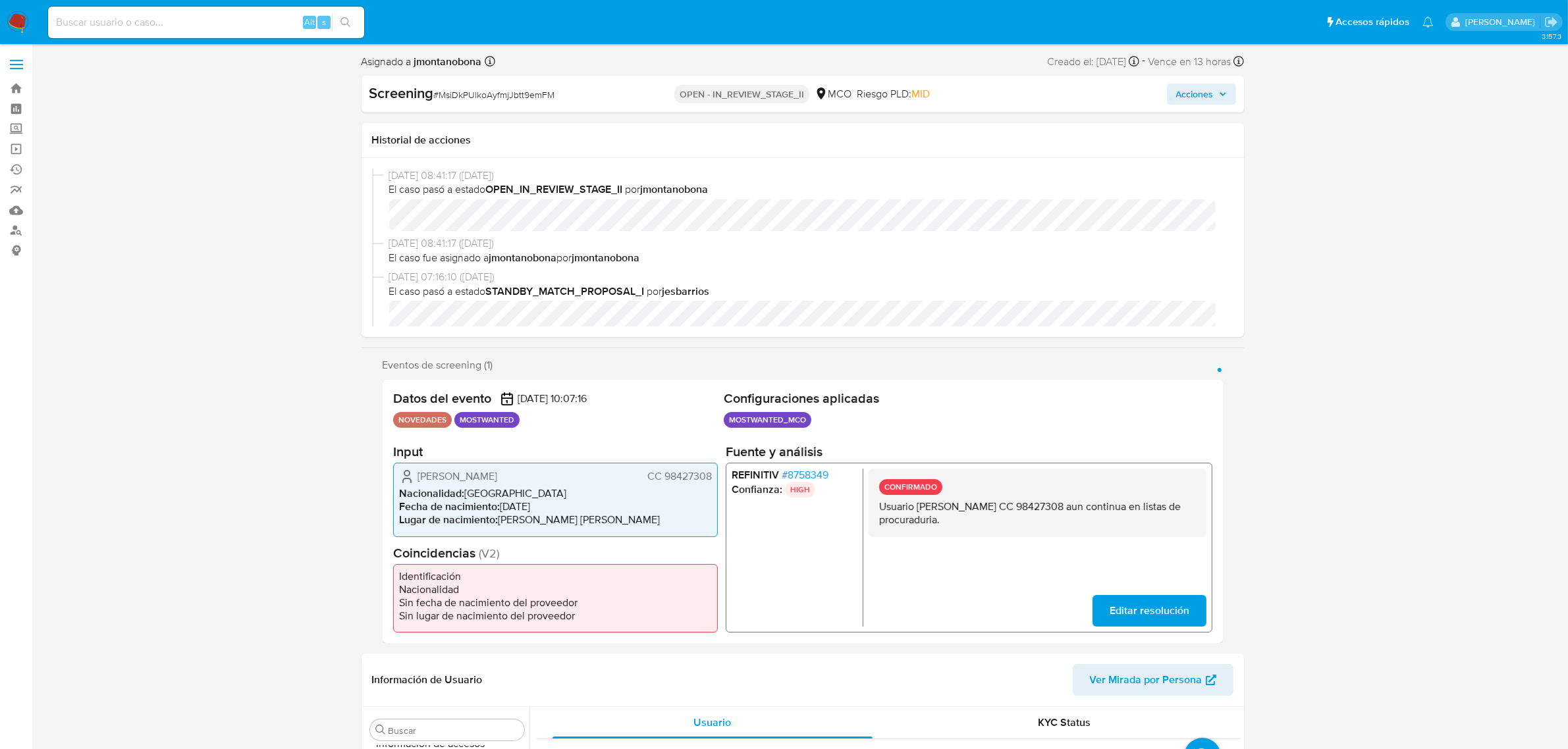
select select "10"
click at [1205, 93] on span "Acciones" at bounding box center [1195, 93] width 37 height 21
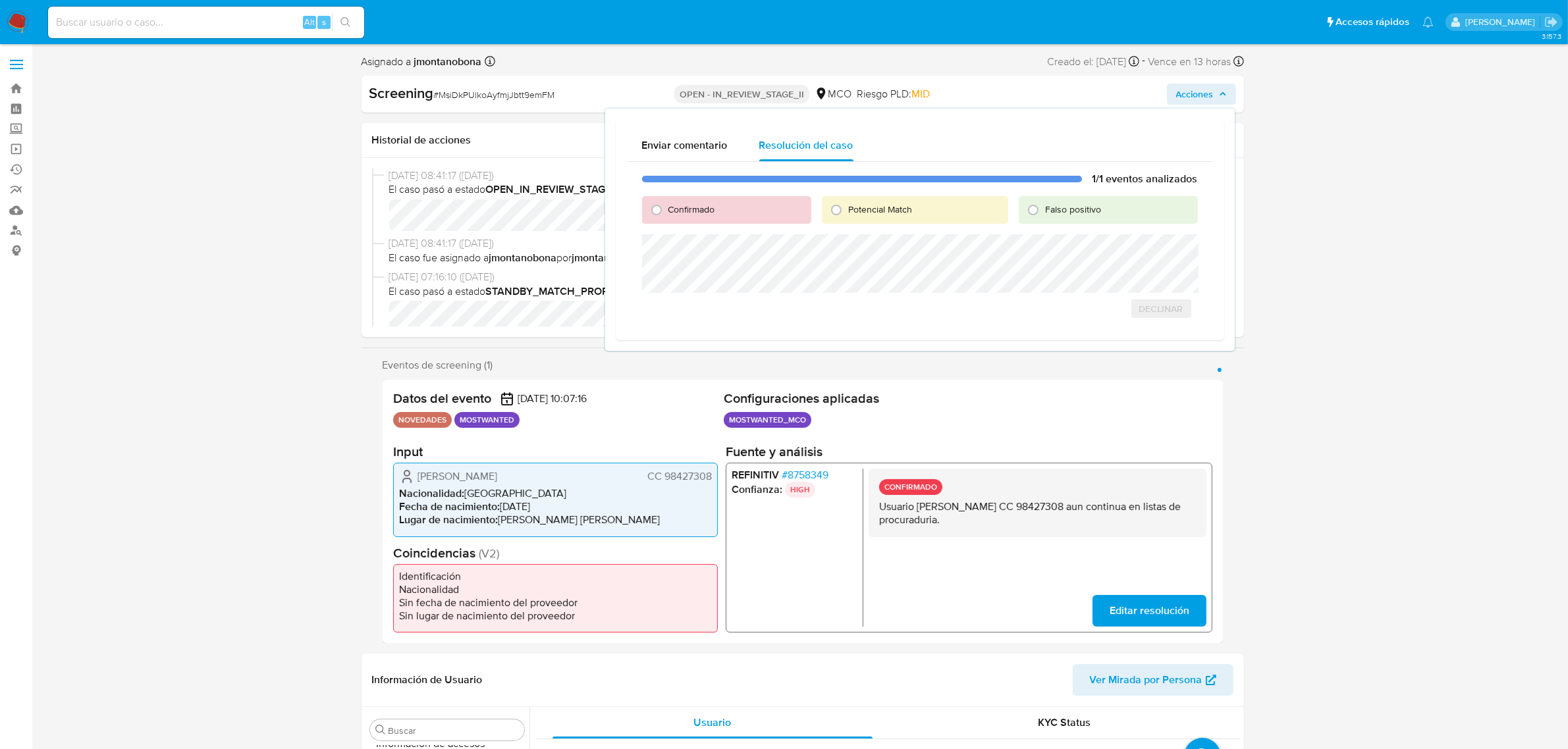
click at [708, 208] on span "Confirmado" at bounding box center [691, 210] width 47 height 14
click at [667, 208] on input "Confirmado" at bounding box center [656, 210] width 21 height 21
radio input "true"
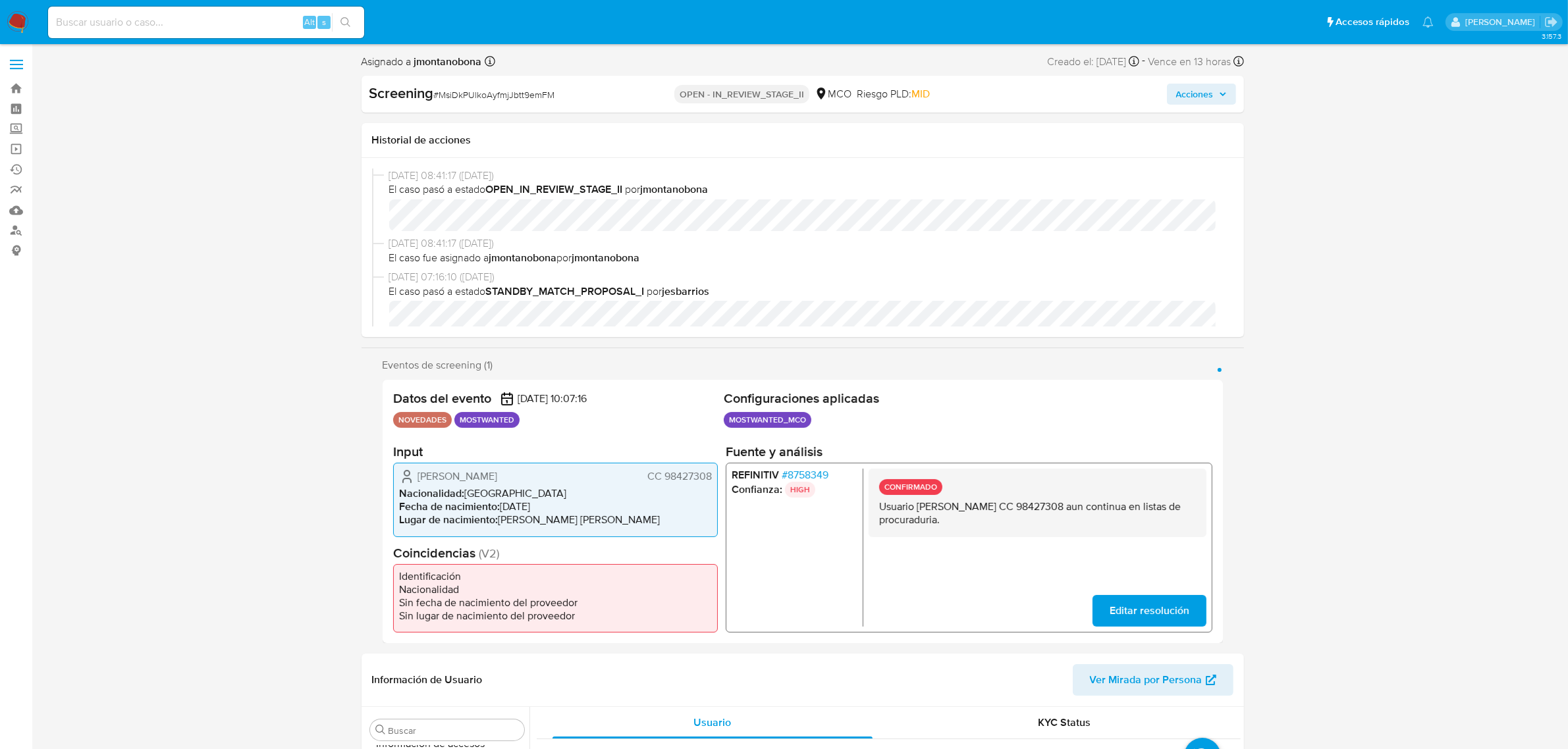
click at [1213, 93] on span "Acciones" at bounding box center [1195, 93] width 37 height 21
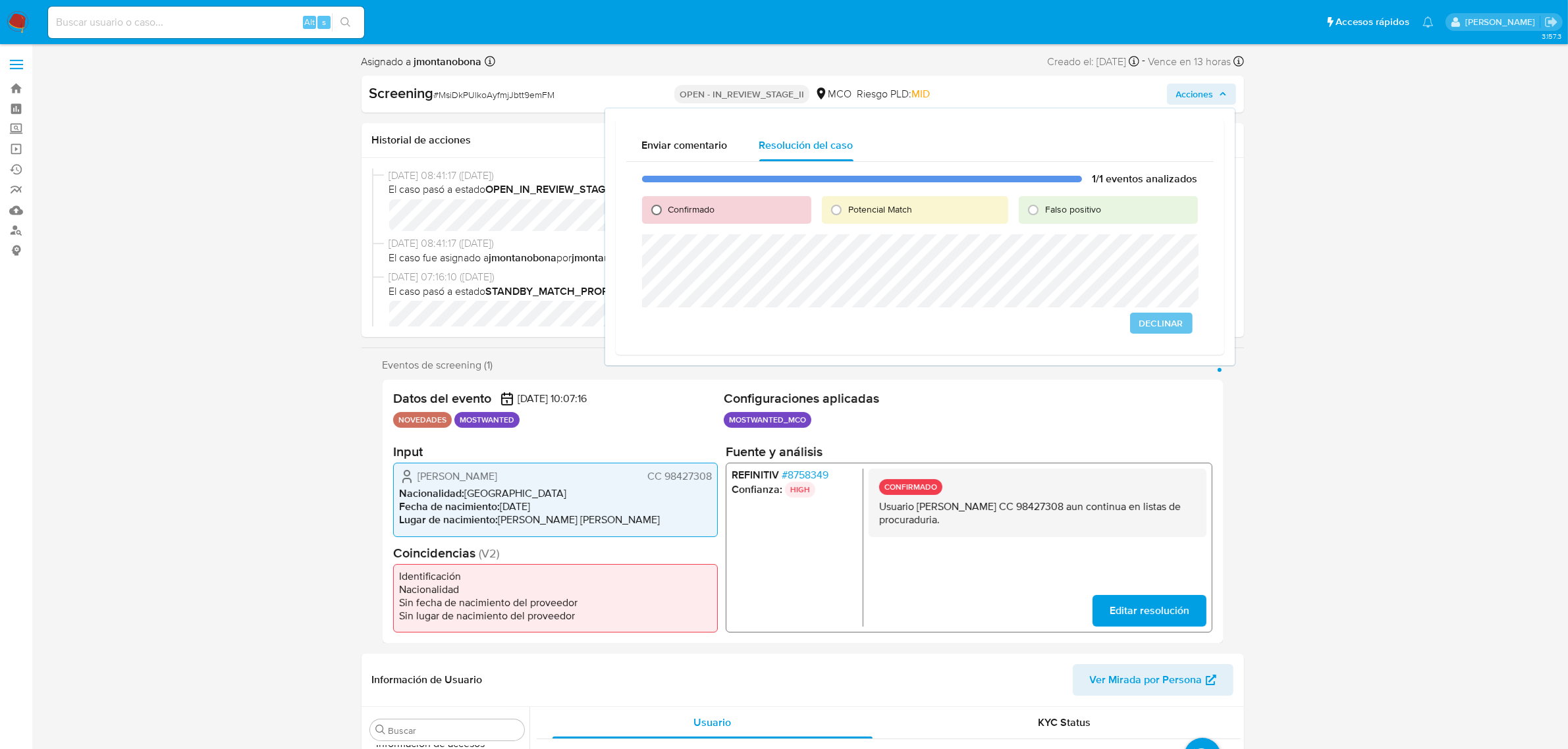
click at [657, 214] on input "Confirmado" at bounding box center [656, 210] width 21 height 21
radio input "true"
click at [1159, 320] on span "Cerrar Caso" at bounding box center [1152, 324] width 63 height 19
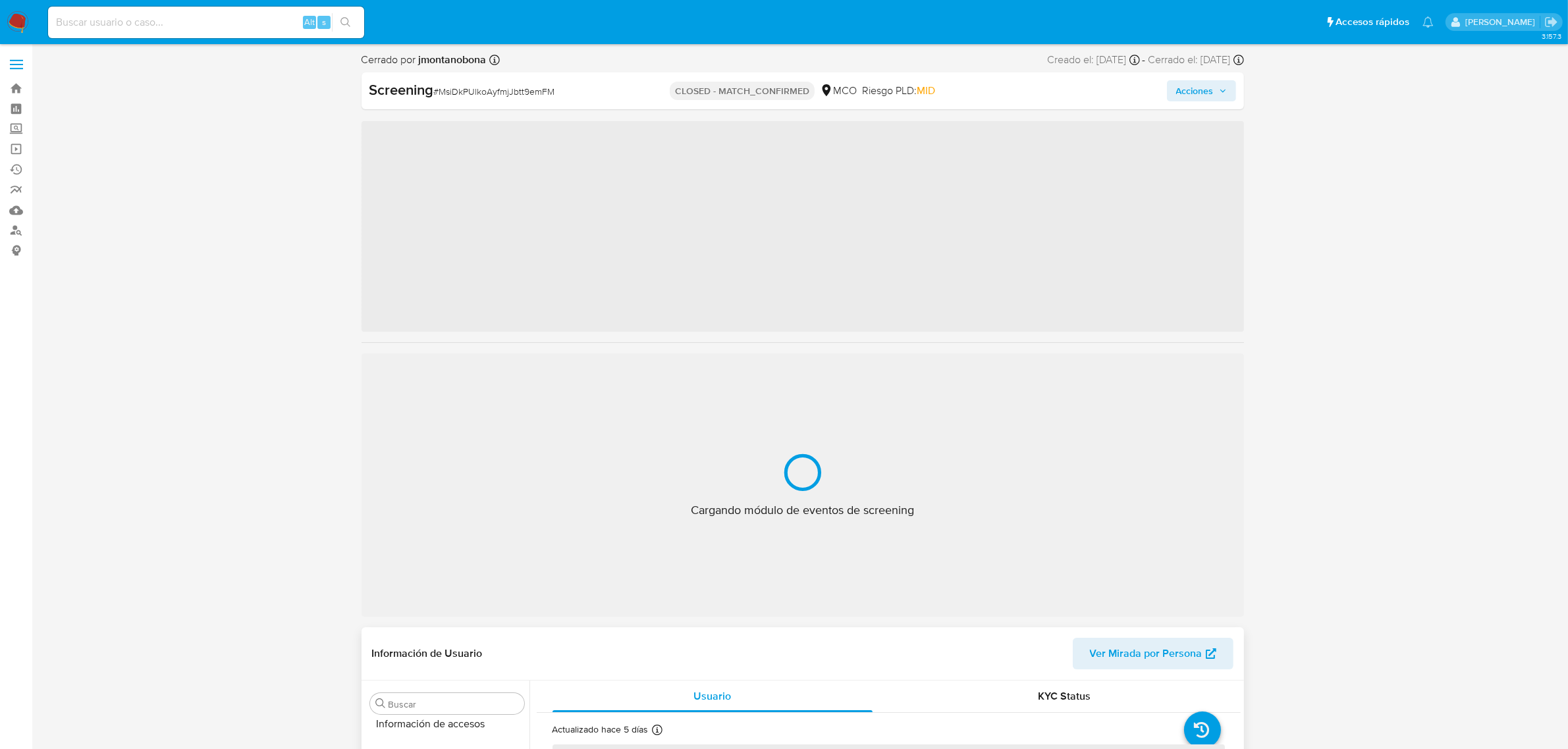
scroll to position [555, 0]
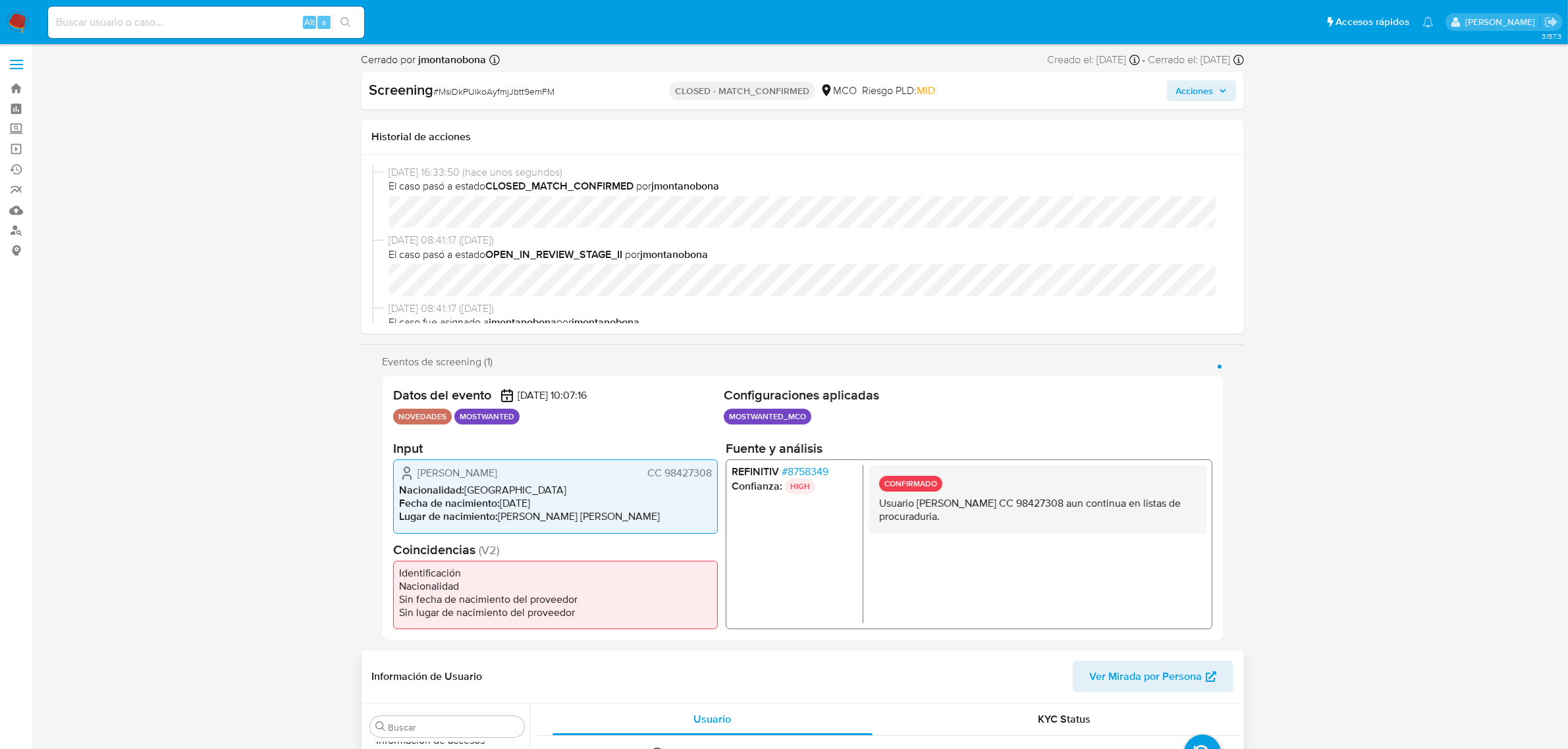
select select "10"
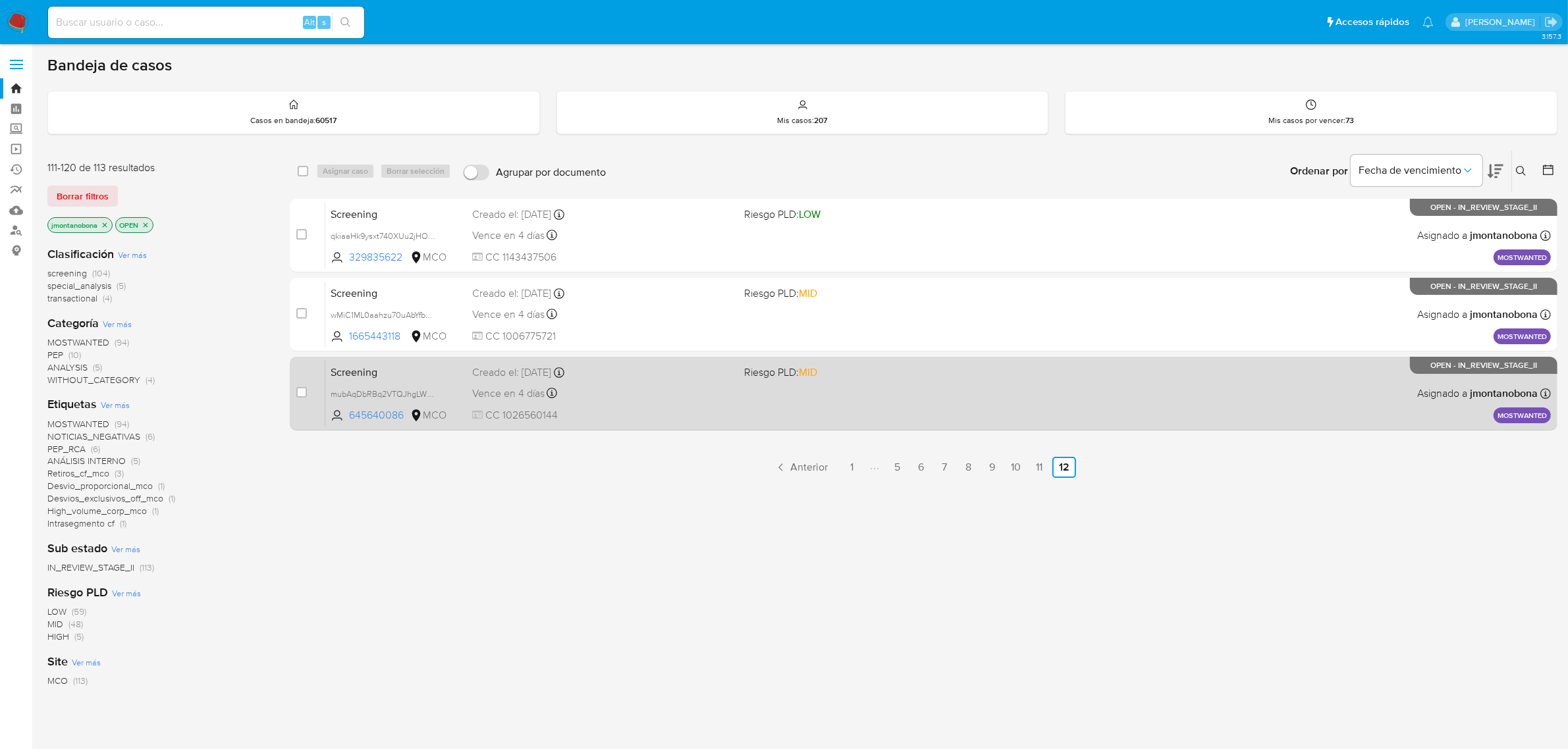
click at [409, 383] on div "Screening mubAqDbRBq2VTQJhgLWymI98 645640086 MCO Riesgo PLD: MID Creado el: 29/…" at bounding box center [938, 393] width 1226 height 66
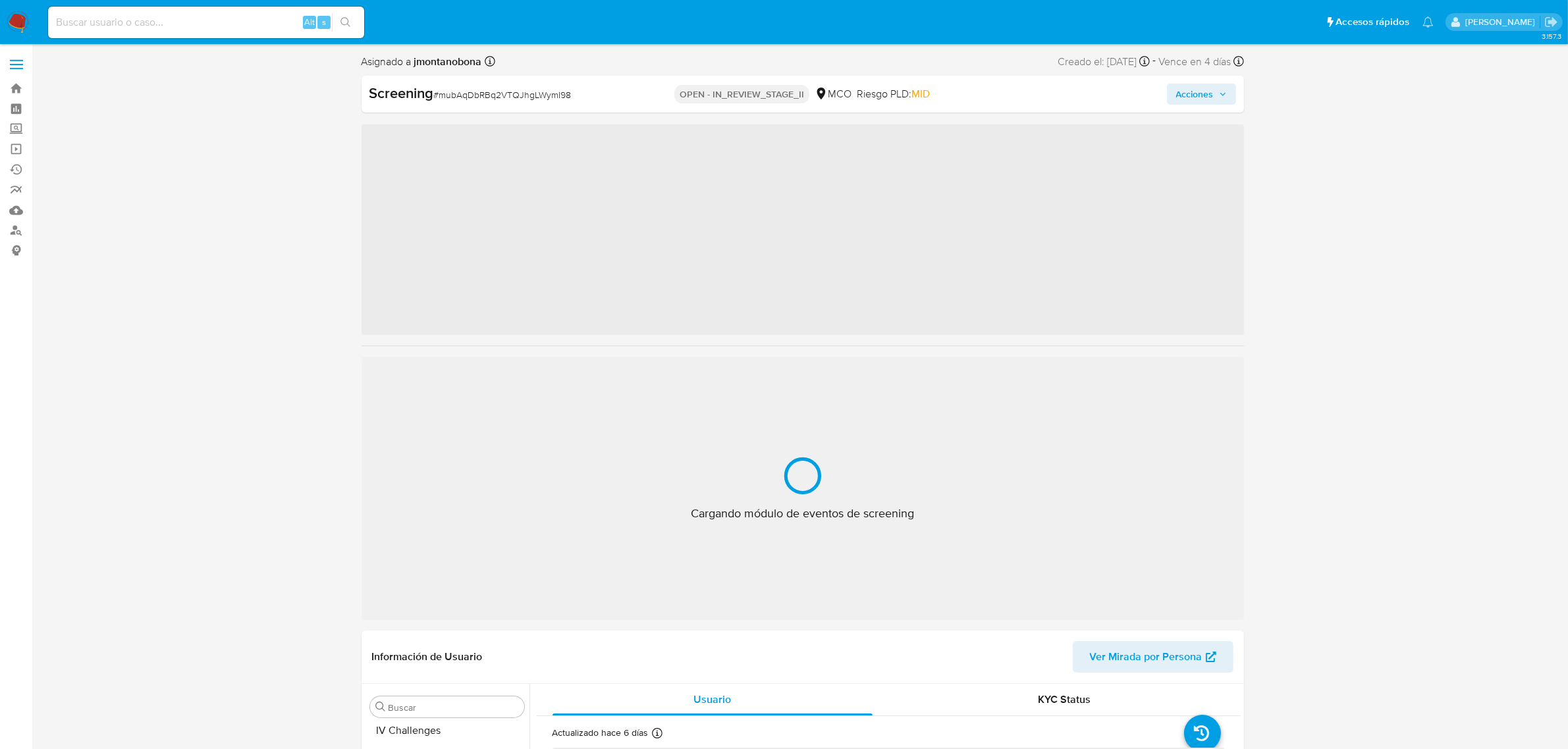
scroll to position [555, 0]
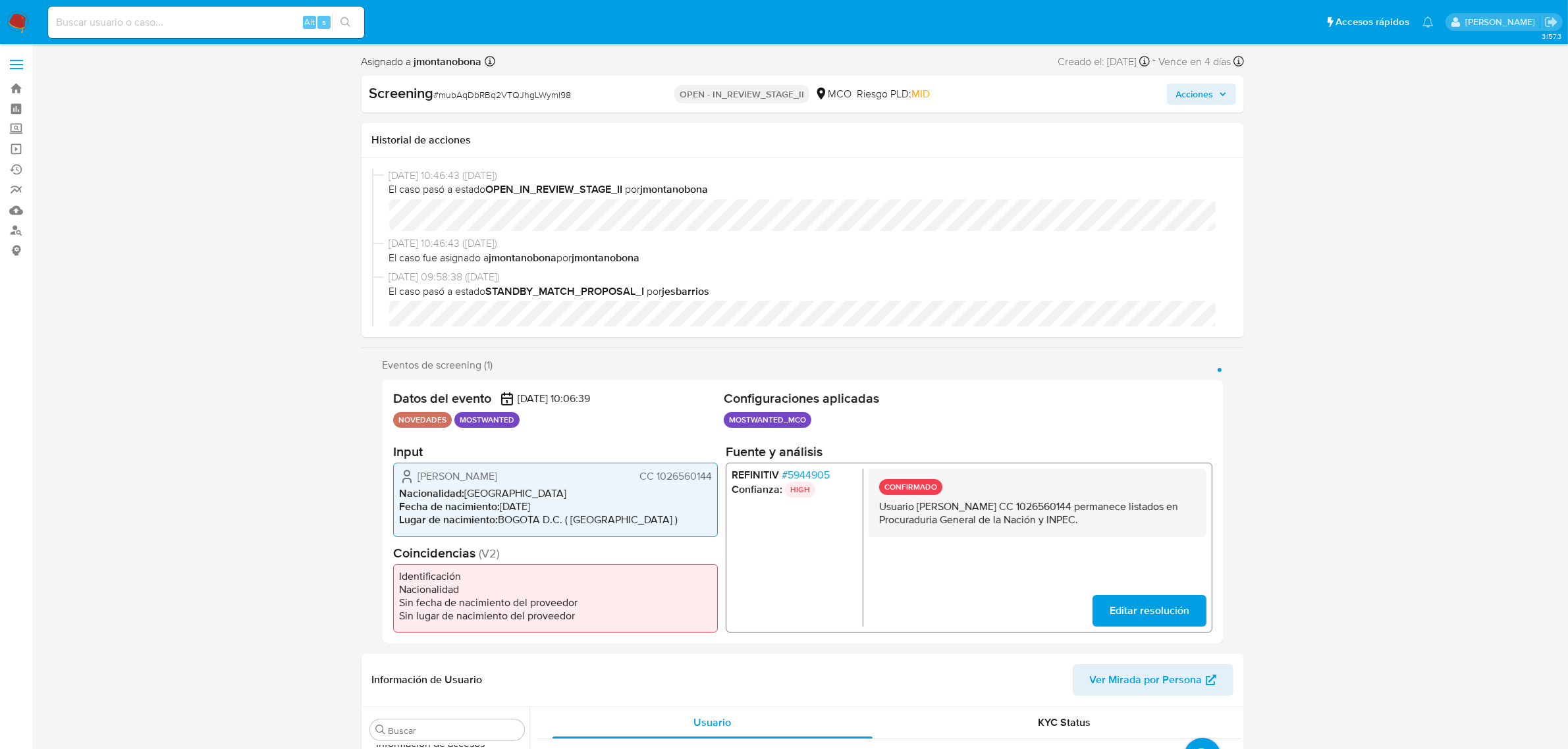
click at [1196, 96] on span "Acciones" at bounding box center [1195, 93] width 37 height 21
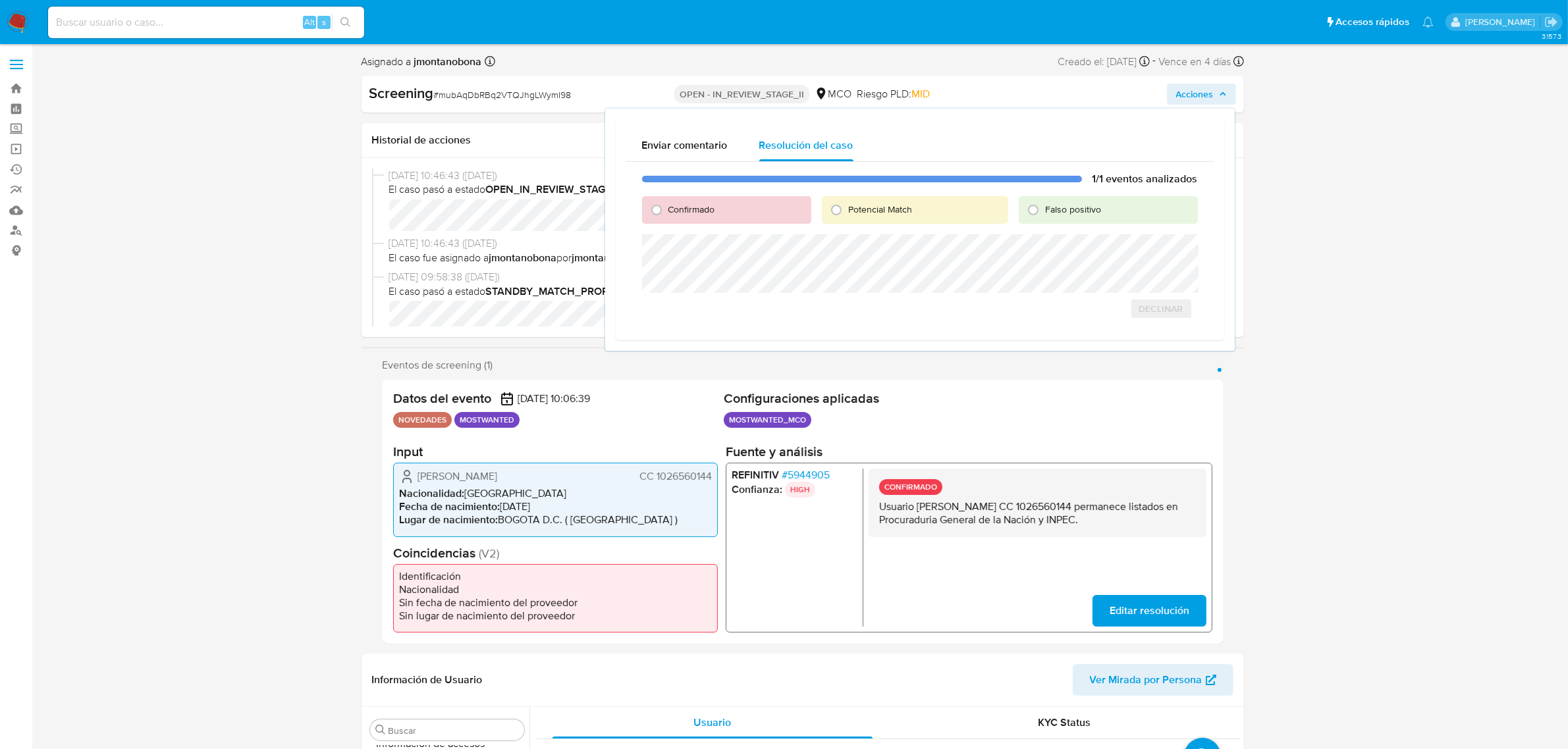
click at [726, 210] on div "Confirmado" at bounding box center [726, 210] width 169 height 28
click at [696, 211] on span "Confirmado" at bounding box center [691, 210] width 47 height 14
click at [667, 211] on input "Confirmado" at bounding box center [656, 210] width 21 height 21
radio input "true"
select select "10"
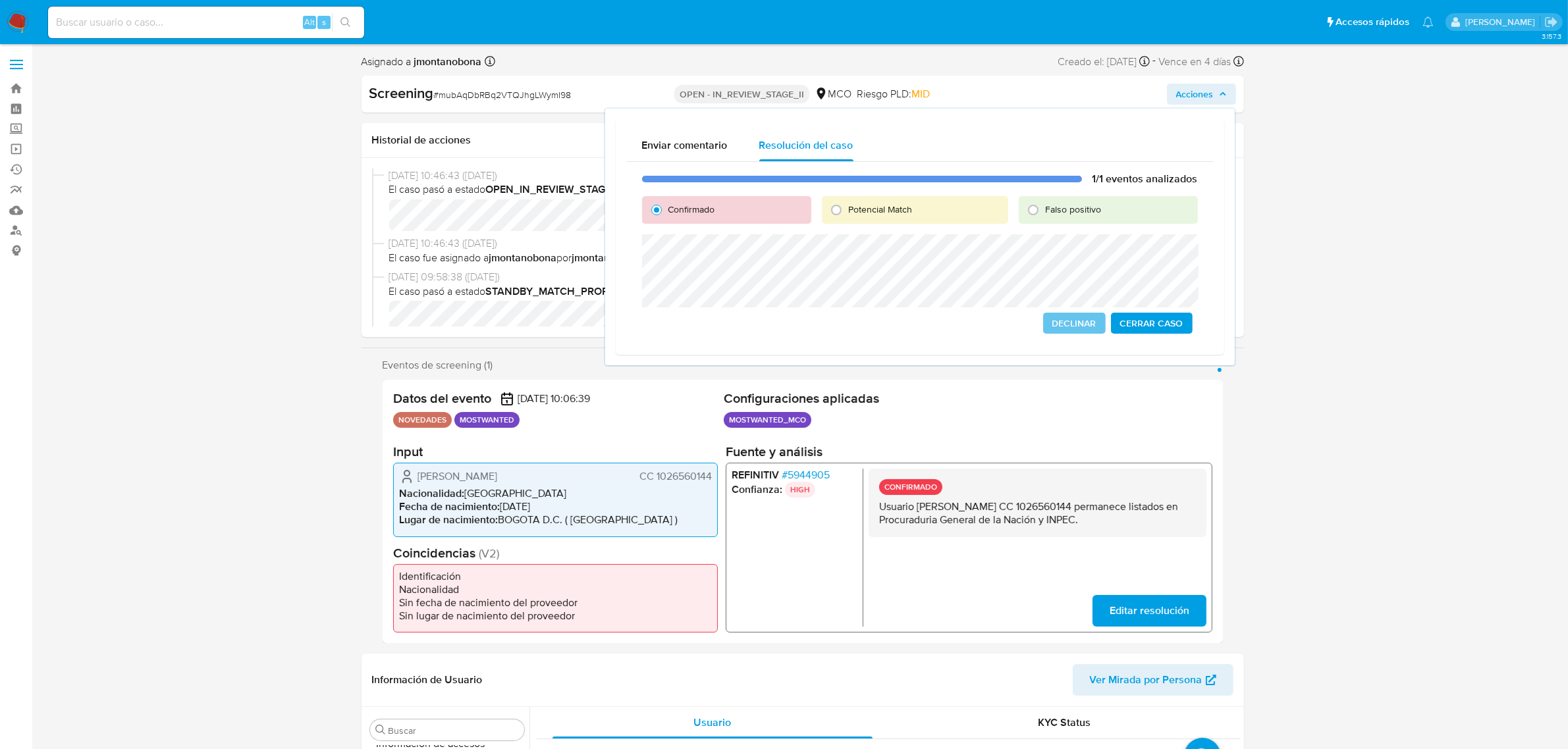
click at [1148, 320] on span "Cerrar Caso" at bounding box center [1152, 324] width 63 height 19
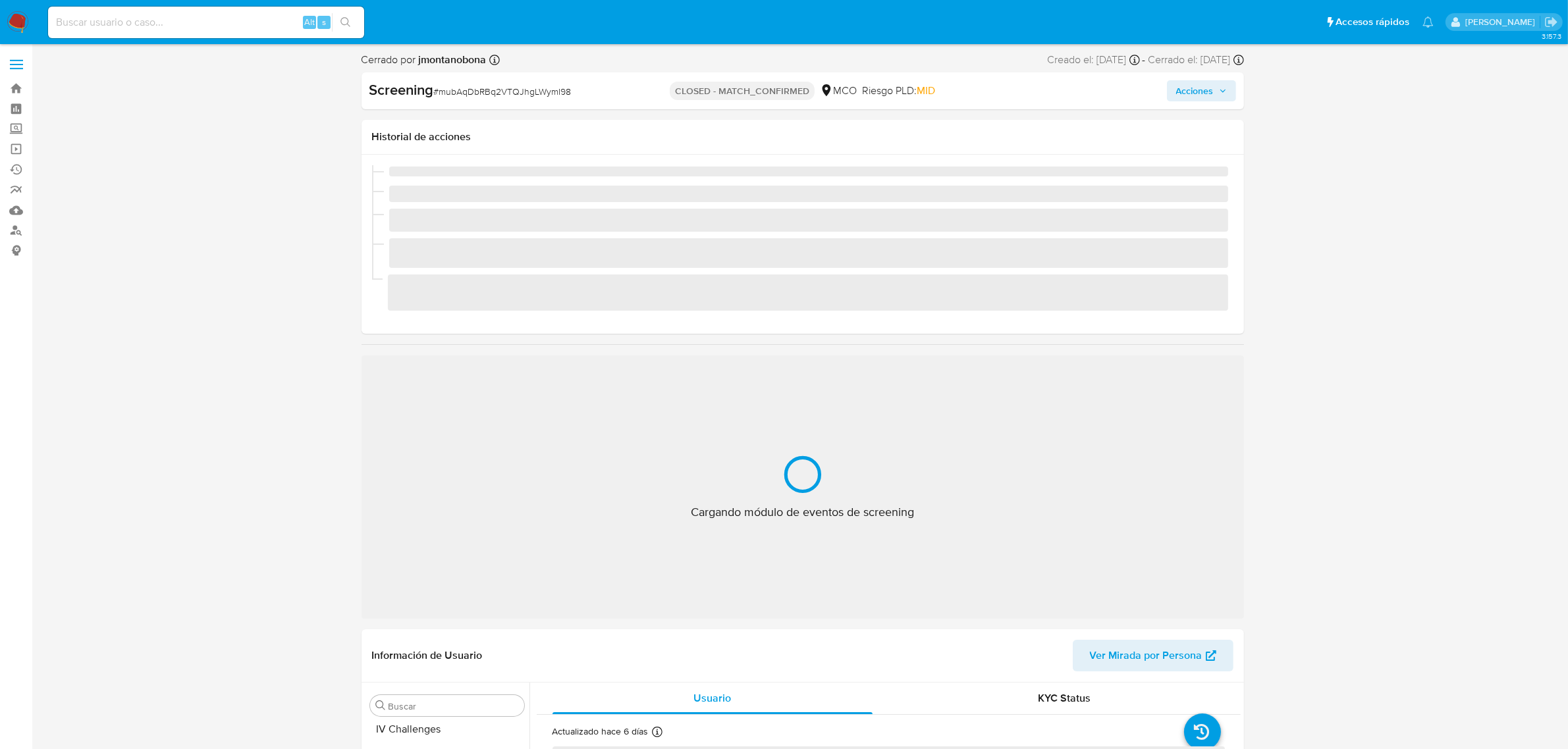
scroll to position [555, 0]
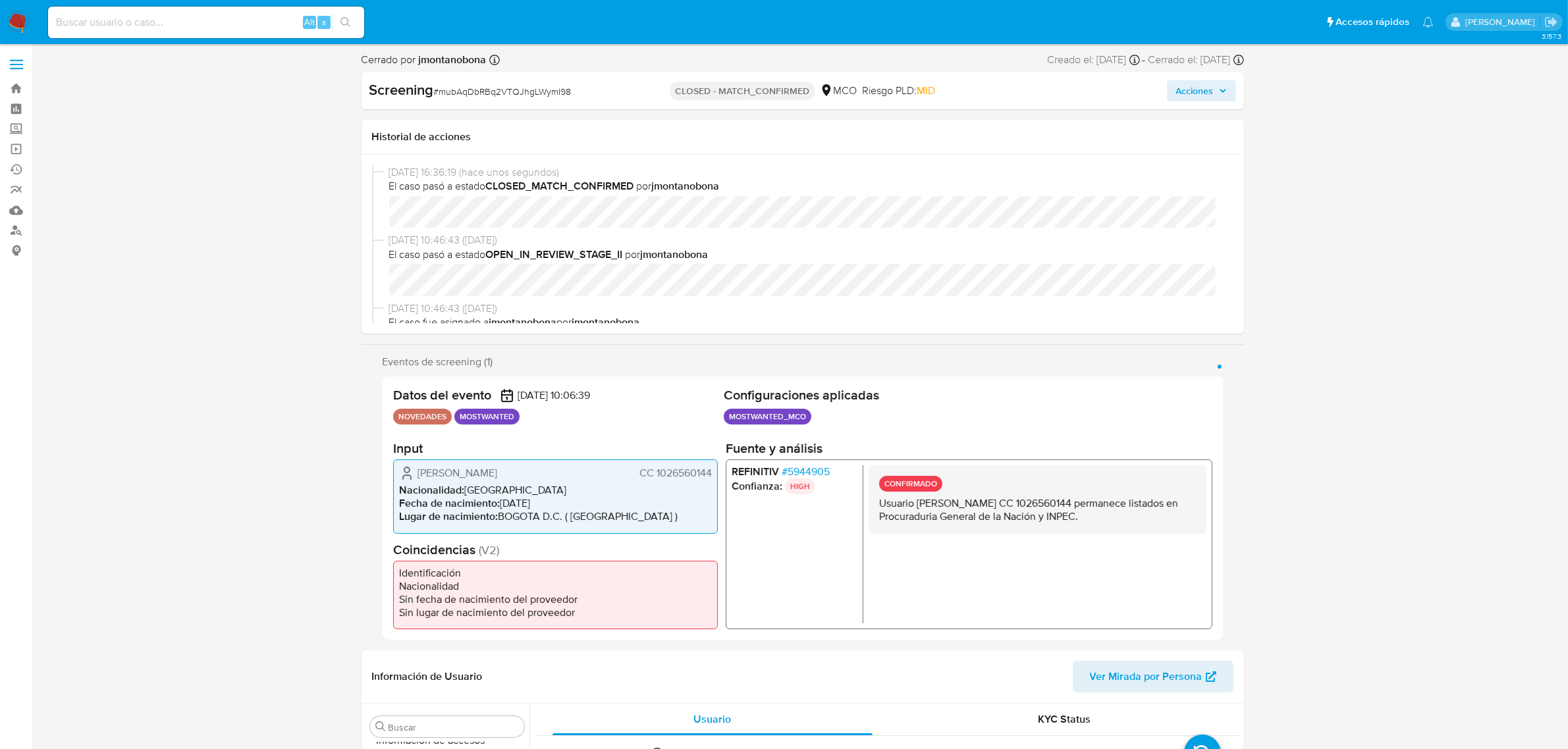
select select "10"
